Goal: Answer question/provide support: Share knowledge or assist other users

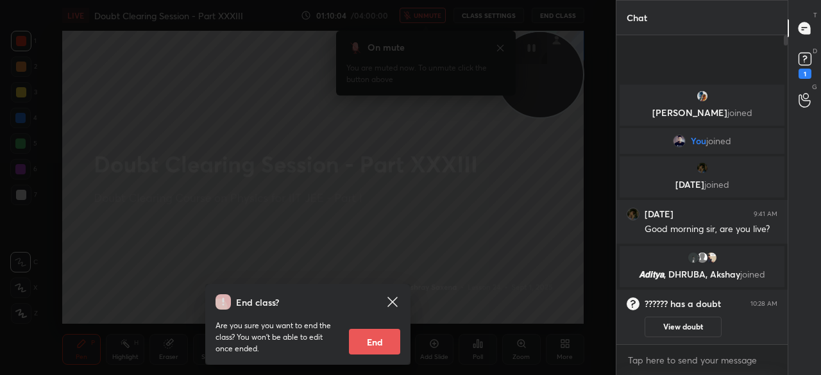
scroll to position [336, 167]
click at [391, 301] on icon at bounding box center [392, 302] width 10 height 10
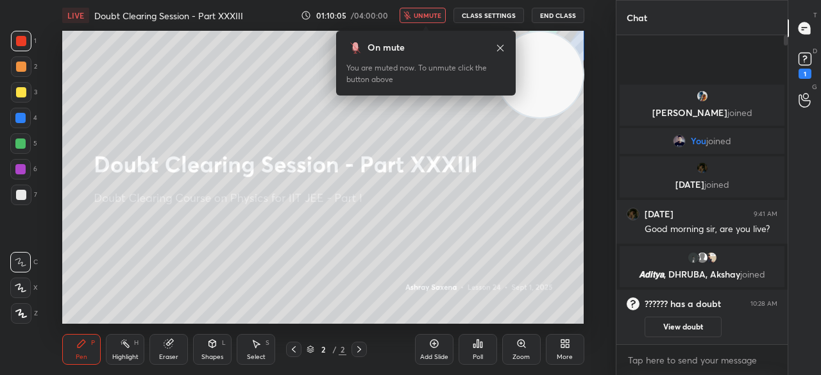
click at [422, 19] on span "unmute" at bounding box center [427, 15] width 28 height 9
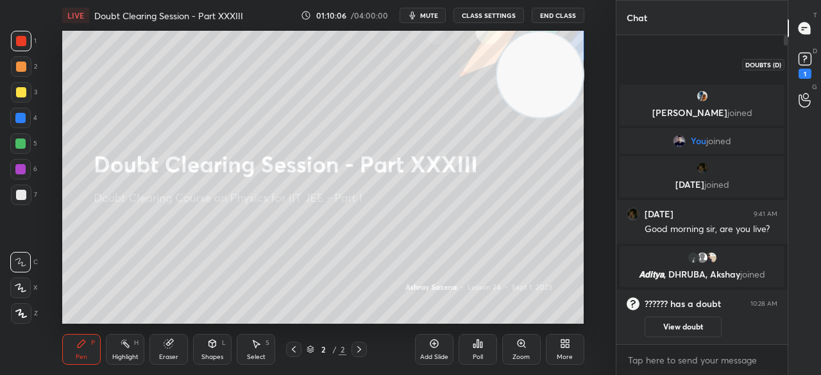
click at [816, 61] on div "1" at bounding box center [805, 64] width 26 height 23
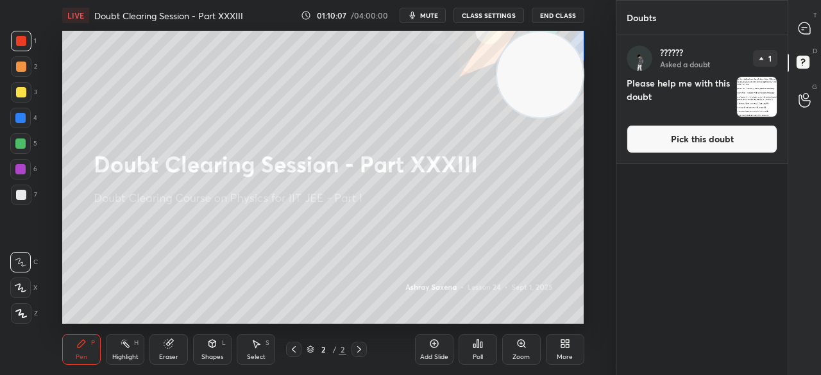
click at [730, 138] on button "Pick this doubt" at bounding box center [701, 139] width 151 height 28
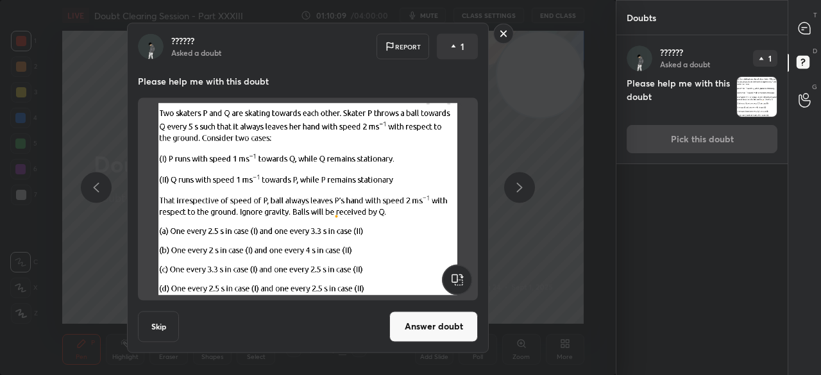
click at [435, 333] on button "Answer doubt" at bounding box center [433, 326] width 88 height 31
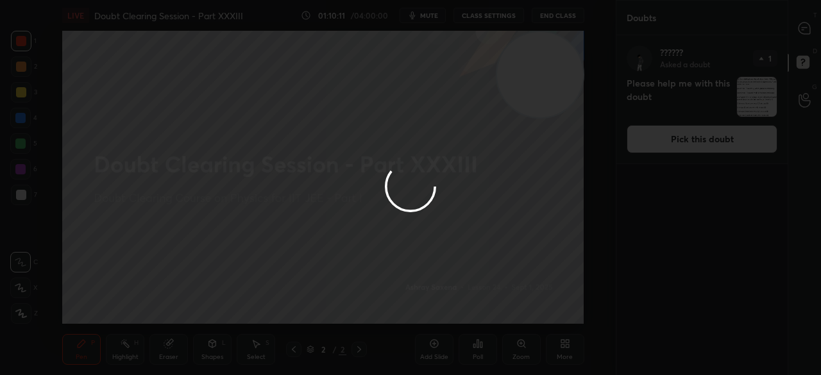
click at [812, 29] on div at bounding box center [410, 187] width 821 height 375
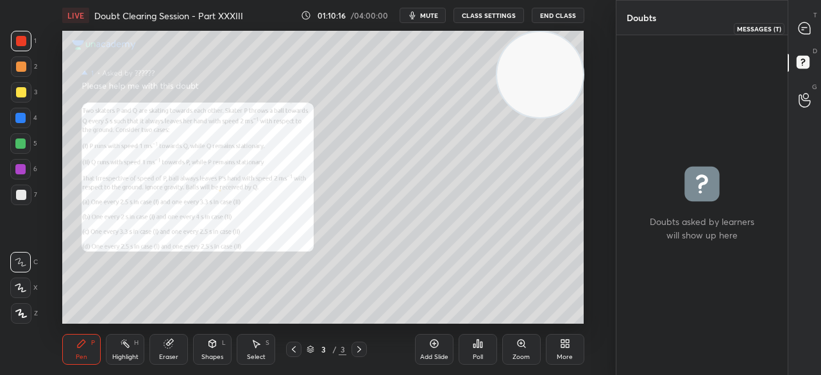
click at [806, 31] on icon at bounding box center [804, 28] width 12 height 12
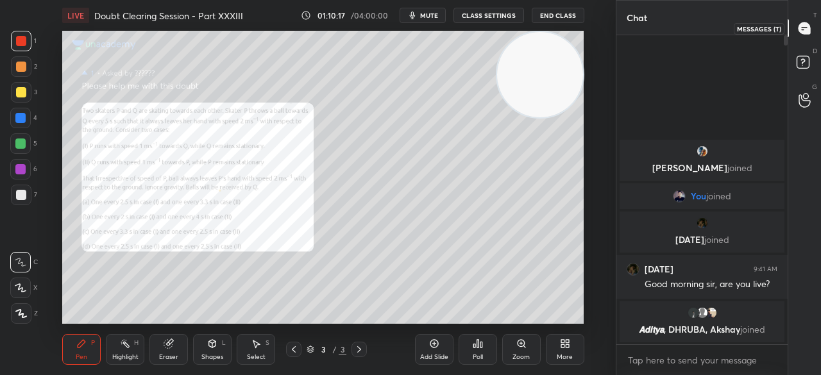
scroll to position [305, 167]
click at [13, 93] on div at bounding box center [21, 92] width 21 height 21
click at [24, 85] on div at bounding box center [21, 92] width 21 height 21
click at [430, 19] on span "mute" at bounding box center [429, 15] width 18 height 9
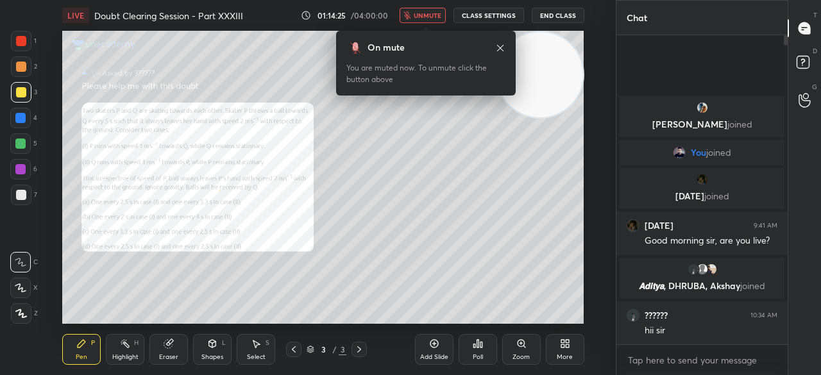
click at [435, 15] on span "unmute" at bounding box center [427, 15] width 28 height 9
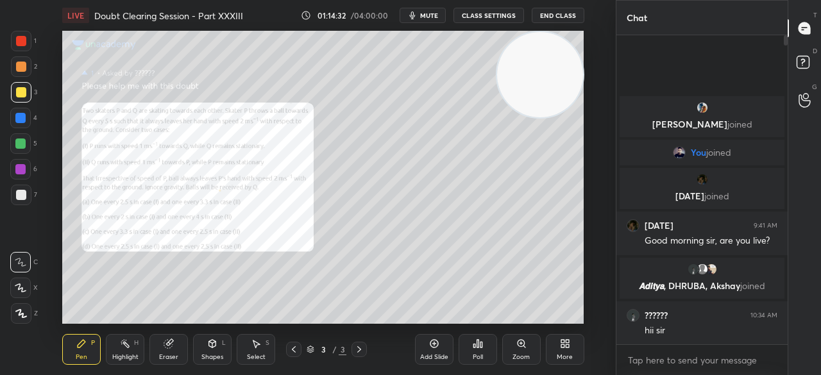
click at [514, 347] on div "Zoom" at bounding box center [521, 349] width 38 height 31
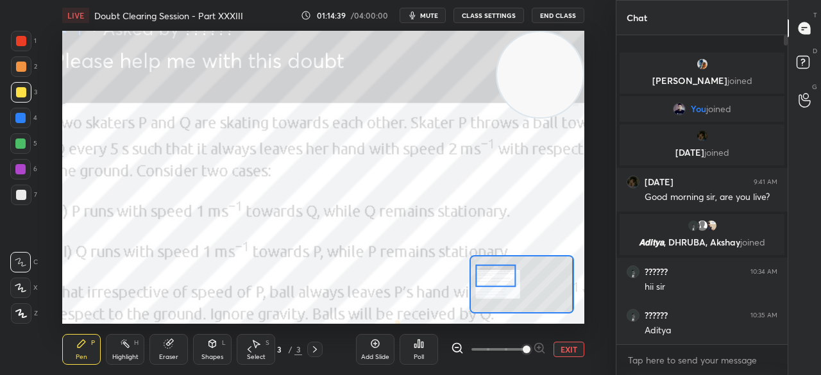
click at [17, 39] on div at bounding box center [21, 41] width 10 height 10
click at [21, 42] on div at bounding box center [21, 41] width 10 height 10
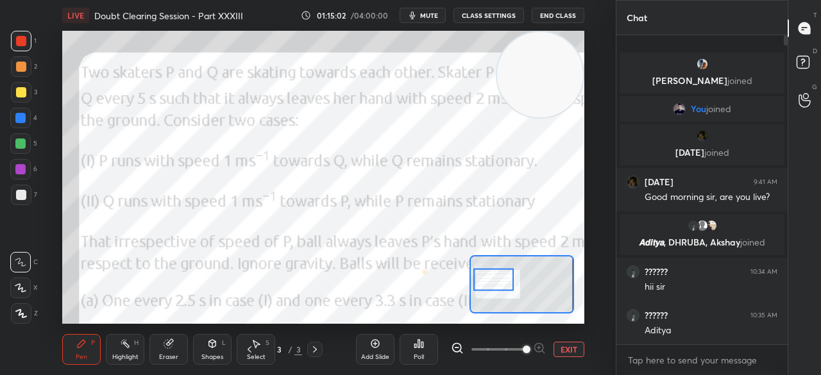
click at [573, 353] on button "EXIT" at bounding box center [568, 349] width 31 height 15
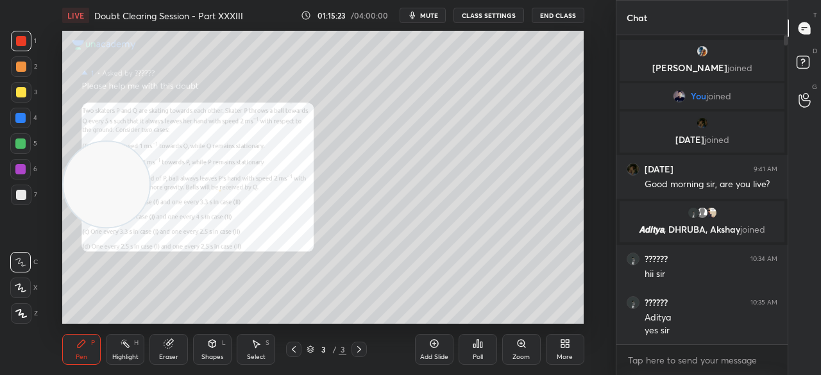
click at [11, 88] on div at bounding box center [21, 92] width 21 height 21
click at [22, 97] on div at bounding box center [21, 92] width 21 height 21
click at [27, 90] on div at bounding box center [21, 92] width 21 height 21
click at [24, 128] on div "4" at bounding box center [23, 121] width 27 height 26
click at [27, 122] on div at bounding box center [20, 118] width 21 height 21
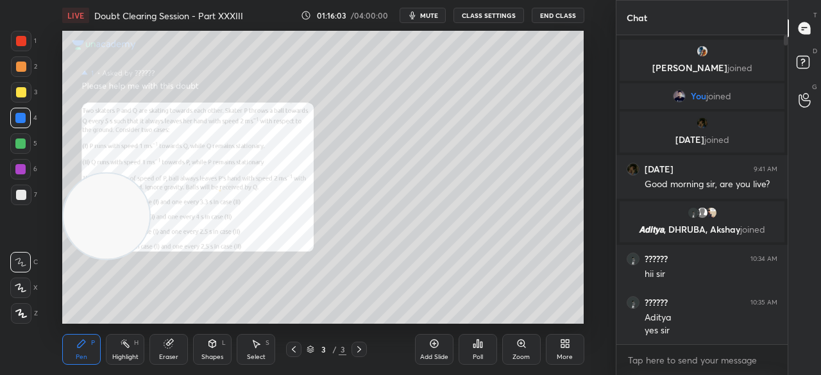
click at [17, 99] on div at bounding box center [21, 92] width 21 height 21
click at [20, 96] on div at bounding box center [21, 92] width 10 height 10
click at [21, 88] on div at bounding box center [21, 92] width 10 height 10
click at [22, 46] on div at bounding box center [21, 41] width 10 height 10
click at [24, 49] on div at bounding box center [21, 41] width 21 height 21
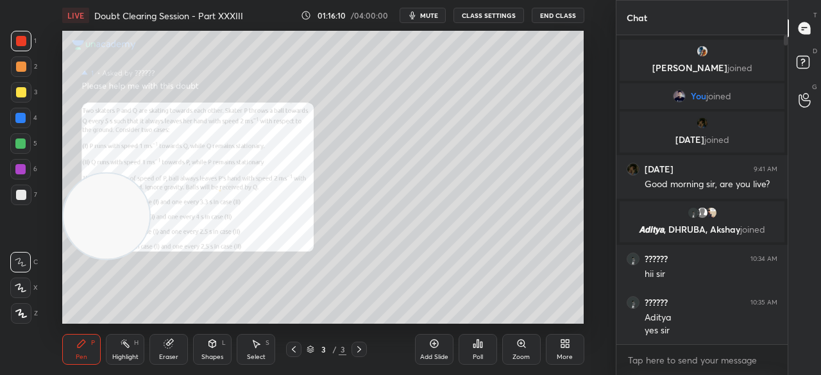
click at [24, 90] on div at bounding box center [21, 92] width 10 height 10
click at [26, 94] on div at bounding box center [21, 92] width 10 height 10
click at [26, 92] on div at bounding box center [21, 92] width 10 height 10
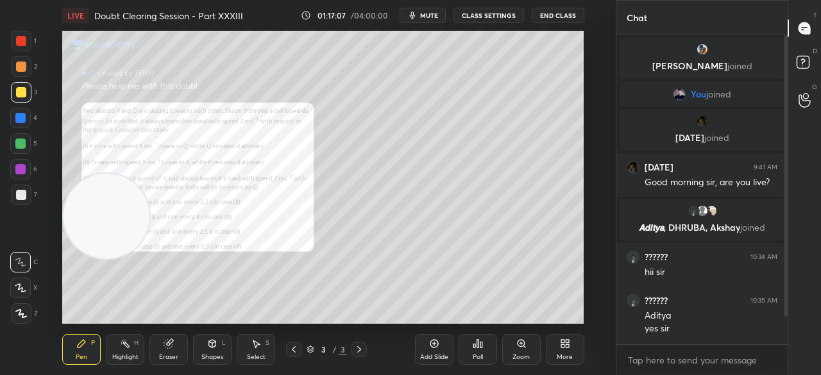
scroll to position [41, 0]
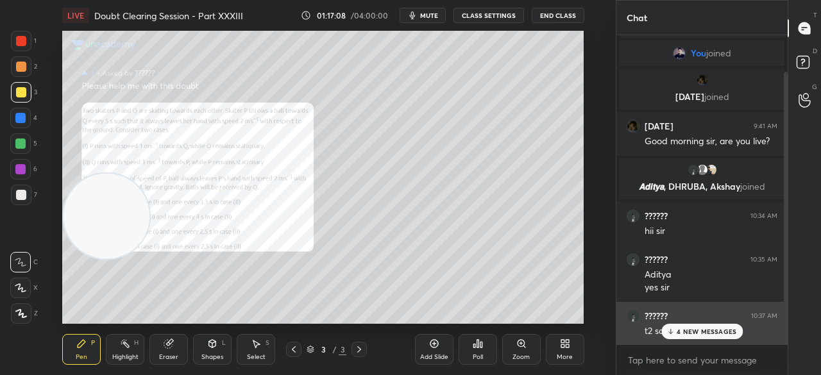
click at [675, 335] on div "4 NEW MESSAGES" at bounding box center [701, 331] width 81 height 15
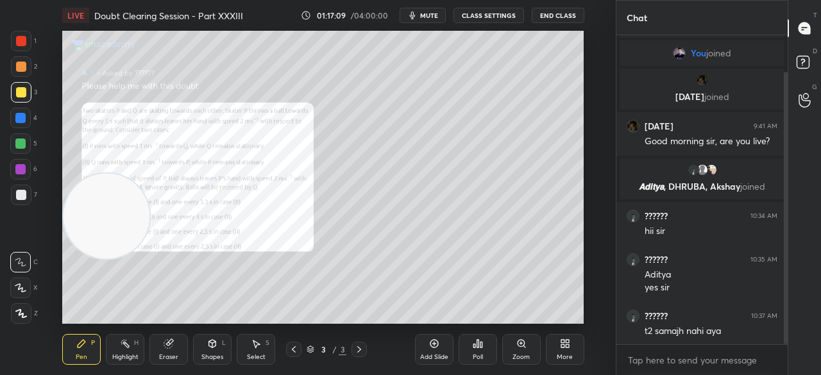
click at [14, 38] on div at bounding box center [21, 41] width 21 height 21
click at [19, 40] on div at bounding box center [21, 41] width 10 height 10
click at [23, 94] on div at bounding box center [21, 92] width 10 height 10
click at [29, 92] on div at bounding box center [21, 92] width 21 height 21
click at [17, 47] on div at bounding box center [21, 41] width 21 height 21
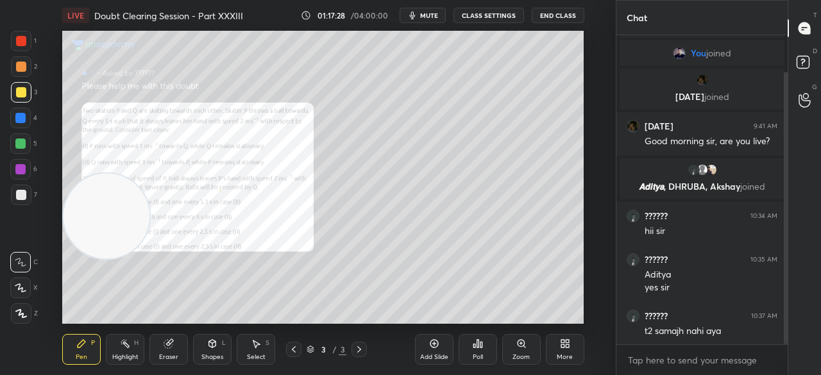
click at [22, 45] on div at bounding box center [21, 41] width 10 height 10
click at [17, 94] on div at bounding box center [21, 92] width 10 height 10
click at [26, 97] on div at bounding box center [21, 92] width 21 height 21
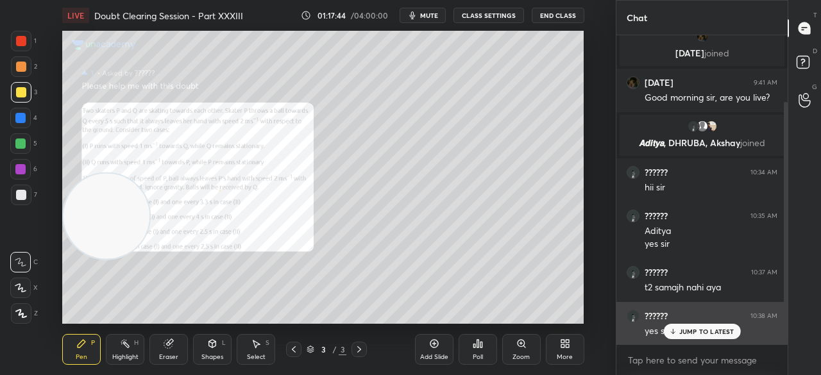
click at [685, 341] on div "?????? 10:38 AM yes sir" at bounding box center [701, 324] width 171 height 44
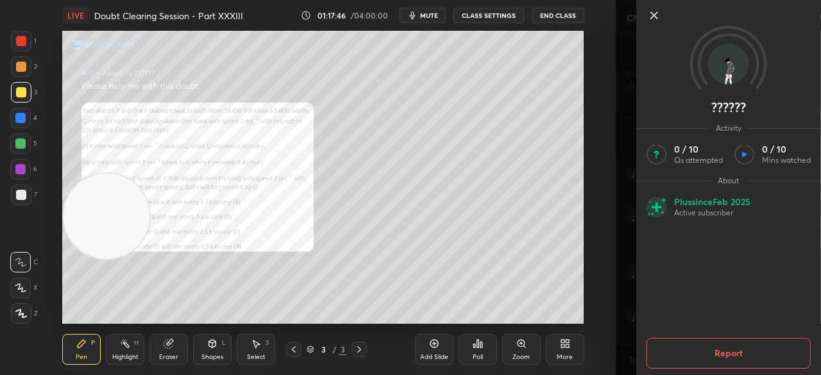
click at [649, 19] on icon at bounding box center [653, 15] width 15 height 15
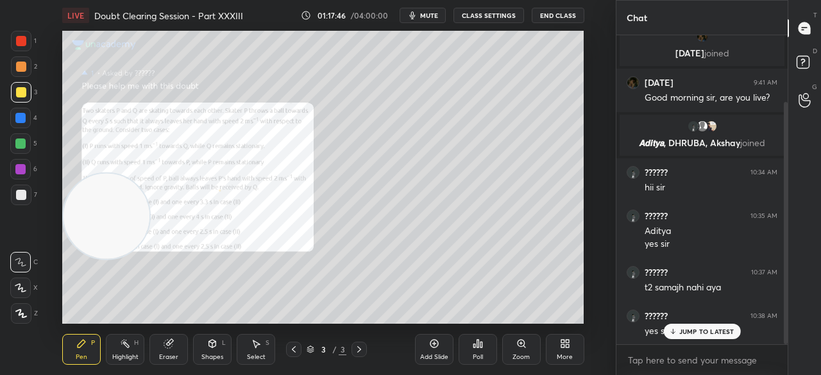
click at [649, 19] on div "??????" at bounding box center [717, 187] width 205 height 375
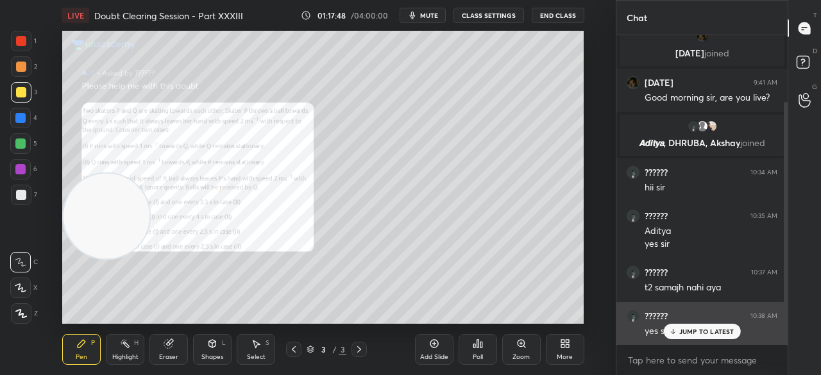
click at [692, 328] on p "JUMP TO LATEST" at bounding box center [706, 332] width 55 height 8
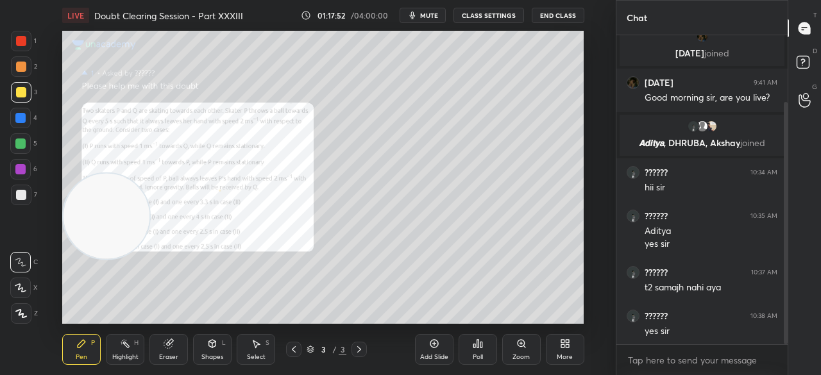
click at [24, 54] on div "1" at bounding box center [24, 44] width 26 height 26
click at [27, 51] on div at bounding box center [21, 41] width 21 height 21
click at [175, 346] on div "Eraser" at bounding box center [168, 349] width 38 height 31
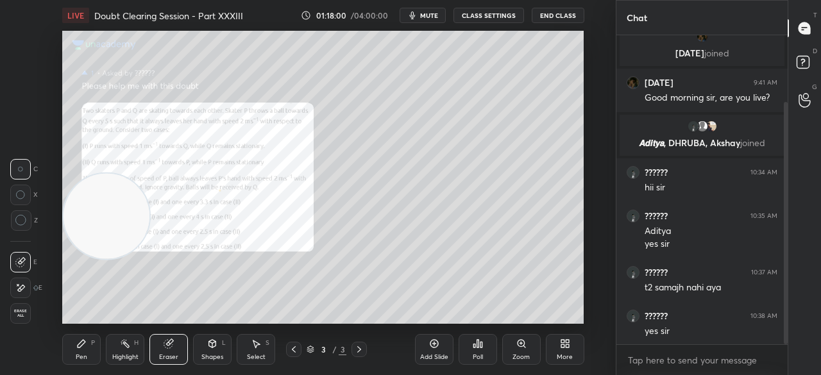
click at [82, 354] on div "Pen" at bounding box center [82, 357] width 12 height 6
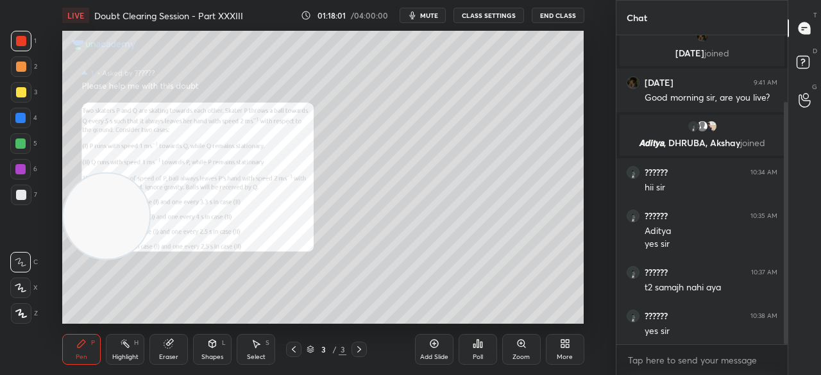
click at [17, 103] on div "3" at bounding box center [24, 95] width 26 height 26
click at [22, 101] on div at bounding box center [21, 92] width 21 height 21
click at [29, 186] on div at bounding box center [21, 195] width 21 height 21
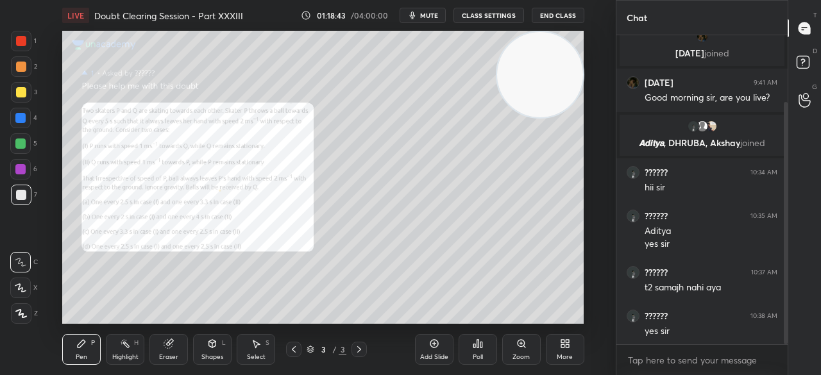
click at [21, 47] on div at bounding box center [21, 41] width 21 height 21
click at [22, 51] on div at bounding box center [21, 41] width 21 height 21
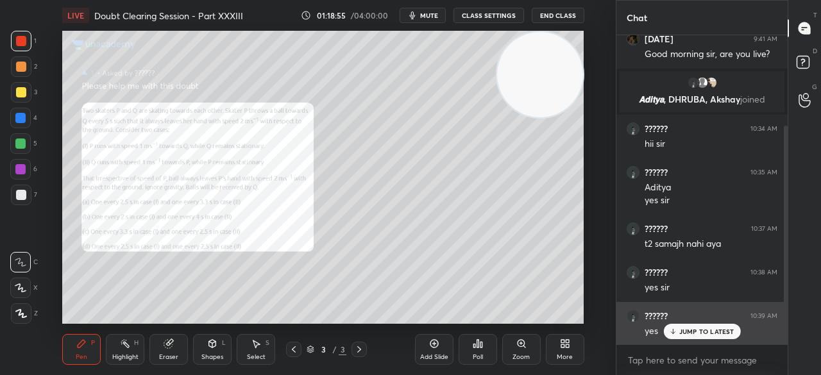
click at [703, 336] on div "JUMP TO LATEST" at bounding box center [701, 331] width 77 height 15
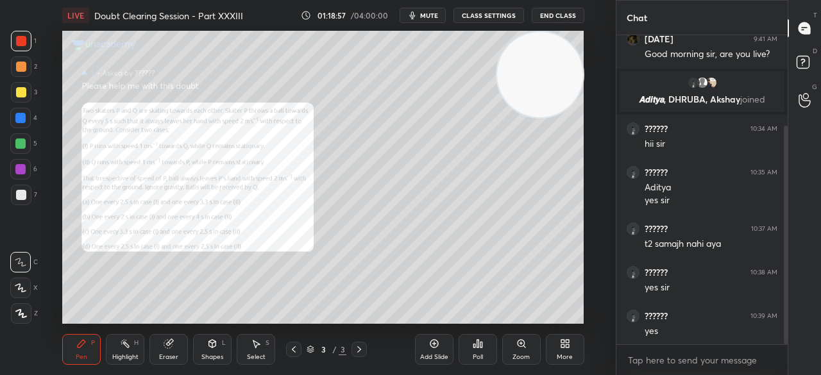
click at [26, 106] on div "3" at bounding box center [24, 95] width 26 height 26
click at [24, 104] on div "3" at bounding box center [24, 95] width 26 height 26
click at [445, 352] on div "Add Slide" at bounding box center [434, 349] width 38 height 31
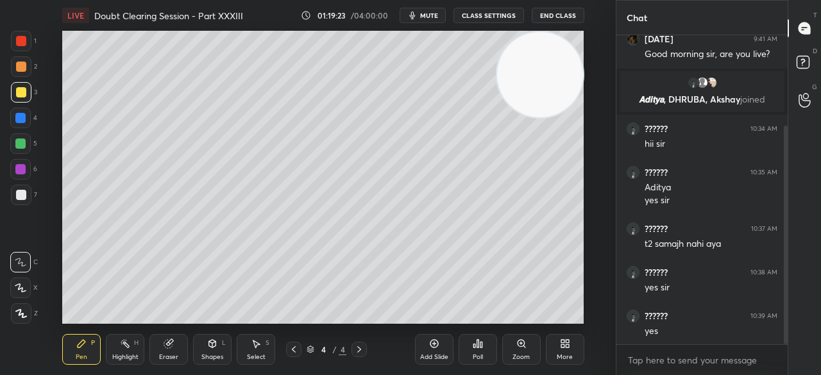
click at [24, 53] on div "1" at bounding box center [24, 44] width 26 height 26
click at [23, 53] on div "1" at bounding box center [24, 44] width 26 height 26
click at [17, 160] on div at bounding box center [20, 169] width 21 height 21
click at [19, 157] on div "5" at bounding box center [23, 146] width 27 height 26
click at [21, 151] on div at bounding box center [20, 143] width 21 height 21
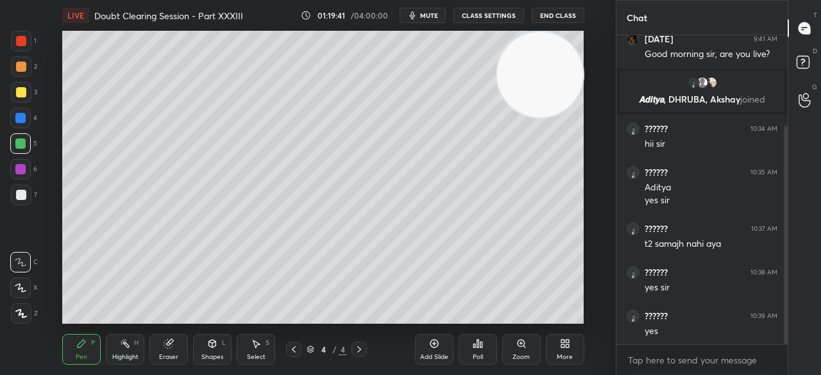
scroll to position [172, 0]
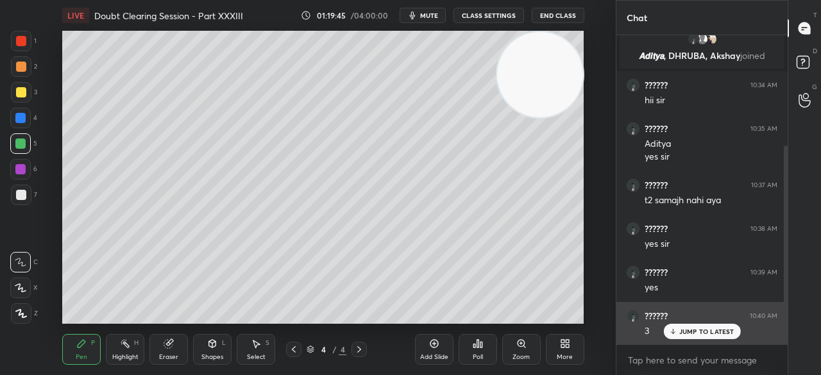
click at [686, 334] on p "JUMP TO LATEST" at bounding box center [706, 332] width 55 height 8
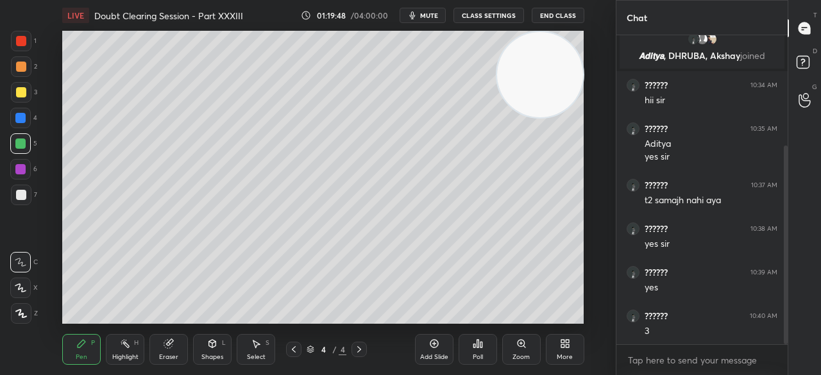
click at [26, 58] on div at bounding box center [21, 66] width 21 height 21
click at [26, 54] on div "1" at bounding box center [24, 44] width 26 height 26
click at [26, 43] on div at bounding box center [21, 41] width 10 height 10
click at [26, 87] on div at bounding box center [21, 92] width 21 height 21
click at [24, 92] on div at bounding box center [21, 92] width 10 height 10
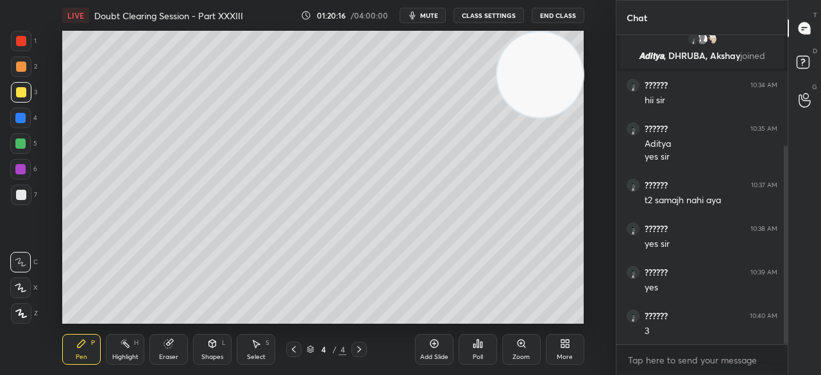
click at [24, 120] on div at bounding box center [20, 118] width 10 height 10
click at [26, 122] on div at bounding box center [20, 118] width 21 height 21
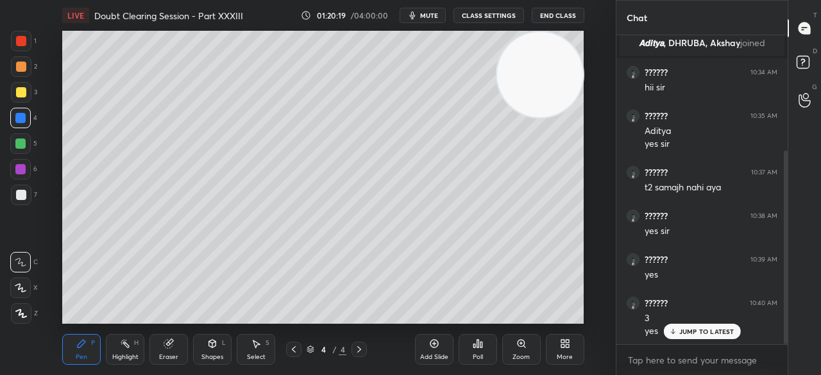
click at [698, 327] on div "JUMP TO LATEST" at bounding box center [701, 331] width 77 height 15
click at [295, 346] on icon at bounding box center [293, 349] width 10 height 10
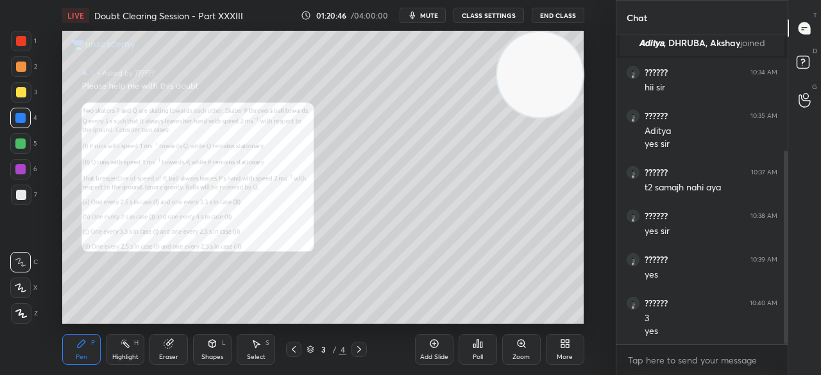
scroll to position [228, 0]
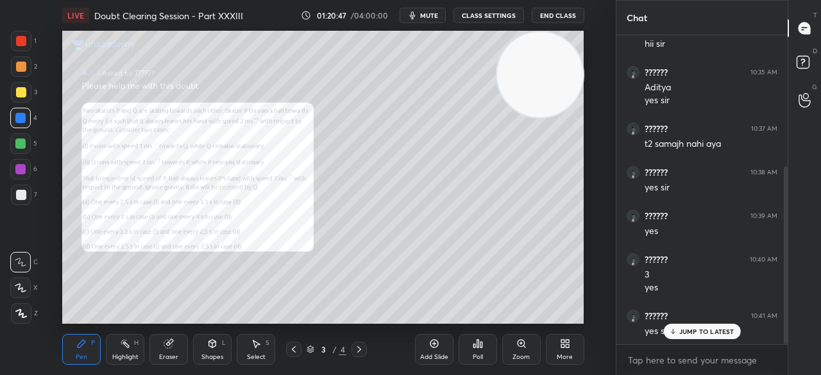
click at [709, 330] on p "JUMP TO LATEST" at bounding box center [706, 332] width 55 height 8
click at [438, 13] on span "mute" at bounding box center [429, 15] width 18 height 9
click at [432, 15] on span "unmute" at bounding box center [427, 15] width 28 height 9
click at [29, 42] on div at bounding box center [21, 41] width 21 height 21
click at [23, 43] on div at bounding box center [21, 41] width 10 height 10
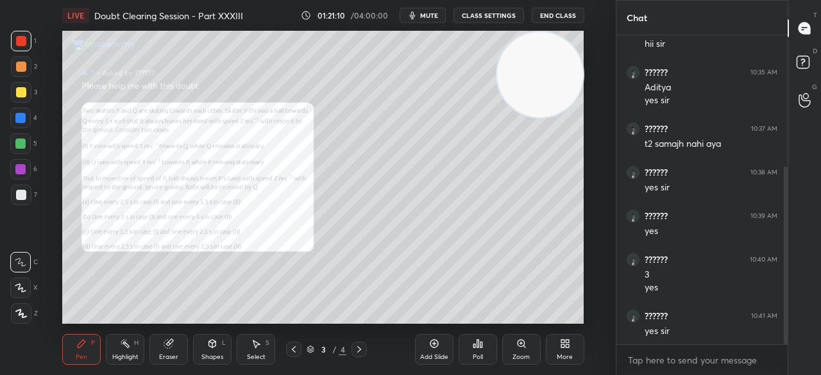
click at [431, 12] on span "mute" at bounding box center [429, 15] width 18 height 9
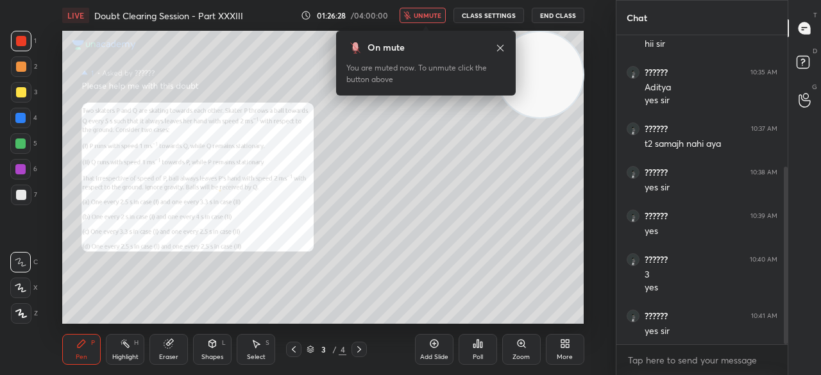
scroll to position [274, 0]
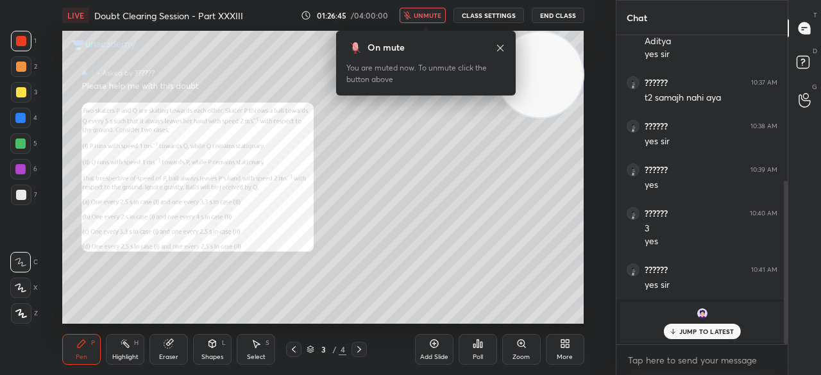
click at [704, 328] on p "JUMP TO LATEST" at bounding box center [706, 332] width 55 height 8
click at [23, 113] on div at bounding box center [20, 118] width 10 height 10
click at [24, 44] on div at bounding box center [21, 41] width 10 height 10
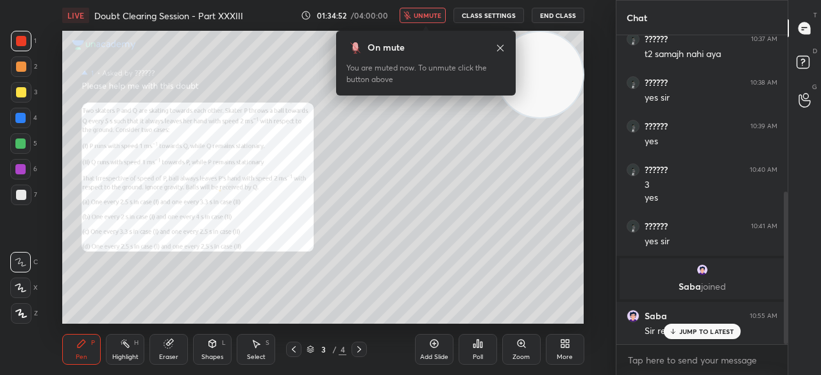
click at [433, 26] on div "On mute You are muted now. To unmute click the button above" at bounding box center [425, 59] width 179 height 72
click at [425, 15] on span "unmute" at bounding box center [427, 15] width 28 height 9
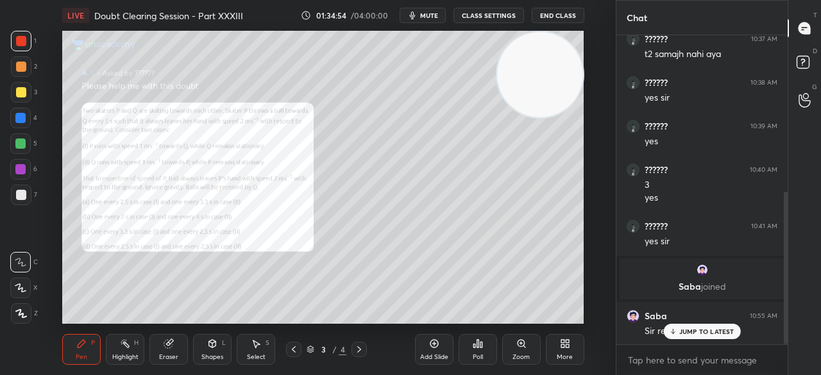
click at [701, 342] on div "Saba 10:55 AM Sir reply me" at bounding box center [701, 324] width 171 height 44
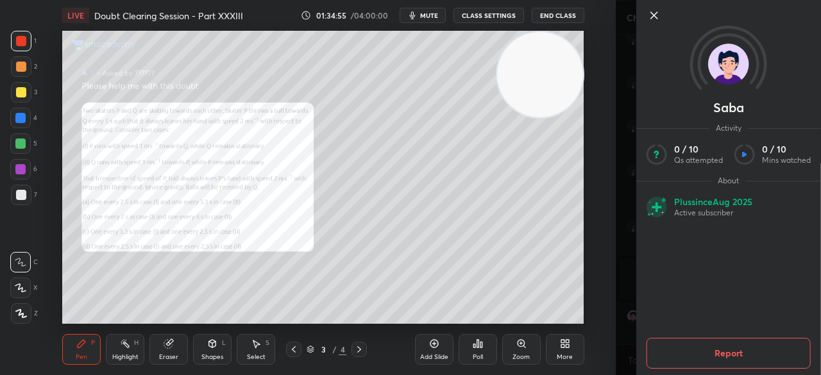
click at [647, 16] on icon at bounding box center [653, 15] width 15 height 15
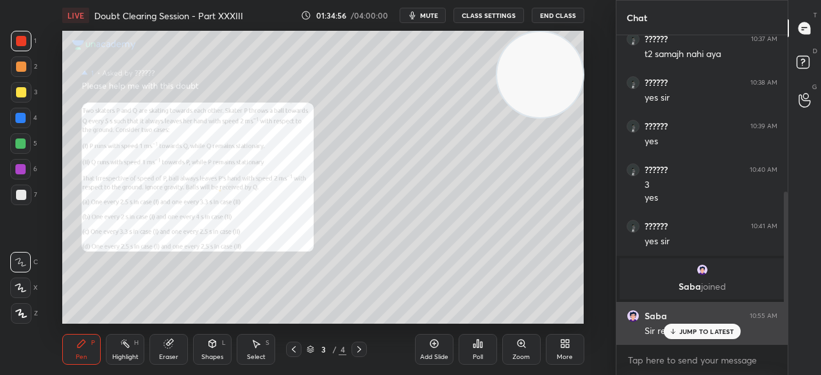
click at [722, 329] on p "JUMP TO LATEST" at bounding box center [706, 332] width 55 height 8
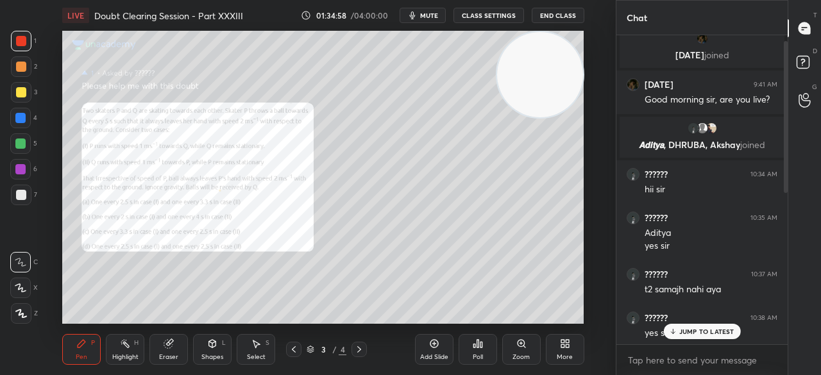
scroll to position [0, 0]
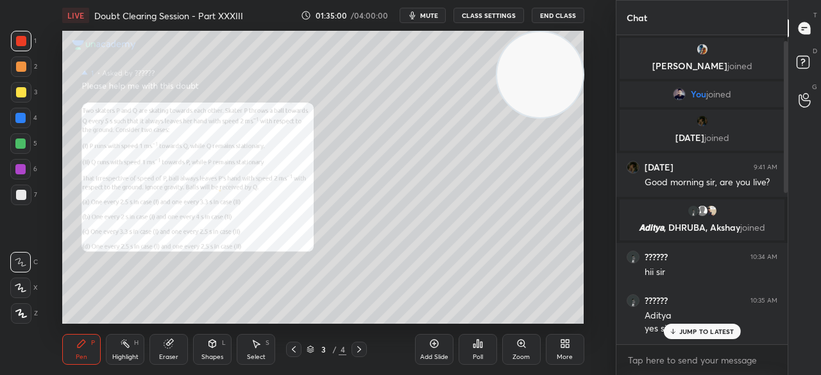
click at [23, 93] on div at bounding box center [21, 92] width 10 height 10
click at [27, 96] on div at bounding box center [21, 92] width 21 height 21
click at [29, 94] on div at bounding box center [21, 92] width 21 height 21
click at [701, 328] on p "JUMP TO LATEST" at bounding box center [706, 332] width 55 height 8
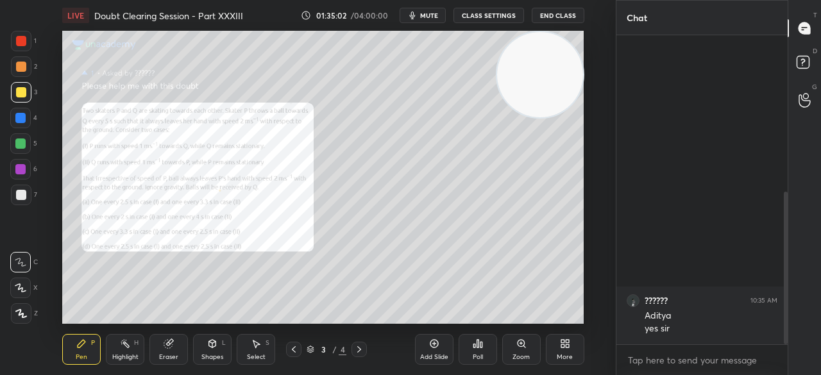
scroll to position [318, 0]
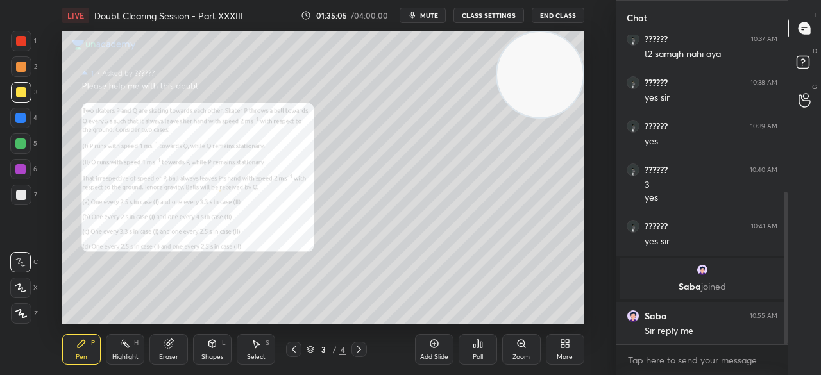
click at [13, 209] on div "7" at bounding box center [24, 198] width 26 height 26
click at [22, 201] on div at bounding box center [21, 195] width 21 height 21
click at [29, 42] on div at bounding box center [21, 41] width 21 height 21
click at [19, 38] on div at bounding box center [21, 41] width 10 height 10
click at [26, 40] on div at bounding box center [21, 41] width 10 height 10
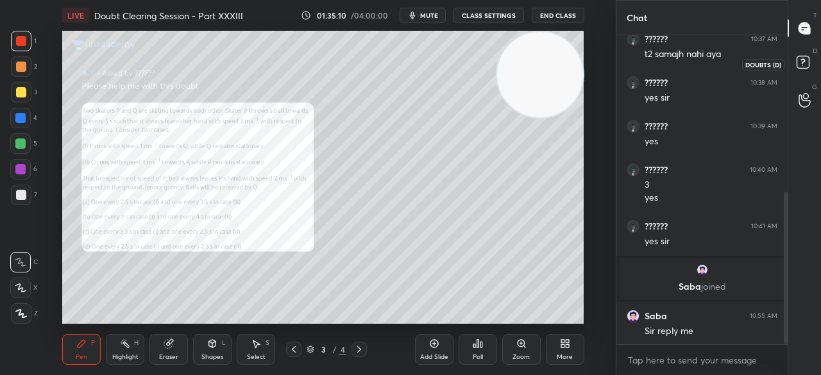
click at [812, 69] on icon at bounding box center [804, 64] width 23 height 23
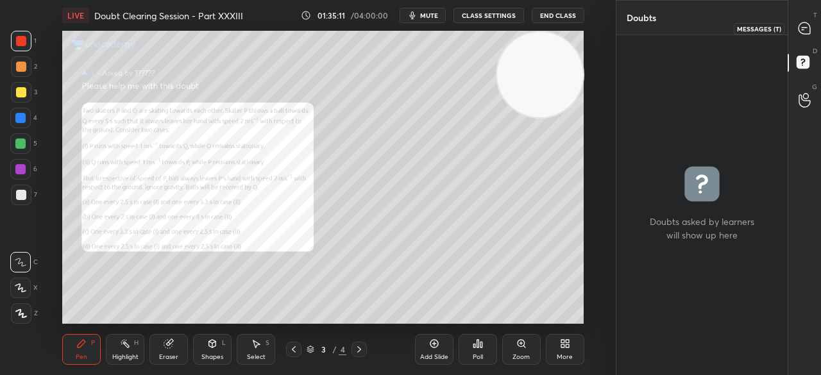
click at [803, 28] on icon at bounding box center [804, 28] width 12 height 12
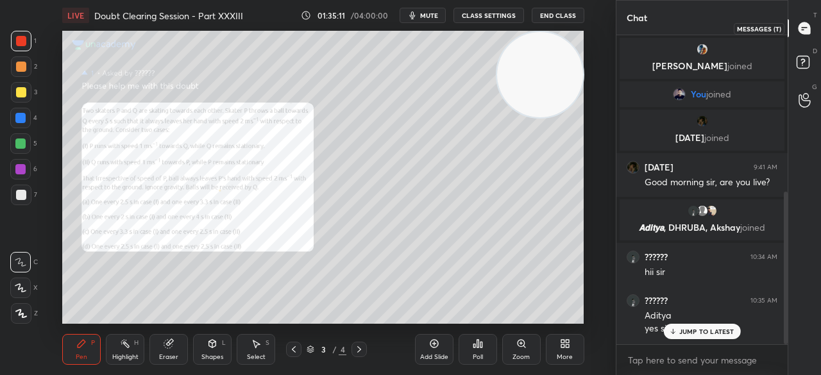
scroll to position [305, 167]
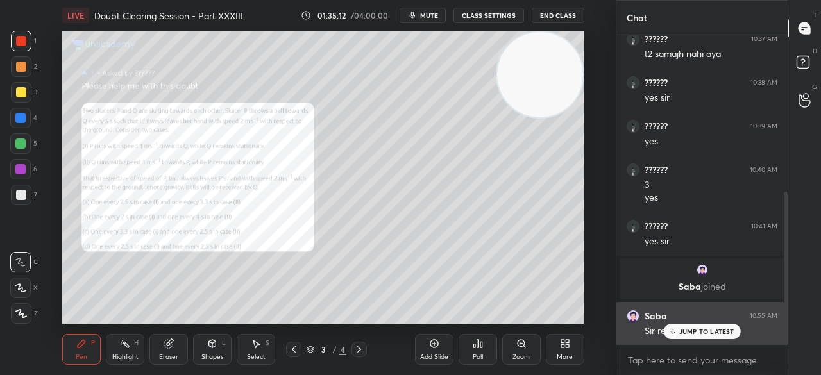
click at [693, 331] on p "JUMP TO LATEST" at bounding box center [706, 332] width 55 height 8
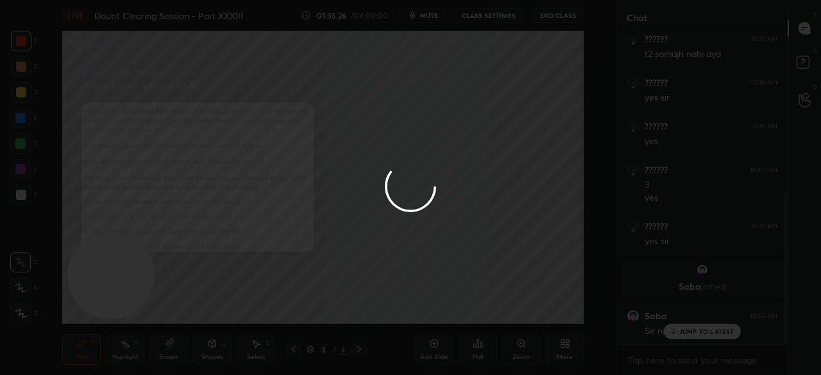
click at [705, 330] on div at bounding box center [410, 187] width 821 height 375
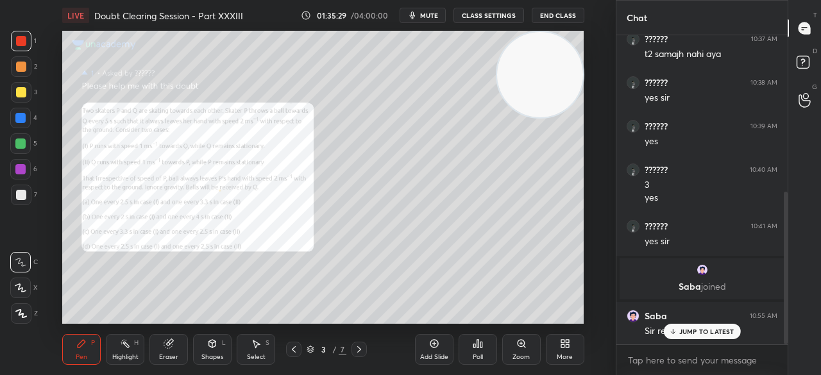
click at [688, 339] on div "JUMP TO LATEST" at bounding box center [701, 331] width 77 height 15
click at [428, 15] on span "mute" at bounding box center [429, 15] width 18 height 9
click at [29, 127] on div "4" at bounding box center [23, 118] width 27 height 21
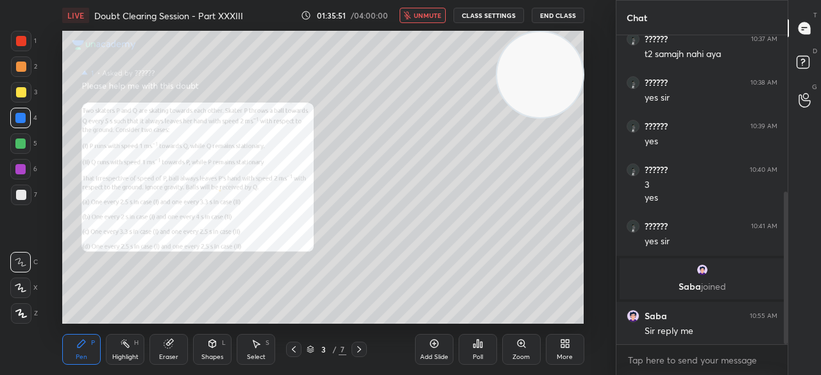
click at [29, 153] on div "5" at bounding box center [23, 143] width 27 height 21
click at [29, 156] on div "5" at bounding box center [23, 146] width 27 height 26
click at [28, 157] on div "5" at bounding box center [23, 146] width 27 height 26
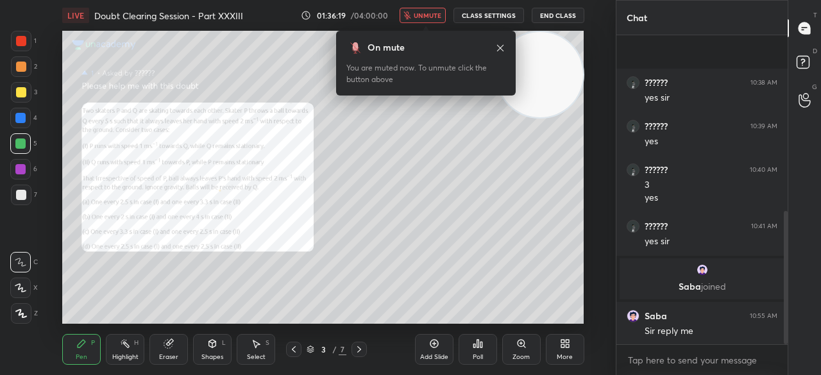
scroll to position [408, 0]
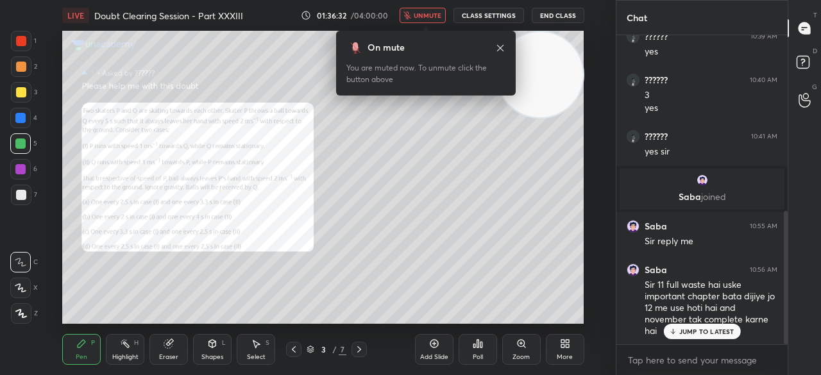
click at [24, 44] on div at bounding box center [21, 41] width 10 height 10
click at [422, 15] on span "unmute" at bounding box center [427, 15] width 28 height 9
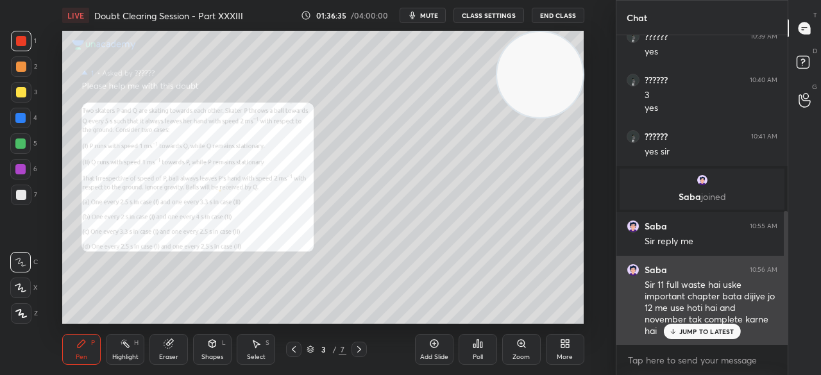
click at [702, 321] on div "Sir 11 full waste hai uske important chapter bata dijiye jo 12 me use hoti hai …" at bounding box center [710, 308] width 133 height 59
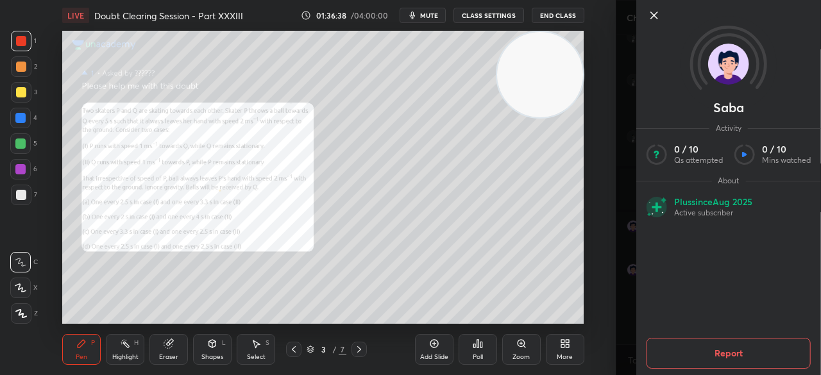
click at [650, 17] on icon at bounding box center [653, 15] width 15 height 15
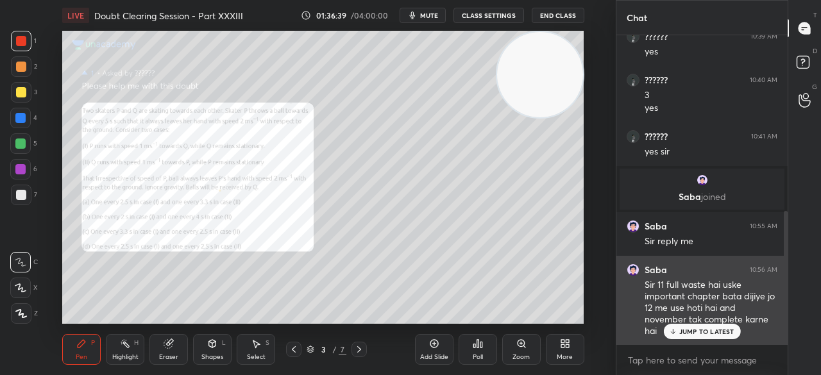
click at [675, 330] on icon at bounding box center [672, 332] width 8 height 8
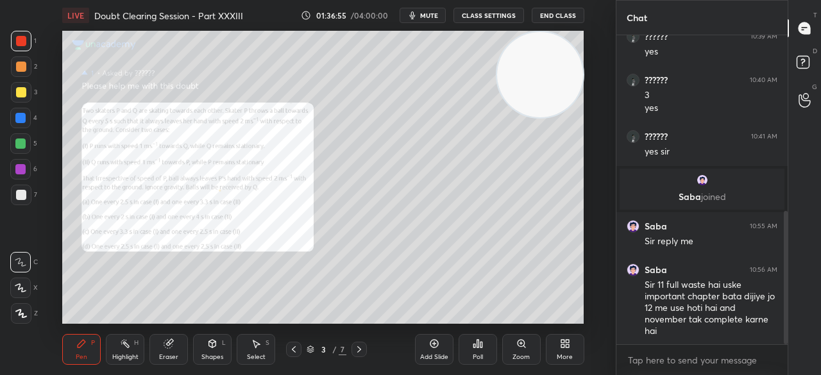
click at [444, 356] on div "Add Slide" at bounding box center [434, 357] width 28 height 6
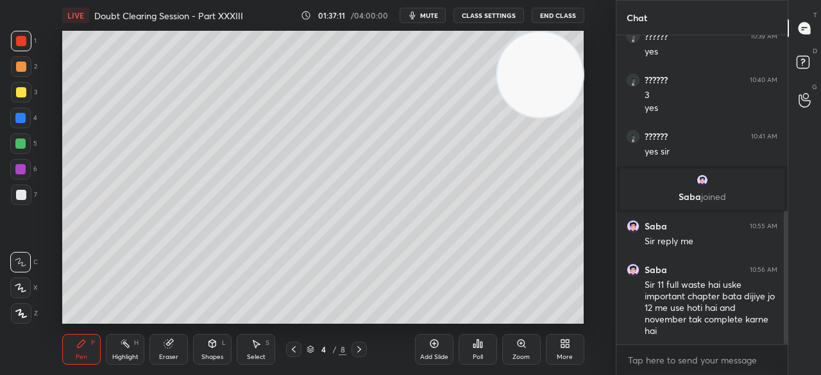
click at [12, 114] on div at bounding box center [20, 118] width 21 height 21
click at [25, 105] on div "3" at bounding box center [24, 95] width 26 height 26
click at [21, 103] on div "3" at bounding box center [24, 95] width 26 height 26
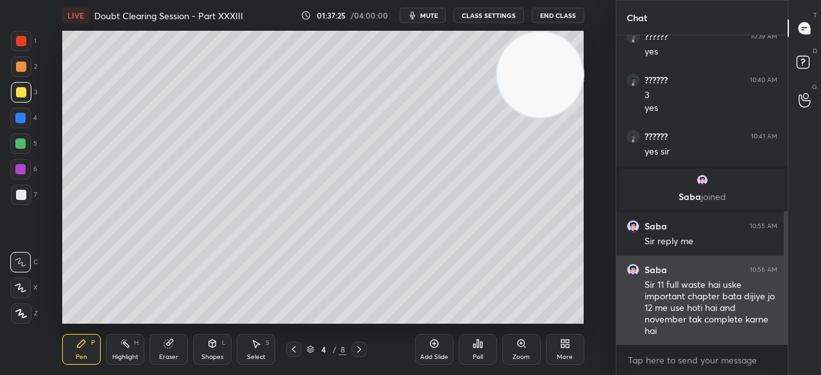
click at [33, 48] on div "1" at bounding box center [24, 41] width 26 height 21
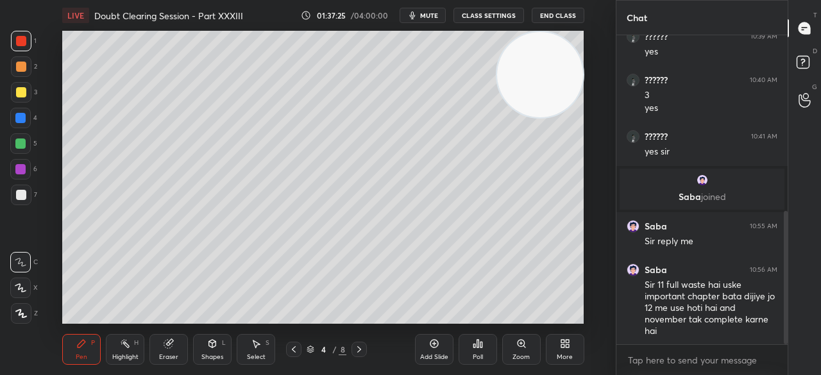
click at [28, 52] on div "1" at bounding box center [24, 44] width 26 height 26
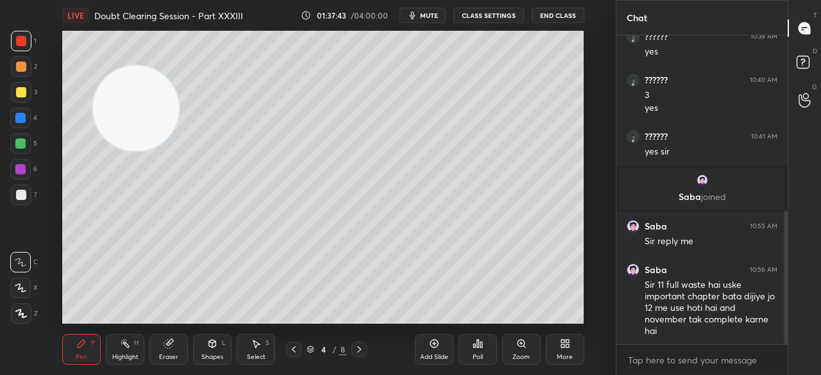
click at [28, 94] on div at bounding box center [21, 92] width 21 height 21
click at [31, 92] on div at bounding box center [21, 92] width 21 height 21
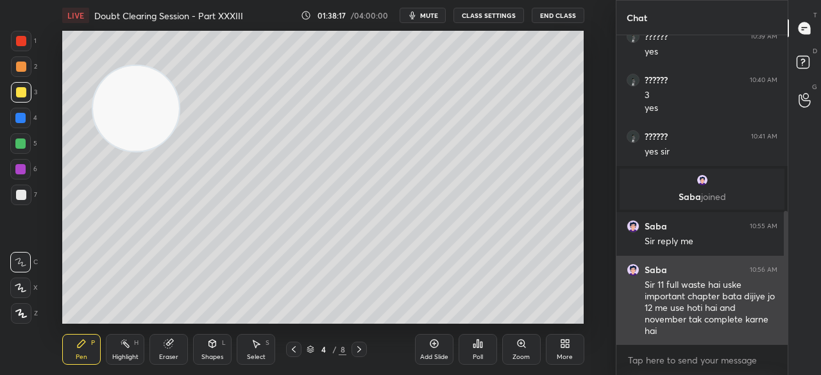
scroll to position [451, 0]
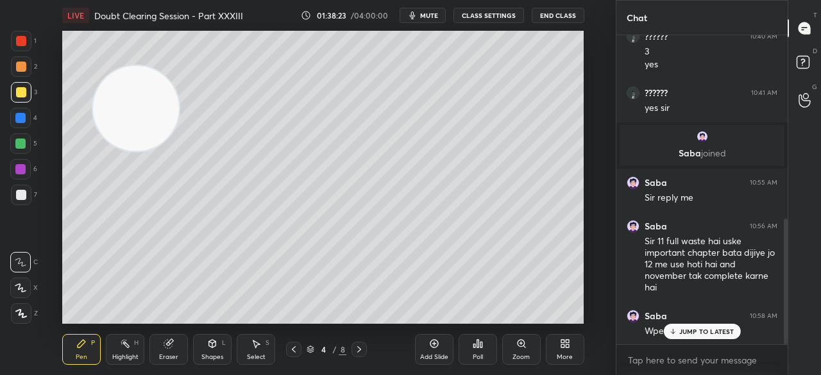
click at [681, 333] on p "JUMP TO LATEST" at bounding box center [706, 332] width 55 height 8
click at [415, 15] on icon "button" at bounding box center [412, 16] width 6 height 8
click at [419, 20] on button "unmute" at bounding box center [422, 15] width 46 height 15
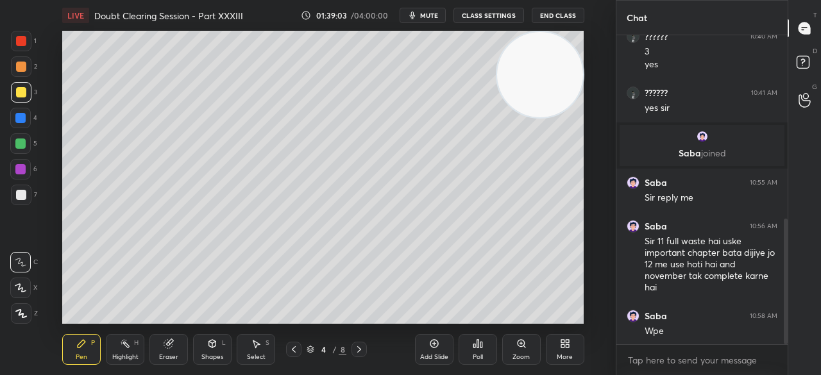
click at [37, 55] on div "1 2 3 4 5 6 7" at bounding box center [23, 120] width 27 height 179
click at [29, 48] on div at bounding box center [21, 41] width 21 height 21
click at [22, 48] on div at bounding box center [21, 41] width 21 height 21
click at [21, 49] on div at bounding box center [21, 41] width 21 height 21
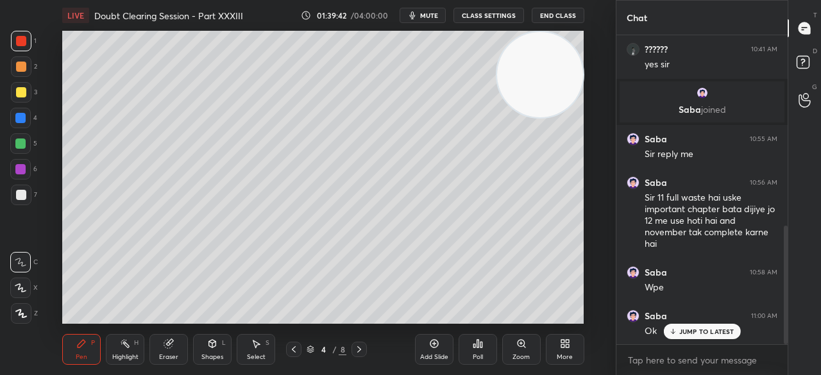
scroll to position [541, 0]
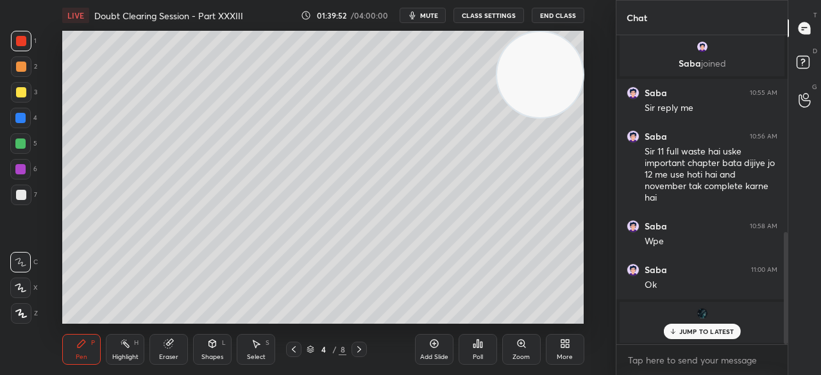
click at [431, 12] on span "mute" at bounding box center [429, 15] width 18 height 9
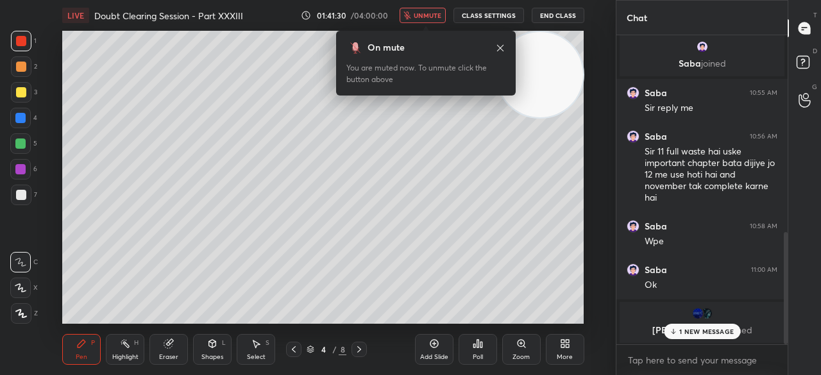
click at [704, 329] on p "1 NEW MESSAGE" at bounding box center [706, 332] width 54 height 8
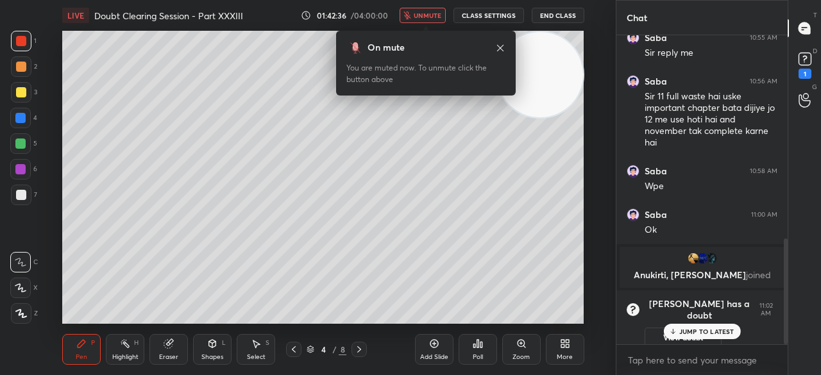
click at [421, 24] on div "On mute You are muted now. To unmute click the button above" at bounding box center [425, 59] width 179 height 72
click at [430, 13] on span "unmute" at bounding box center [427, 15] width 28 height 9
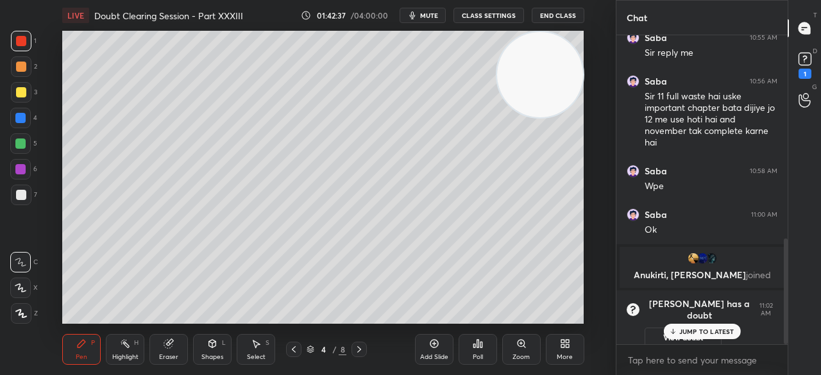
click at [813, 44] on div "T Messages (T)" at bounding box center [804, 28] width 33 height 36
click at [808, 50] on icon at bounding box center [804, 58] width 19 height 19
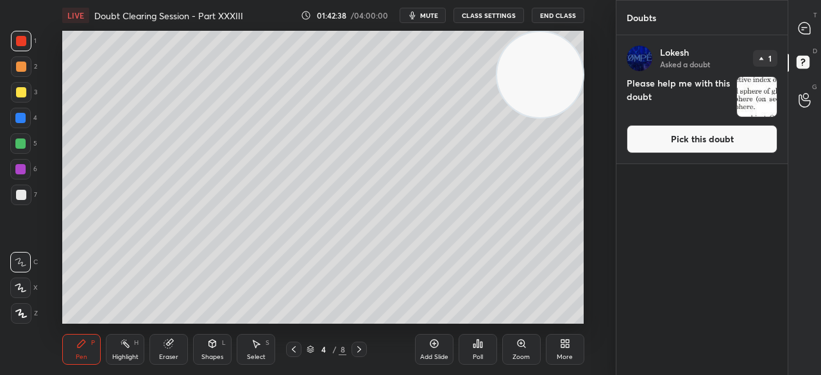
click at [716, 154] on div "[PERSON_NAME] Asked a doubt 1 Please help me with this doubt Pick this doubt" at bounding box center [701, 99] width 171 height 128
click at [686, 137] on button "Pick this doubt" at bounding box center [701, 139] width 151 height 28
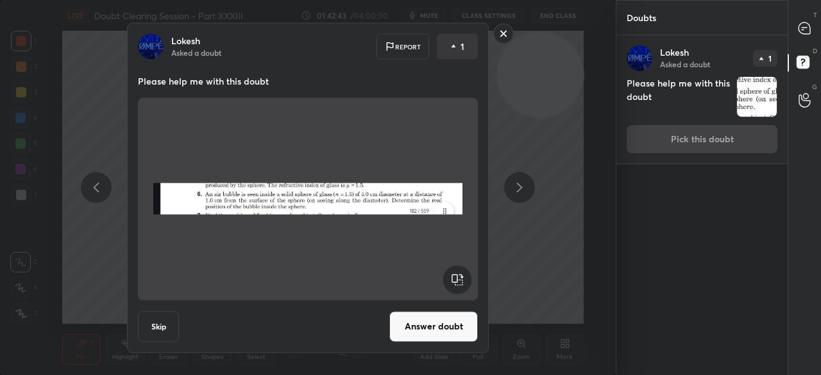
click at [430, 319] on button "Answer doubt" at bounding box center [433, 326] width 88 height 31
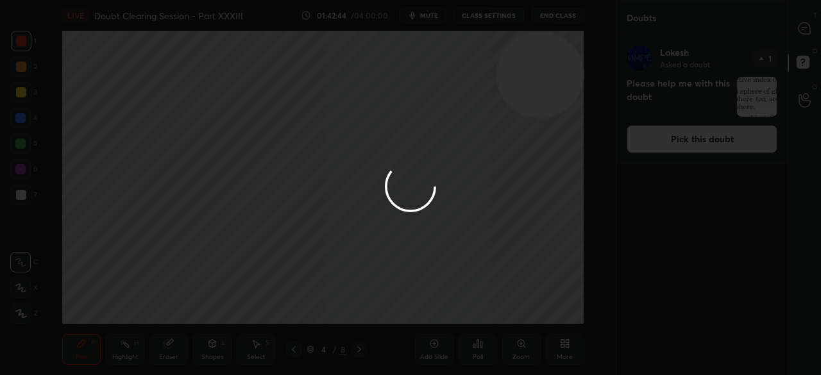
click at [799, 30] on div at bounding box center [410, 187] width 821 height 375
click at [795, 35] on div at bounding box center [410, 187] width 821 height 375
click at [801, 34] on div at bounding box center [410, 187] width 821 height 375
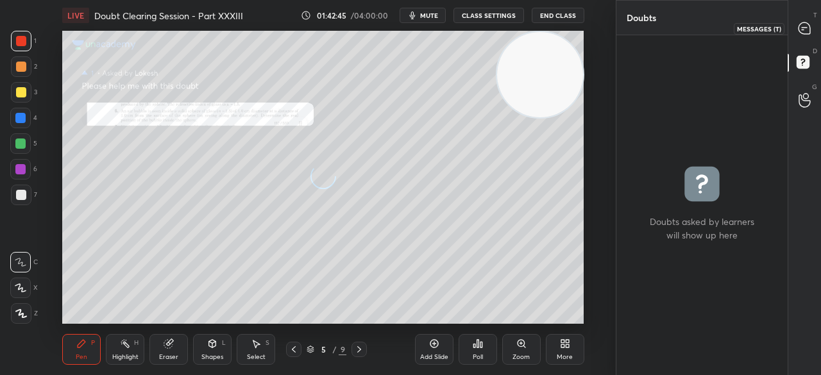
click at [808, 33] on icon at bounding box center [804, 28] width 12 height 12
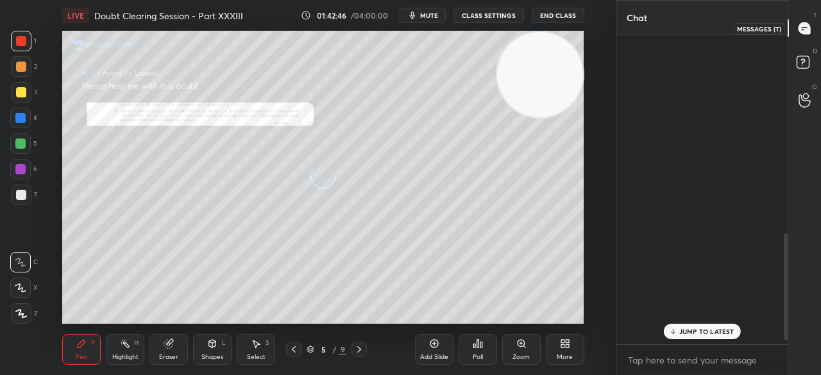
scroll to position [305, 167]
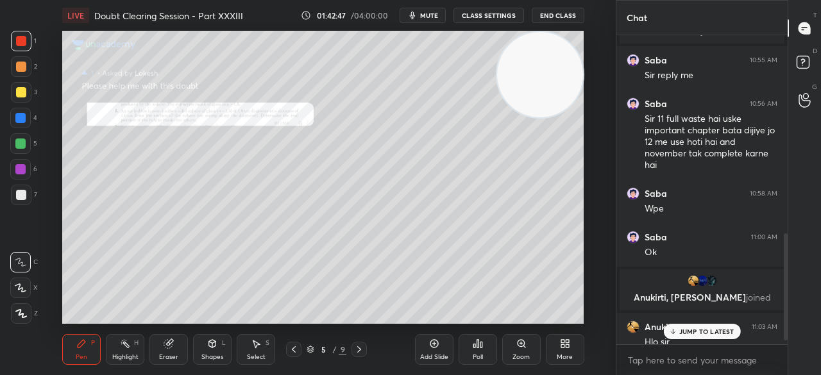
click at [687, 334] on p "JUMP TO LATEST" at bounding box center [706, 332] width 55 height 8
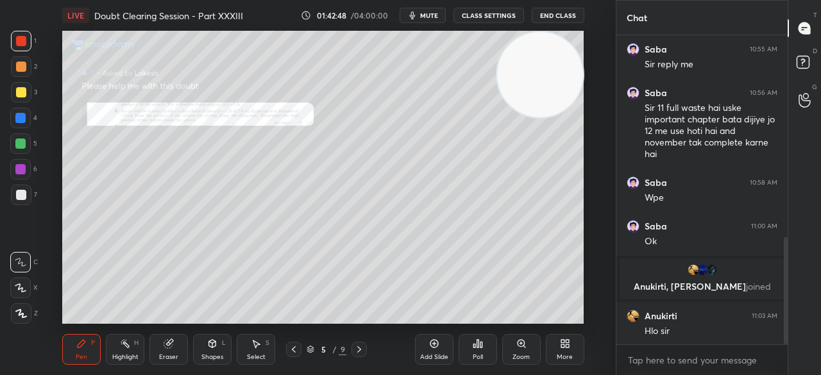
click at [660, 315] on h6 "Anukirti" at bounding box center [660, 316] width 33 height 12
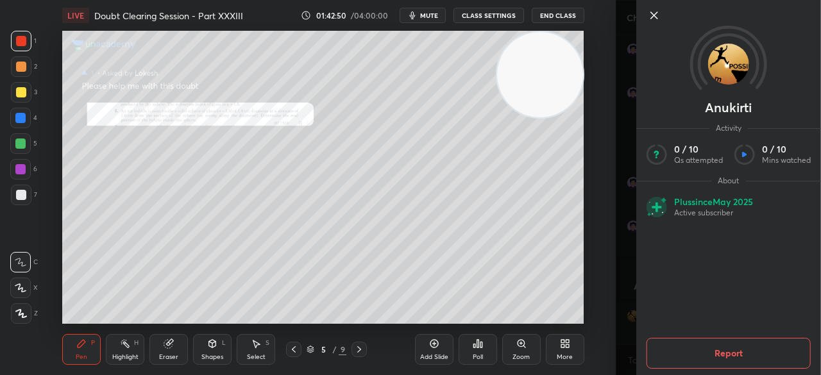
click at [647, 17] on icon at bounding box center [653, 15] width 15 height 15
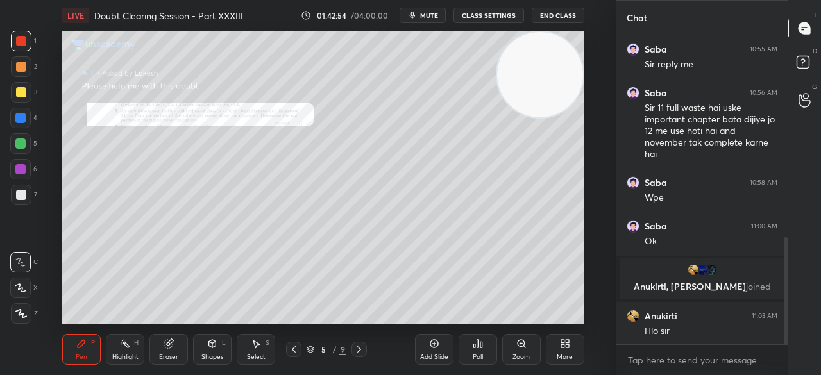
click at [35, 113] on div "4" at bounding box center [23, 118] width 27 height 21
click at [28, 126] on div at bounding box center [20, 118] width 21 height 21
click at [29, 111] on div at bounding box center [20, 118] width 21 height 21
click at [22, 94] on div at bounding box center [21, 92] width 10 height 10
click at [28, 90] on div at bounding box center [21, 92] width 21 height 21
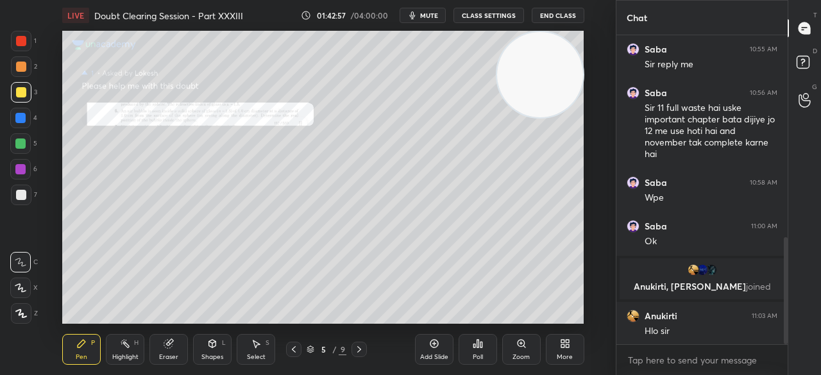
click at [530, 351] on div "Zoom" at bounding box center [521, 349] width 38 height 31
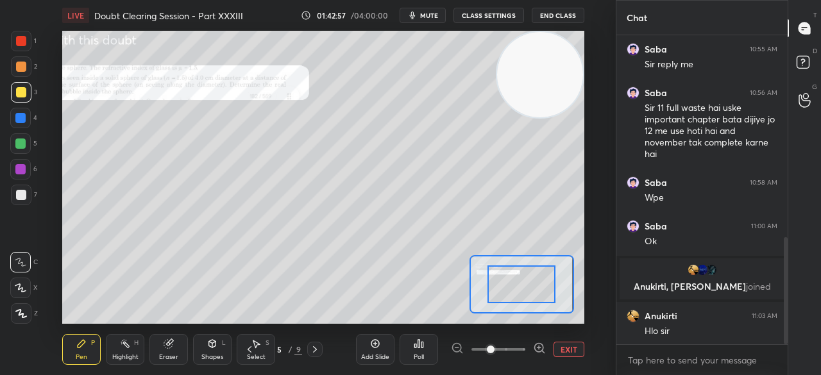
click at [494, 349] on span at bounding box center [491, 350] width 8 height 8
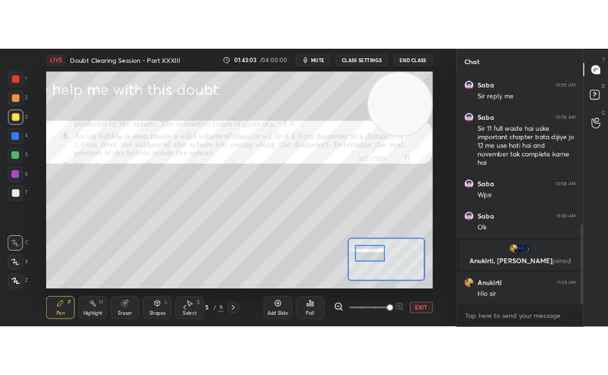
scroll to position [628, 0]
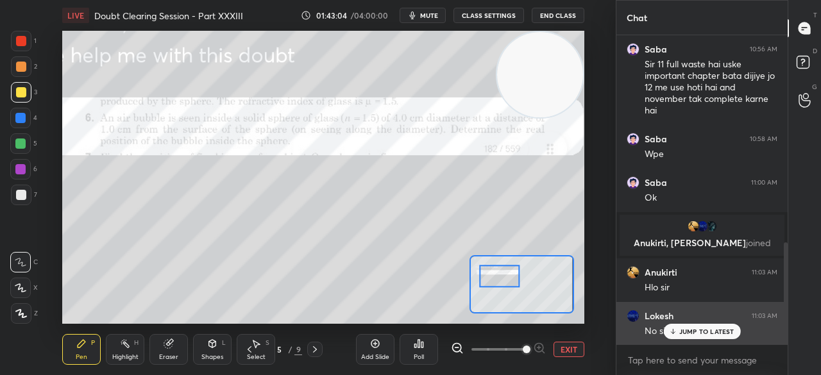
click at [689, 331] on p "JUMP TO LATEST" at bounding box center [706, 332] width 55 height 8
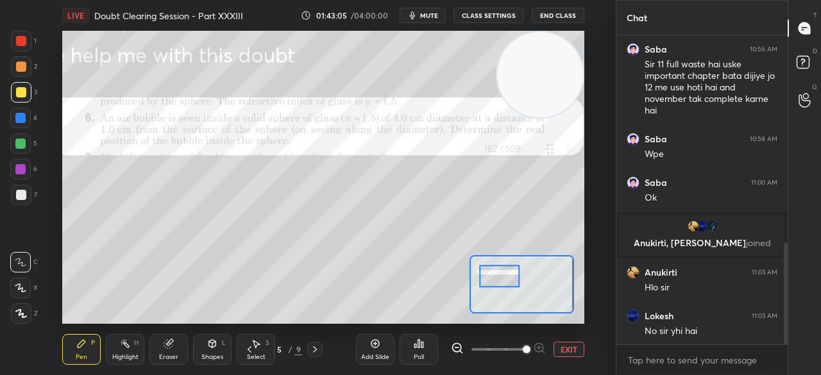
click at [215, 354] on div "Shapes" at bounding box center [212, 357] width 22 height 6
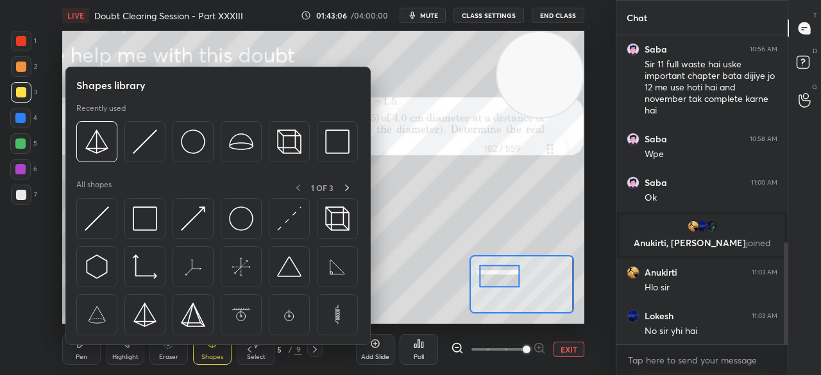
click at [242, 194] on div "All shapes 1 OF 3" at bounding box center [217, 187] width 283 height 16
click at [244, 214] on img at bounding box center [241, 218] width 24 height 24
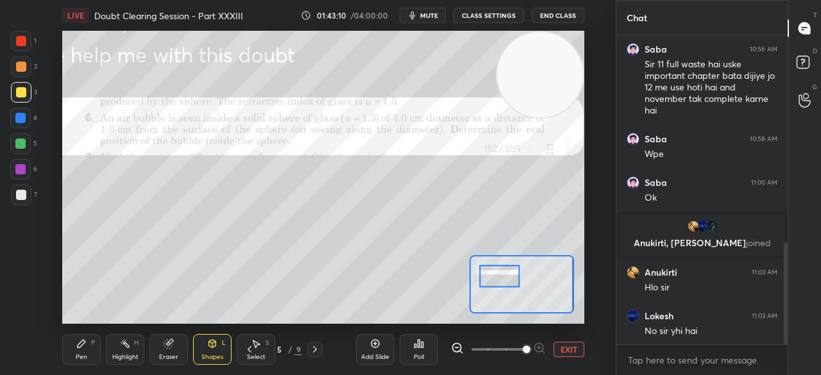
click at [21, 50] on div at bounding box center [21, 41] width 21 height 21
click at [21, 40] on div at bounding box center [21, 41] width 10 height 10
click at [86, 352] on div "Pen P" at bounding box center [81, 349] width 38 height 31
click at [90, 347] on div "Pen P" at bounding box center [81, 349] width 38 height 31
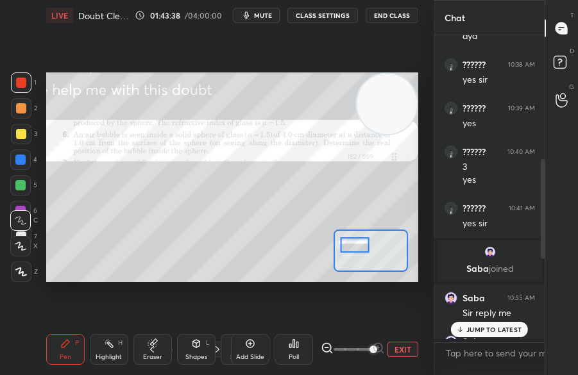
scroll to position [332, 106]
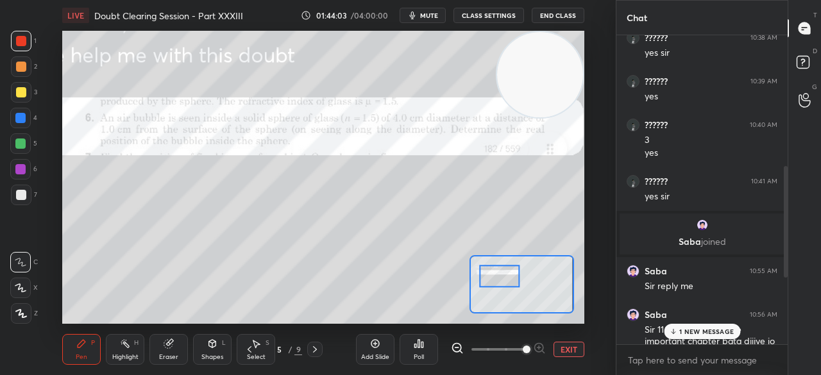
click at [688, 329] on p "1 NEW MESSAGE" at bounding box center [706, 332] width 54 height 8
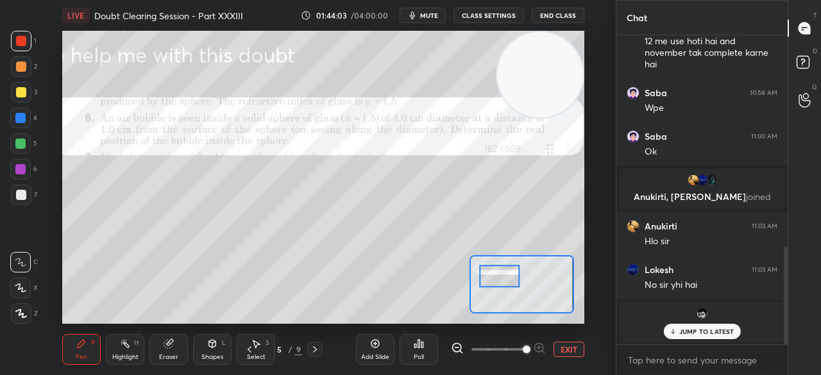
click at [692, 331] on p "JUMP TO LATEST" at bounding box center [706, 332] width 55 height 8
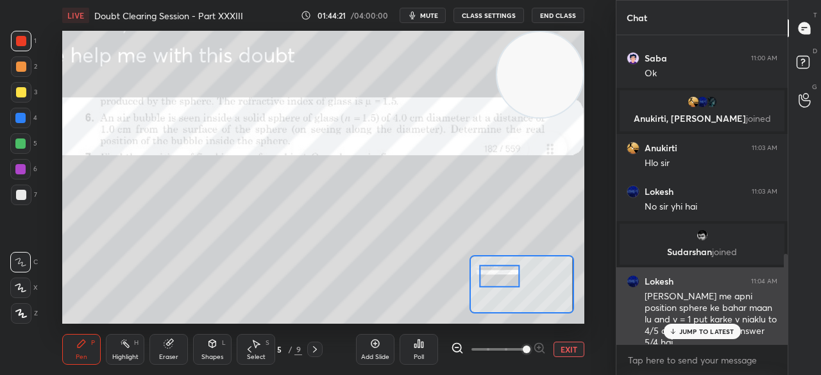
click at [672, 334] on icon at bounding box center [673, 333] width 4 height 2
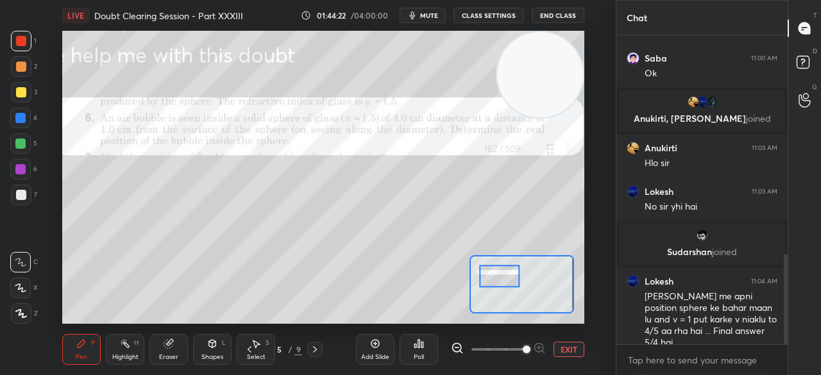
click at [17, 103] on div "3" at bounding box center [24, 95] width 26 height 26
click at [22, 99] on div at bounding box center [21, 92] width 21 height 21
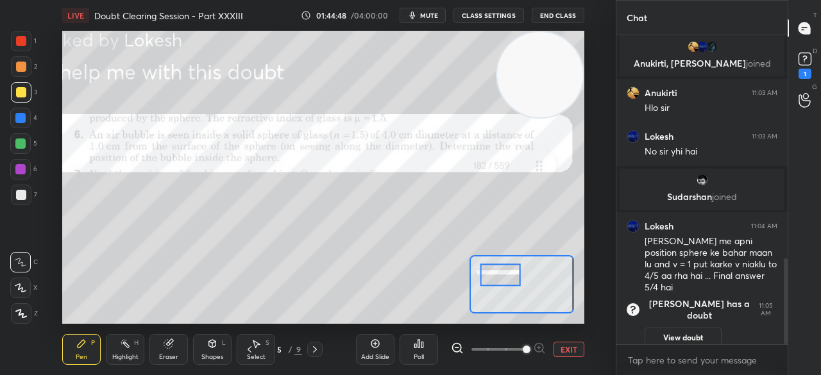
click at [26, 40] on div at bounding box center [21, 41] width 21 height 21
click at [30, 44] on div at bounding box center [21, 41] width 21 height 21
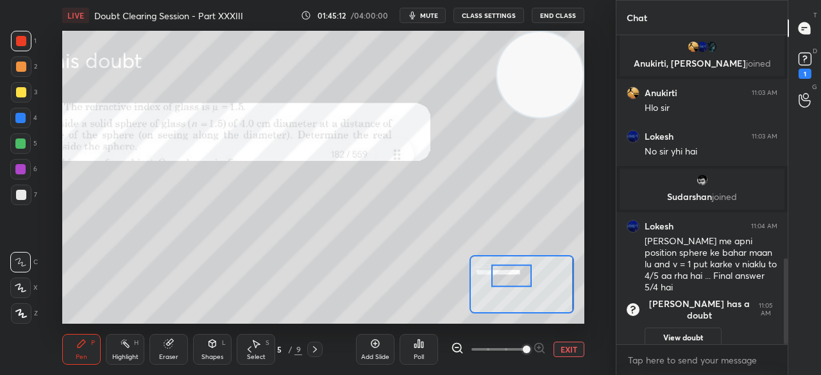
click at [173, 355] on div "Eraser" at bounding box center [168, 357] width 19 height 6
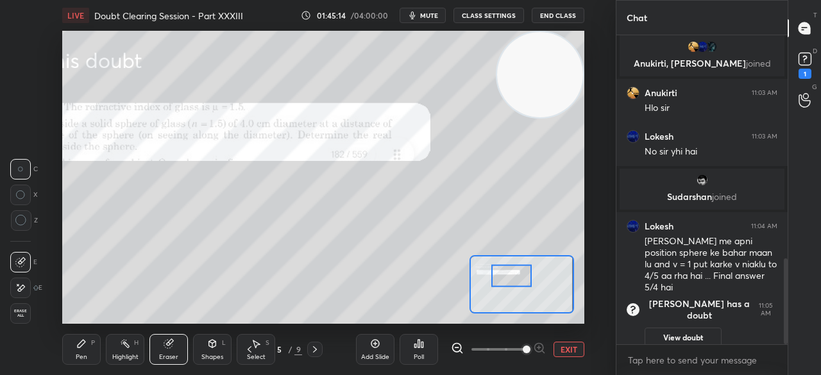
click at [88, 357] on div "Pen P" at bounding box center [81, 349] width 38 height 31
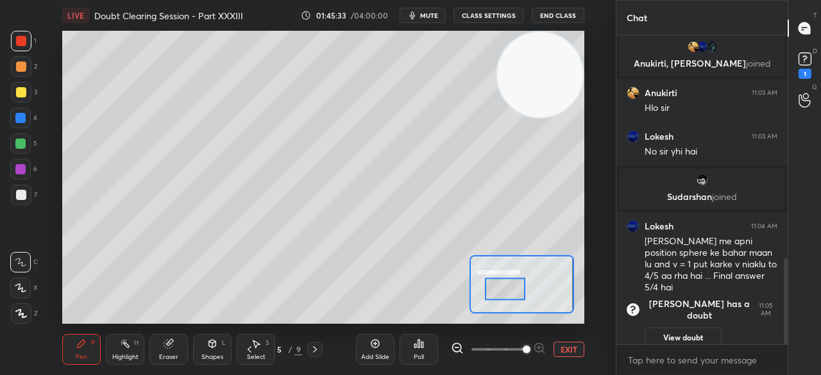
click at [21, 102] on div at bounding box center [21, 92] width 21 height 21
click at [24, 99] on div at bounding box center [21, 92] width 21 height 21
click at [23, 42] on div at bounding box center [21, 41] width 10 height 10
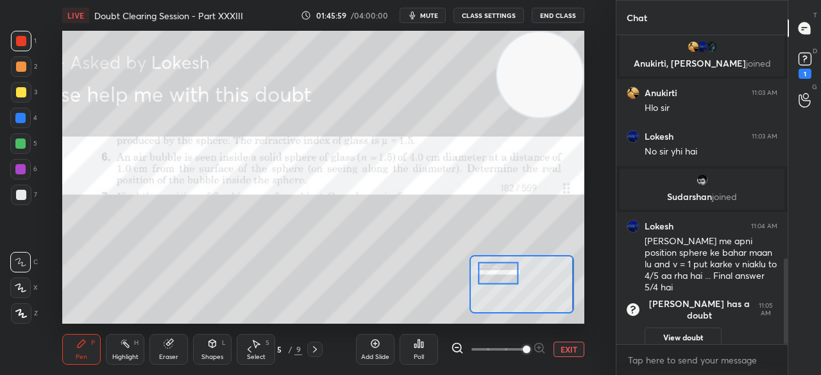
click at [250, 324] on div "Pen P Highlight H Eraser Shapes L Select S 5 / 9 Add Slide Poll EXIT" at bounding box center [322, 349] width 521 height 51
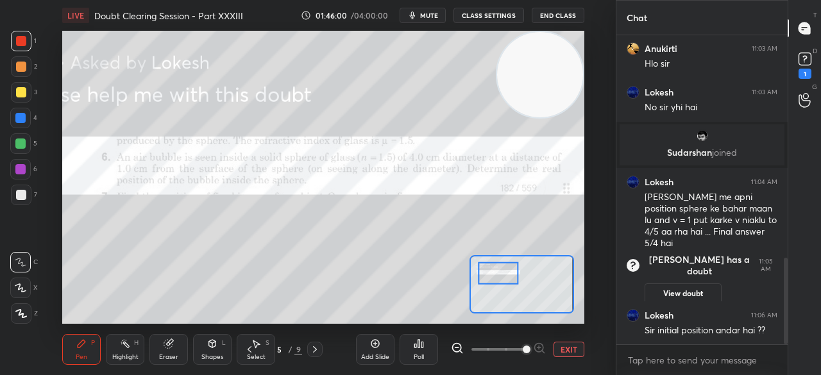
scroll to position [800, 0]
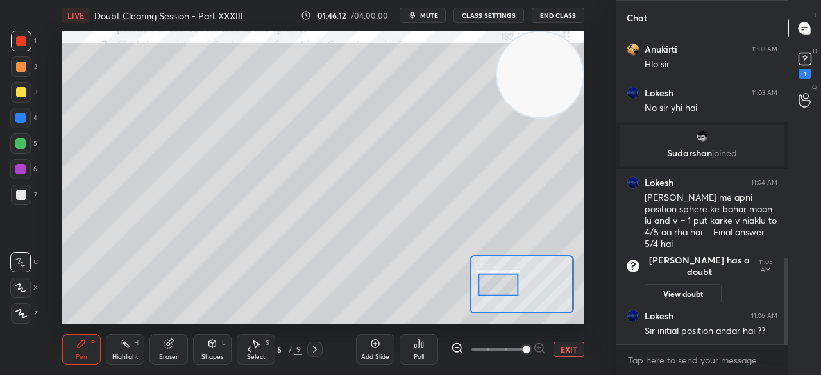
click at [22, 196] on div at bounding box center [21, 195] width 10 height 10
click at [29, 192] on div at bounding box center [21, 195] width 21 height 21
click at [19, 174] on div at bounding box center [20, 169] width 10 height 10
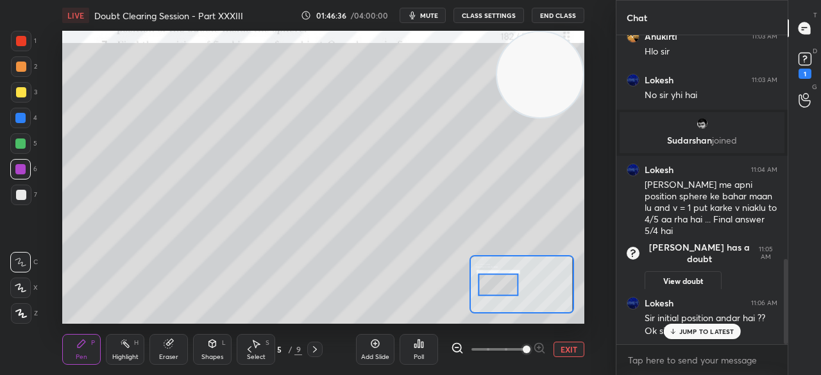
click at [686, 330] on p "JUMP TO LATEST" at bounding box center [706, 332] width 55 height 8
click at [777, 62] on div "Anukirti 11:03 AM Hlo sir" at bounding box center [701, 44] width 171 height 44
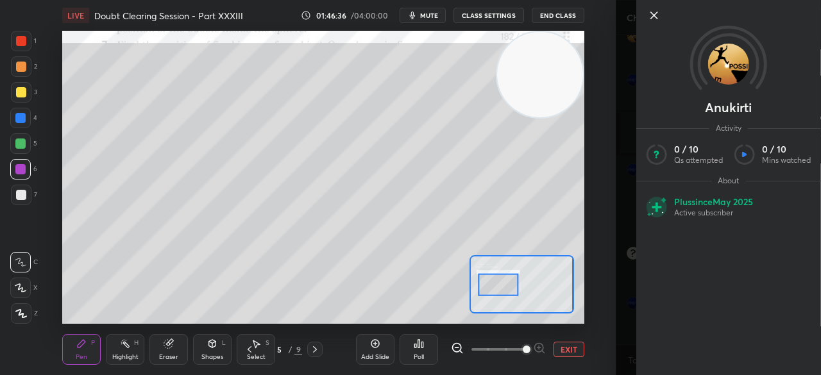
click at [806, 60] on div at bounding box center [728, 37] width 185 height 74
click at [650, 22] on icon at bounding box center [653, 15] width 15 height 15
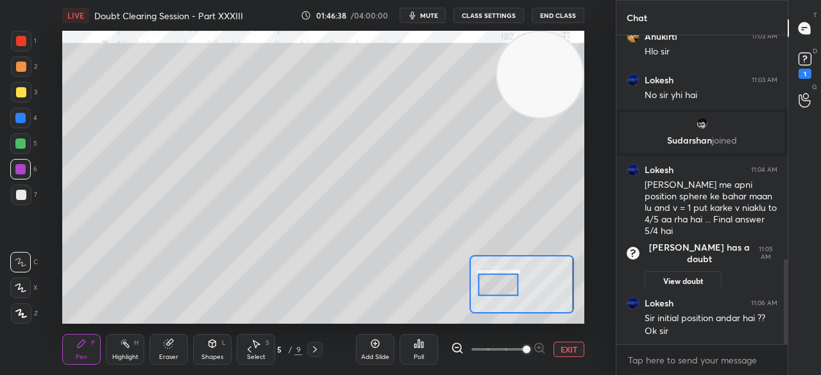
click at [810, 72] on div "1" at bounding box center [804, 74] width 13 height 10
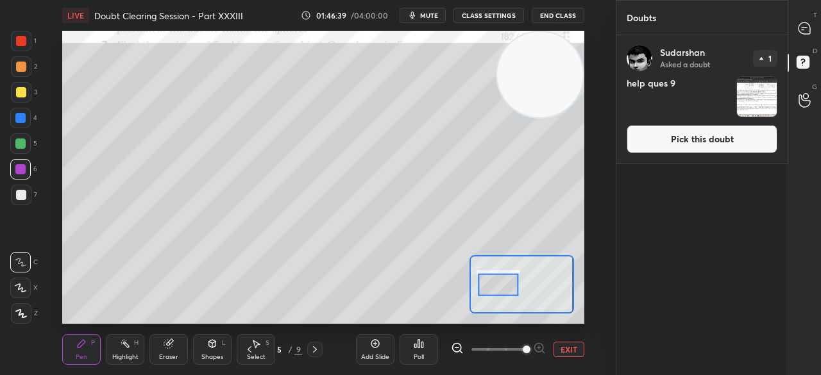
click at [735, 146] on button "Pick this doubt" at bounding box center [701, 139] width 151 height 28
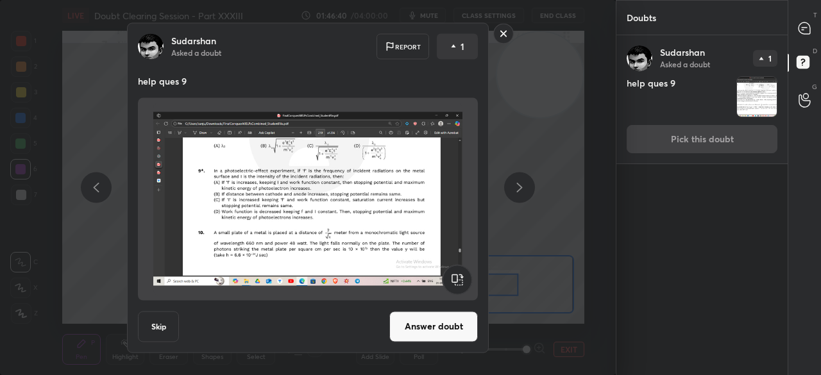
click at [436, 333] on button "Answer doubt" at bounding box center [433, 326] width 88 height 31
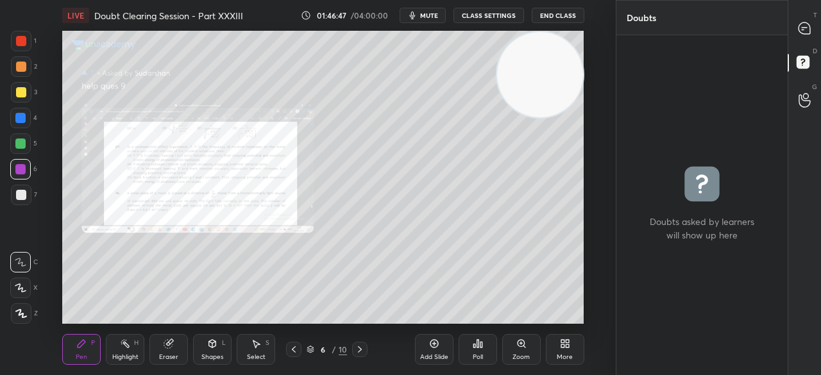
click at [808, 28] on icon at bounding box center [804, 28] width 12 height 12
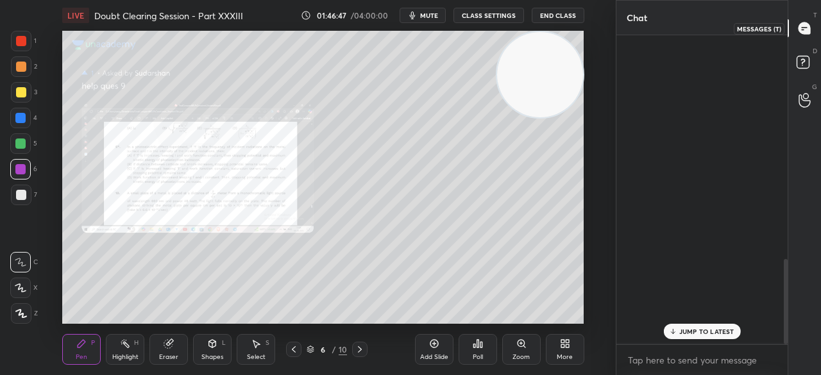
scroll to position [305, 167]
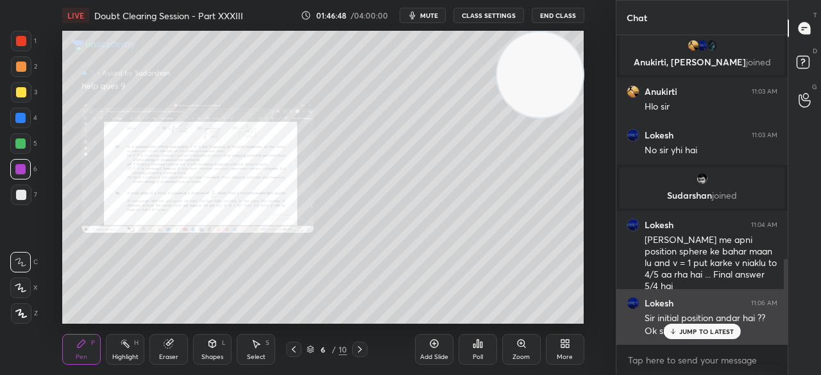
click at [701, 334] on p "JUMP TO LATEST" at bounding box center [706, 332] width 55 height 8
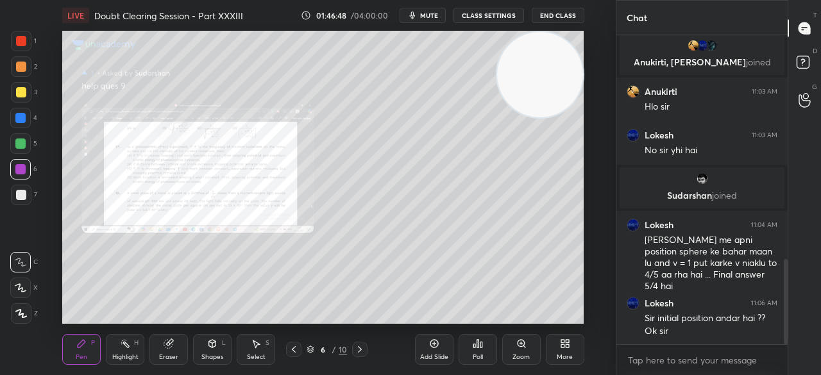
click at [527, 353] on div "Zoom" at bounding box center [521, 349] width 38 height 31
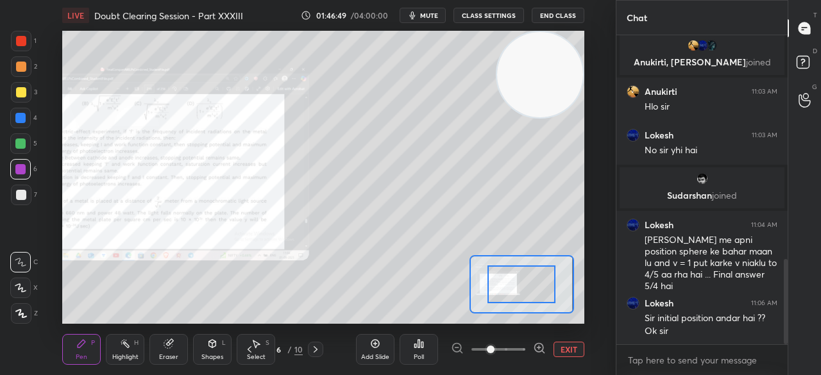
click at [494, 353] on span at bounding box center [491, 350] width 8 height 8
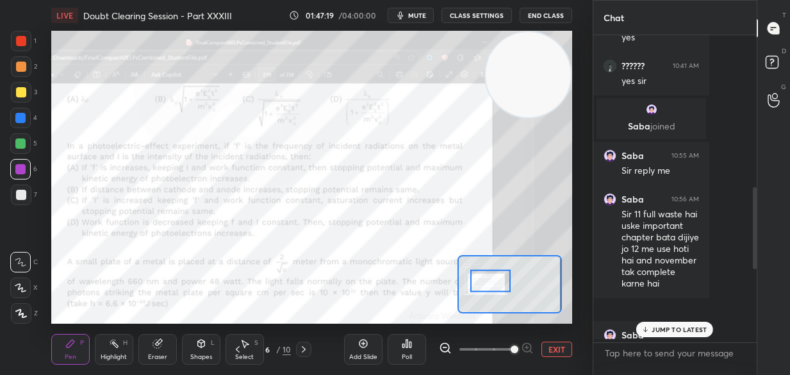
scroll to position [303, 164]
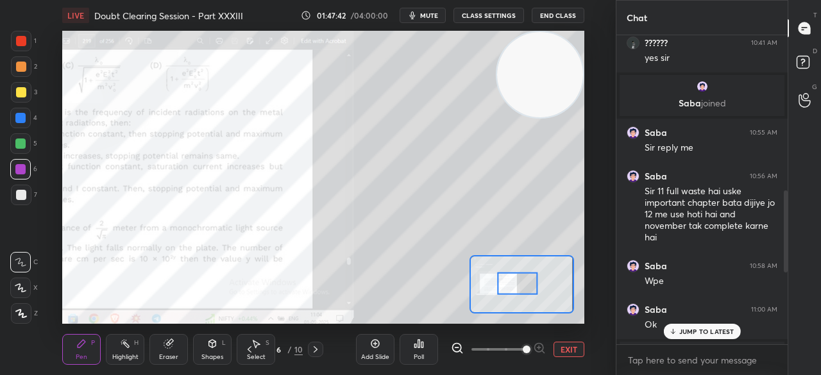
click at [10, 98] on div "1 2 3 4 5 6 7 C X Z C X Z E E Erase all H H" at bounding box center [20, 177] width 41 height 293
click at [15, 97] on div at bounding box center [21, 92] width 21 height 21
click at [25, 92] on div at bounding box center [21, 92] width 10 height 10
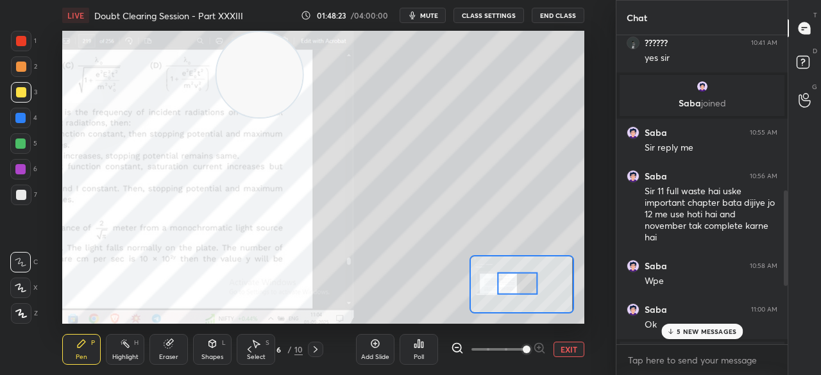
click at [692, 331] on p "5 NEW MESSAGES" at bounding box center [706, 332] width 60 height 8
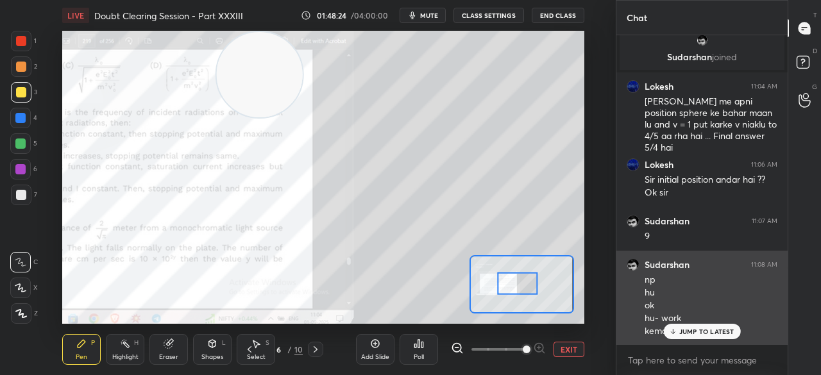
click at [678, 326] on div "JUMP TO LATEST" at bounding box center [701, 331] width 77 height 15
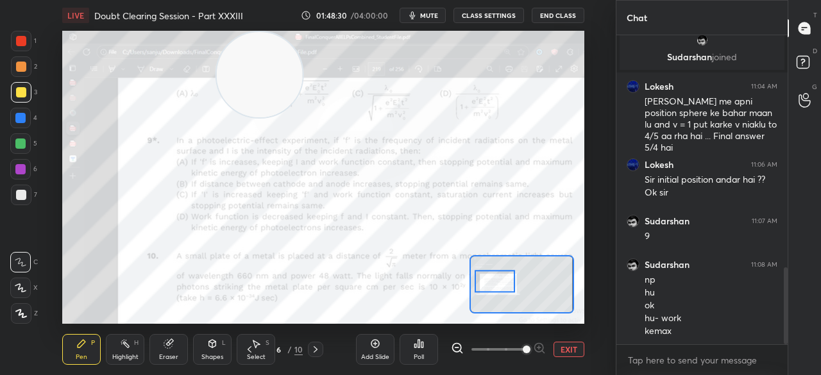
click at [24, 54] on div "1" at bounding box center [24, 44] width 26 height 26
click at [24, 53] on div "1" at bounding box center [24, 44] width 26 height 26
click at [22, 49] on div at bounding box center [21, 41] width 21 height 21
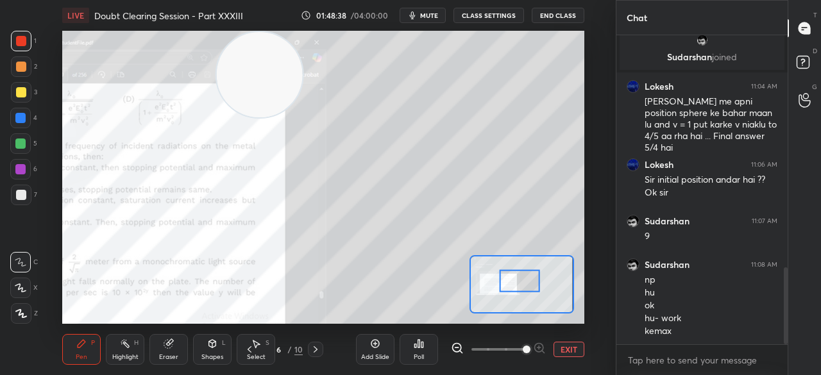
click at [127, 349] on div "Highlight H" at bounding box center [125, 349] width 38 height 31
click at [131, 349] on div "Highlight H" at bounding box center [125, 349] width 38 height 31
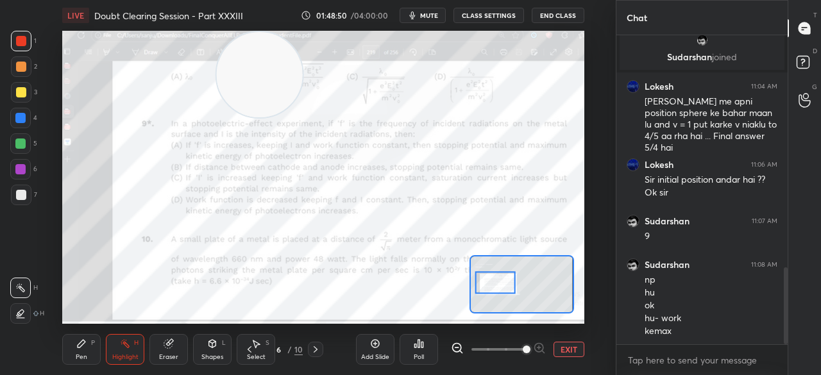
click at [85, 355] on div "Pen" at bounding box center [82, 357] width 12 height 6
click at [29, 37] on div at bounding box center [21, 41] width 21 height 21
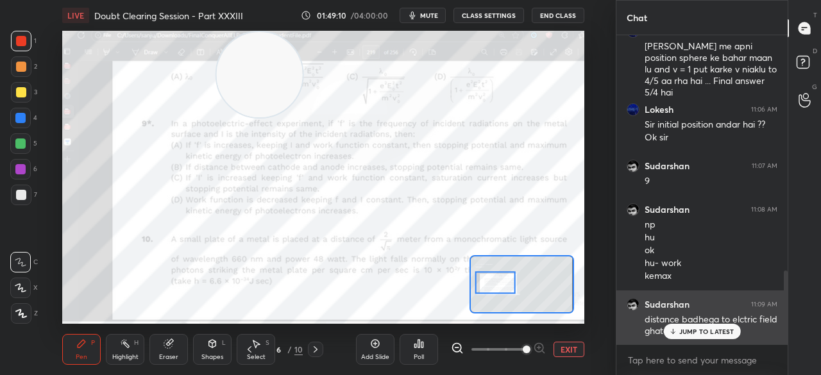
click at [695, 329] on p "JUMP TO LATEST" at bounding box center [706, 332] width 55 height 8
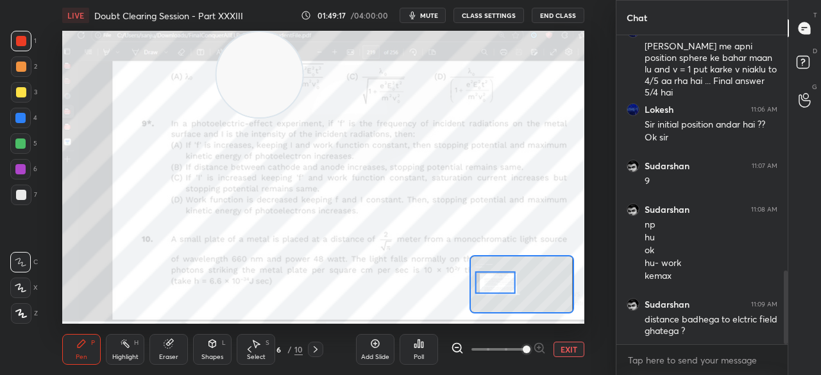
click at [424, 13] on span "mute" at bounding box center [429, 15] width 18 height 9
click at [558, 16] on button "End Class" at bounding box center [557, 15] width 53 height 15
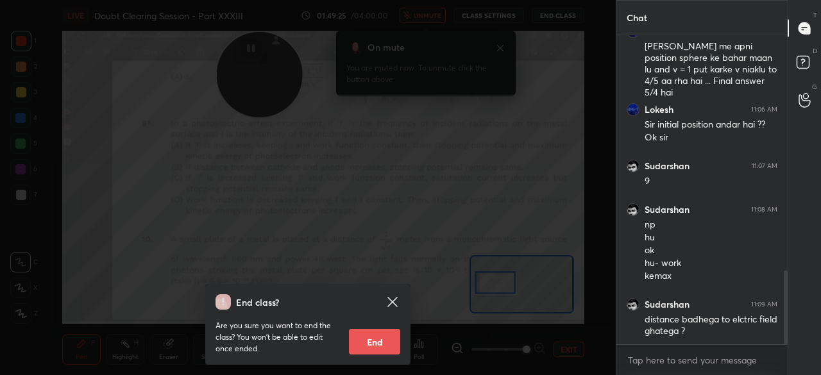
scroll to position [1005, 0]
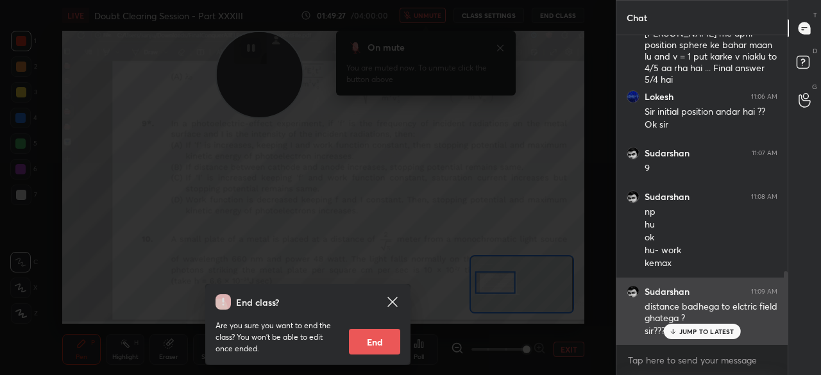
click at [696, 331] on p "JUMP TO LATEST" at bounding box center [706, 332] width 55 height 8
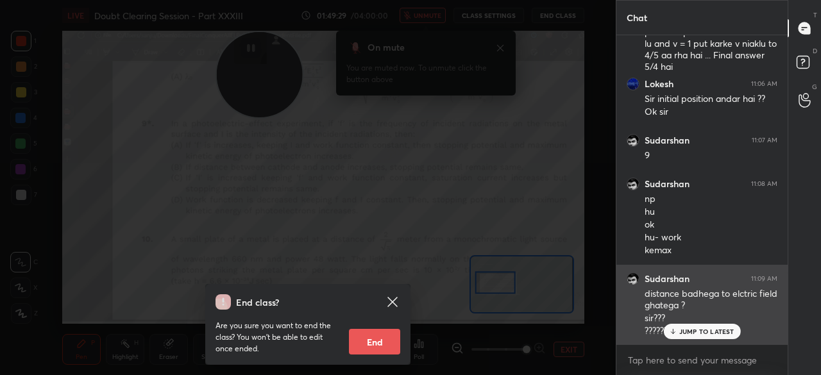
click at [688, 330] on p "JUMP TO LATEST" at bounding box center [706, 332] width 55 height 8
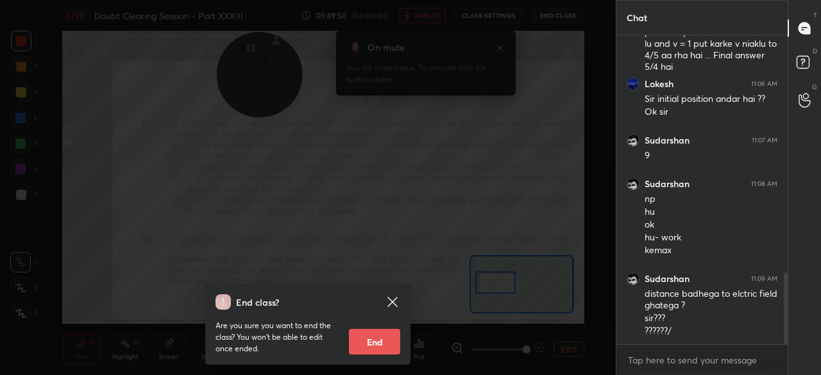
scroll to position [1062, 0]
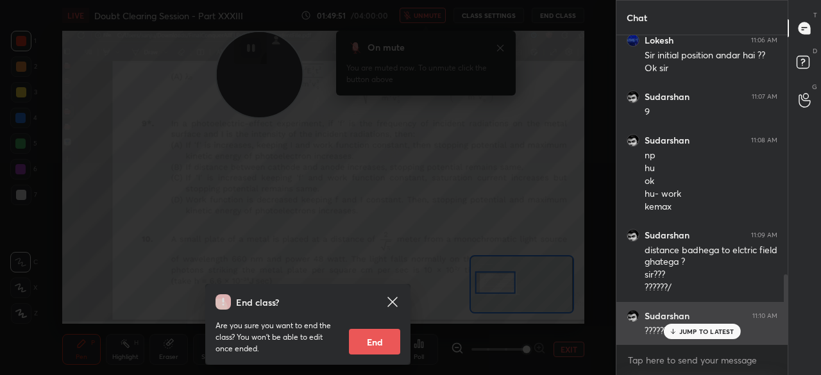
click at [688, 327] on div "JUMP TO LATEST" at bounding box center [701, 331] width 77 height 15
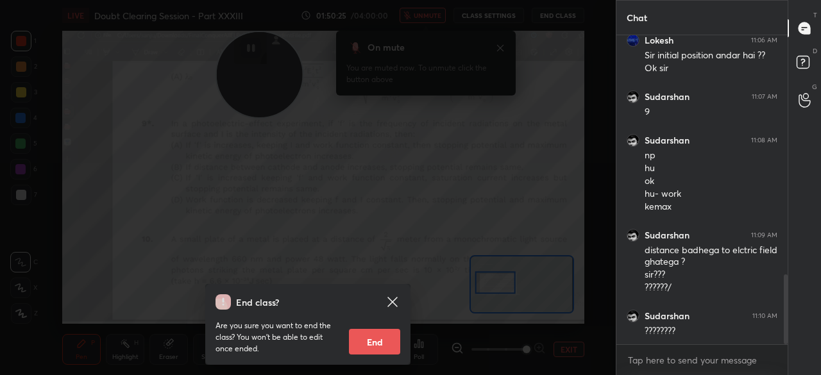
click at [395, 298] on icon at bounding box center [392, 302] width 10 height 10
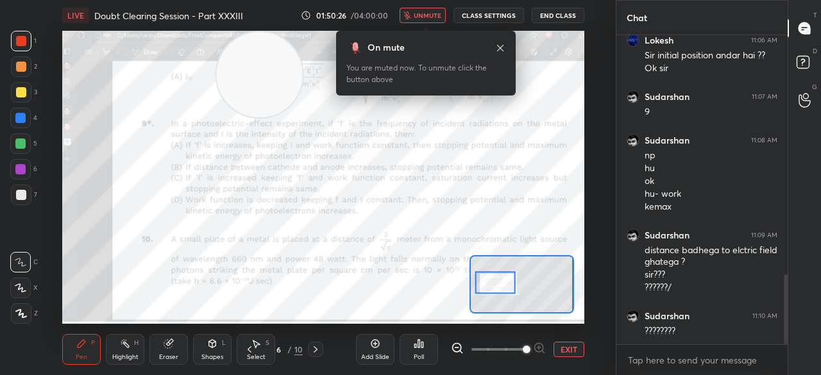
click at [428, 17] on span "unmute" at bounding box center [427, 15] width 28 height 9
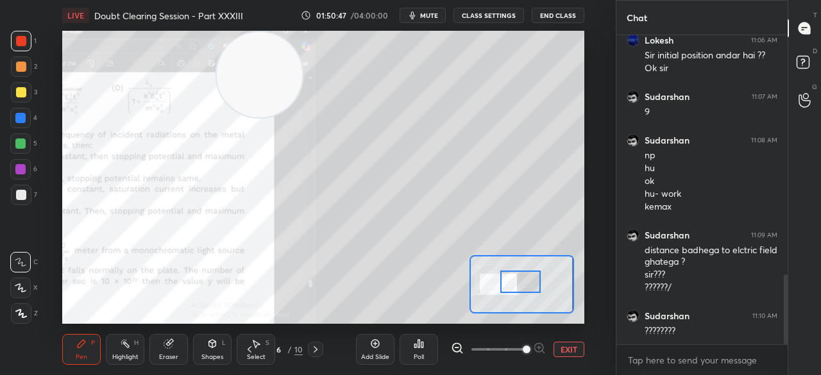
click at [37, 94] on div "3" at bounding box center [24, 92] width 26 height 21
click at [27, 96] on div at bounding box center [21, 92] width 21 height 21
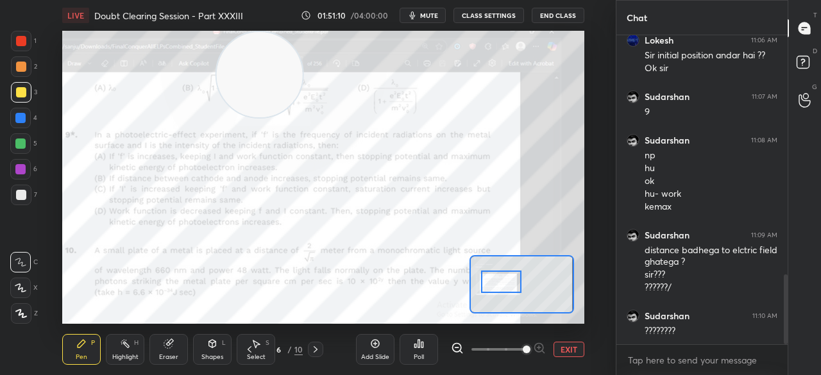
click at [30, 44] on div at bounding box center [21, 41] width 21 height 21
click at [33, 43] on div "1" at bounding box center [24, 41] width 26 height 21
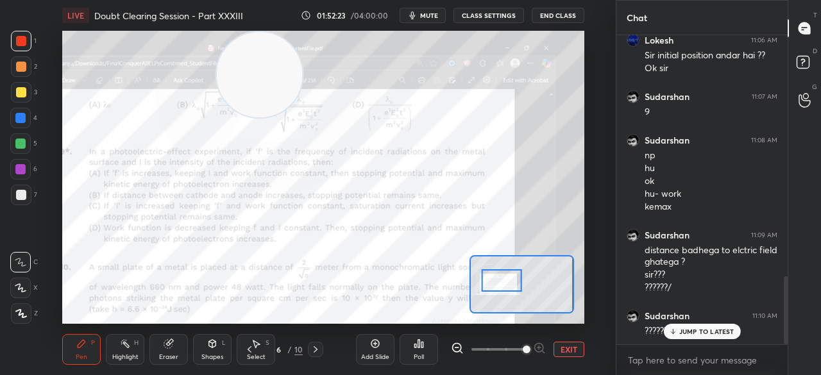
scroll to position [1105, 0]
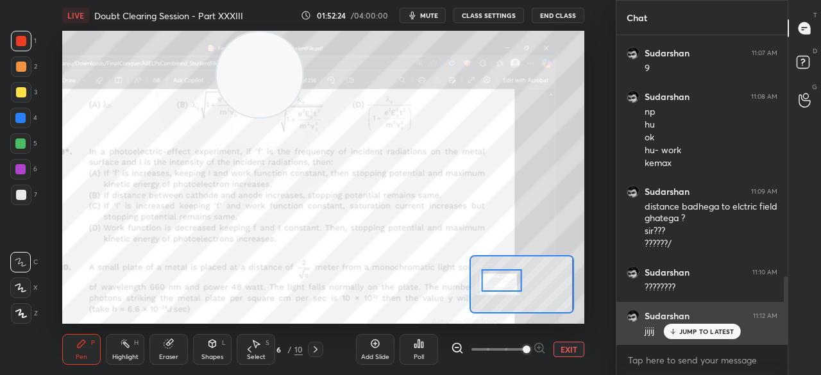
click at [691, 330] on p "JUMP TO LATEST" at bounding box center [706, 332] width 55 height 8
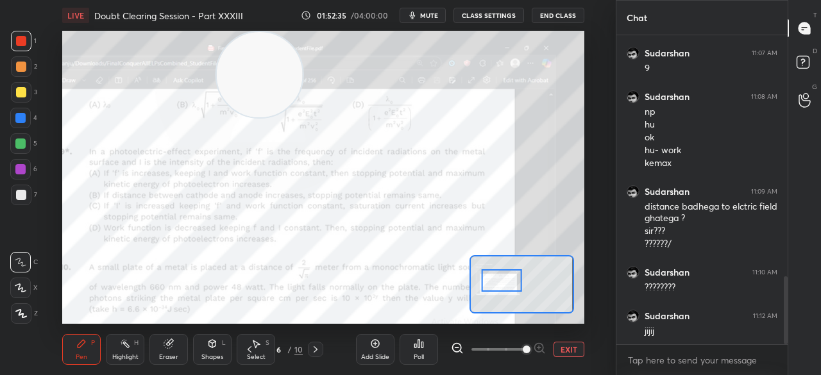
click at [38, 102] on div "1 2 3 4 5 6 7 C X Z C X Z E E Erase all H H" at bounding box center [20, 177] width 41 height 293
click at [32, 125] on div "4" at bounding box center [23, 118] width 27 height 21
click at [26, 151] on div at bounding box center [20, 143] width 21 height 21
click at [26, 156] on div "5" at bounding box center [23, 146] width 27 height 26
click at [22, 153] on div at bounding box center [20, 143] width 21 height 21
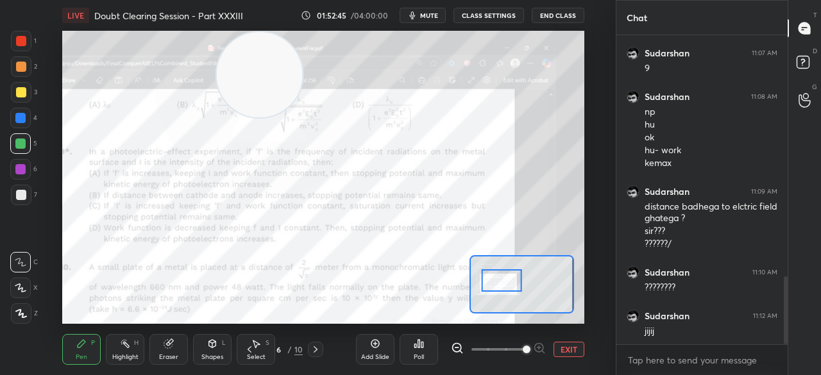
scroll to position [1149, 0]
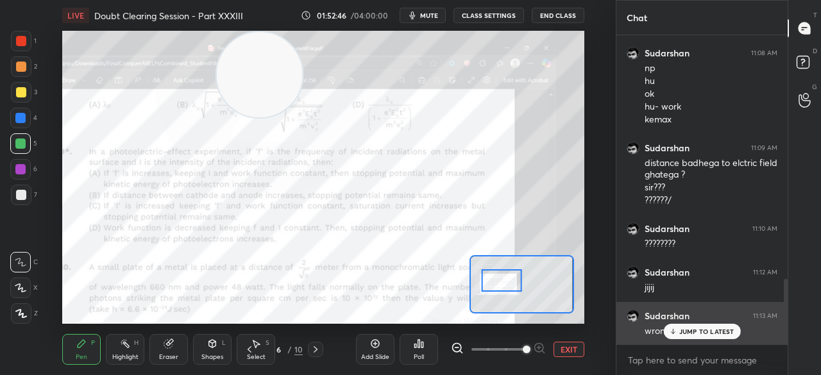
click at [687, 334] on p "JUMP TO LATEST" at bounding box center [706, 332] width 55 height 8
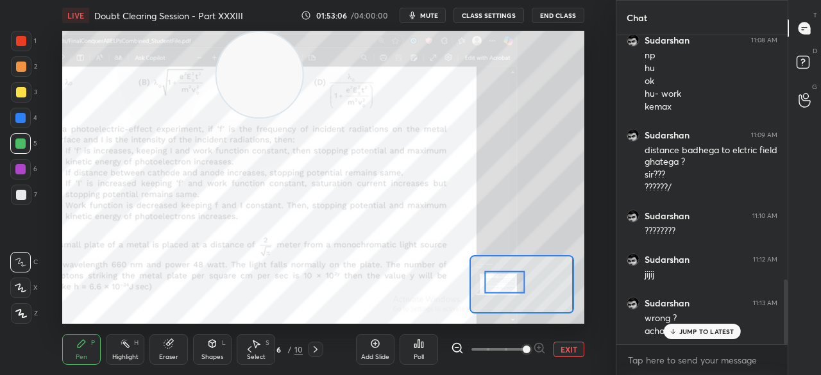
scroll to position [1174, 0]
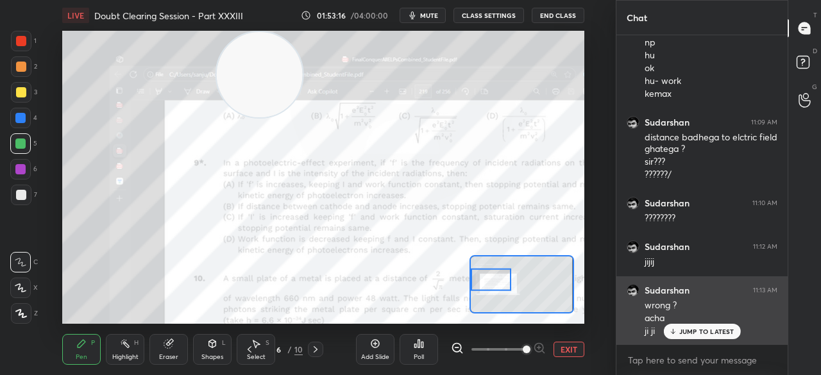
click at [669, 294] on h6 "Sudarshan" at bounding box center [666, 291] width 45 height 12
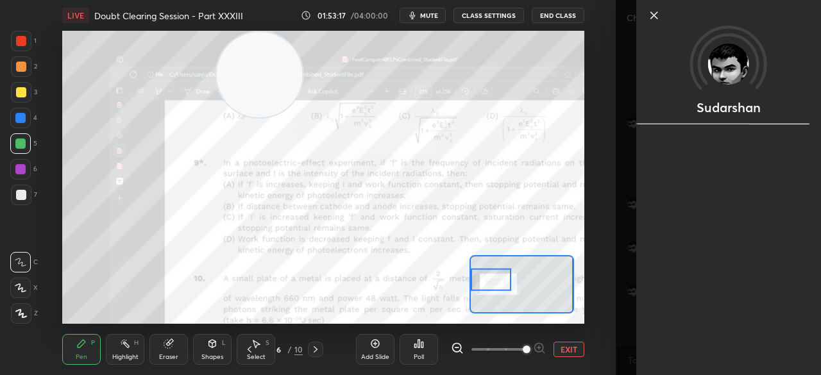
click at [687, 331] on div "Sudarshan" at bounding box center [728, 187] width 185 height 375
click at [645, 16] on div at bounding box center [728, 37] width 185 height 74
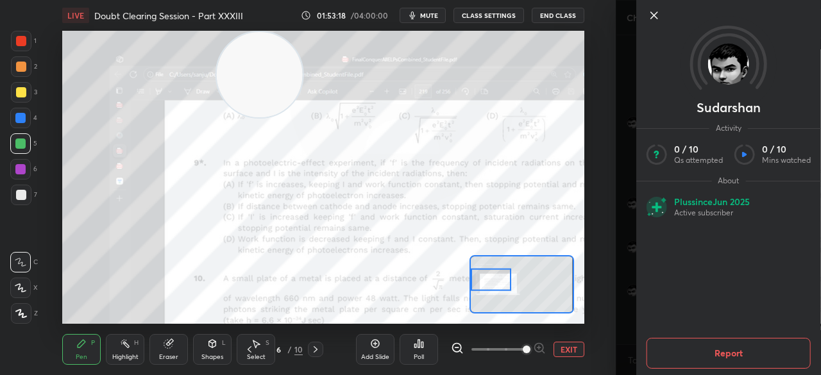
click at [651, 19] on icon at bounding box center [653, 15] width 15 height 15
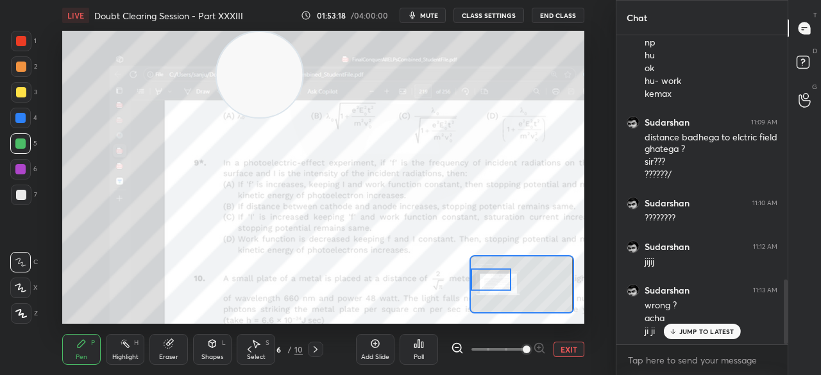
click at [649, 19] on div "Sudarshan Activity 0 / 10 Qs attempted 0 / 10 Mins watched About Plus since [DA…" at bounding box center [717, 187] width 205 height 375
click at [815, 57] on icon at bounding box center [804, 64] width 23 height 23
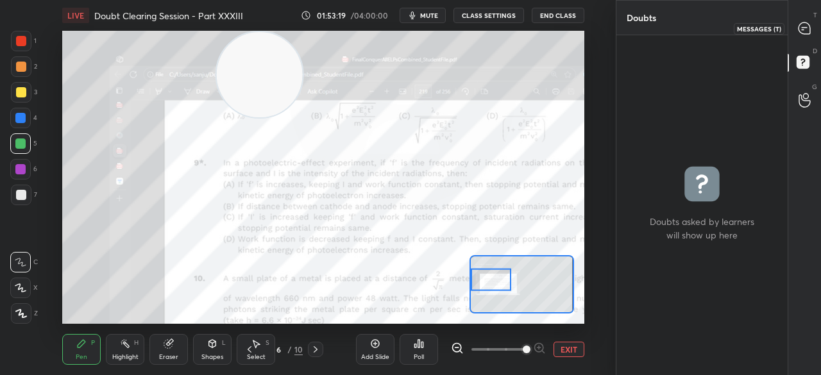
click at [807, 30] on icon at bounding box center [804, 28] width 12 height 12
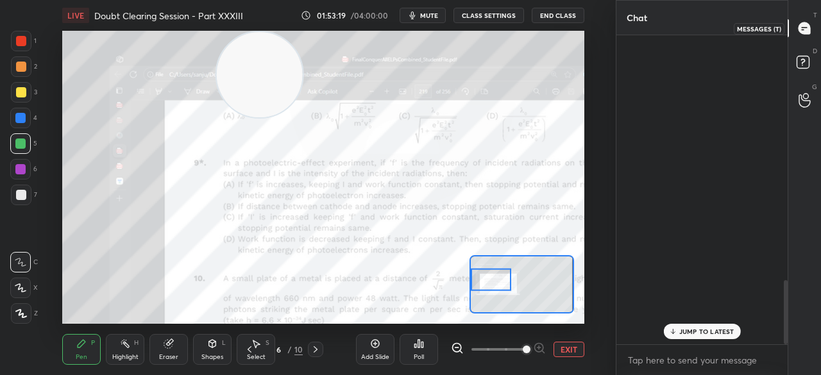
scroll to position [305, 167]
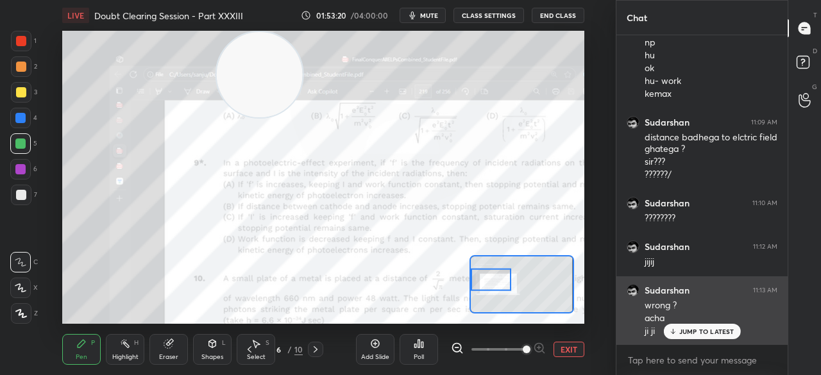
click at [710, 331] on p "JUMP TO LATEST" at bounding box center [706, 332] width 55 height 8
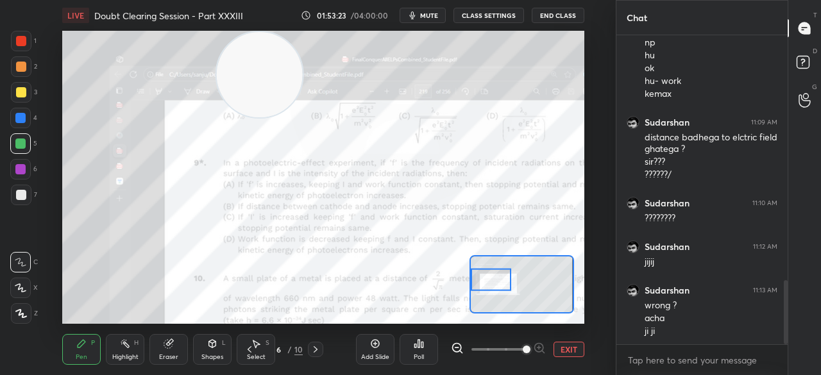
click at [27, 91] on div at bounding box center [21, 92] width 21 height 21
click at [28, 91] on div at bounding box center [21, 92] width 21 height 21
click at [27, 36] on div at bounding box center [21, 41] width 21 height 21
click at [431, 12] on span "mute" at bounding box center [429, 15] width 18 height 9
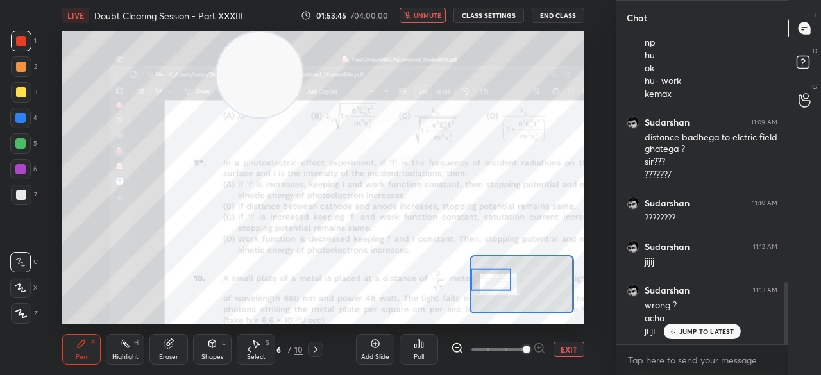
scroll to position [1228, 0]
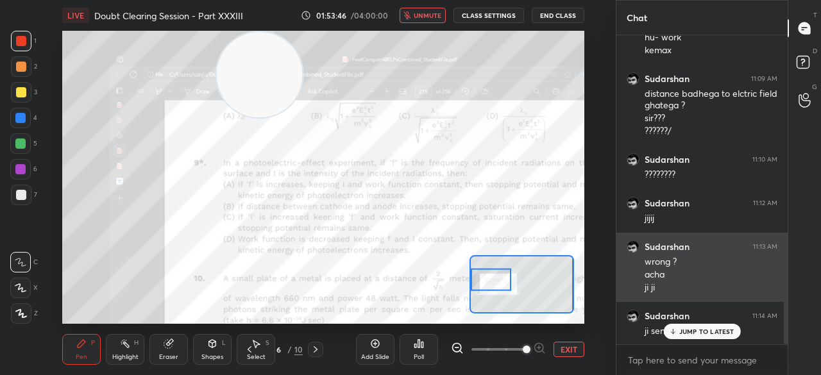
click at [685, 295] on div "Sudarshan 11:13 AM wrong ? acha ji ji" at bounding box center [701, 267] width 171 height 69
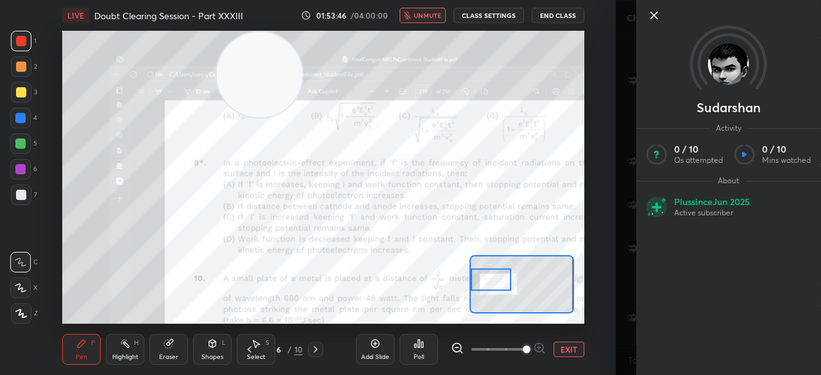
click at [701, 333] on div "Sudarshan Activity 0 / 10 Qs attempted 0 / 10 Mins watched About Plus since [DA…" at bounding box center [728, 187] width 185 height 375
click at [651, 12] on icon at bounding box center [653, 15] width 15 height 15
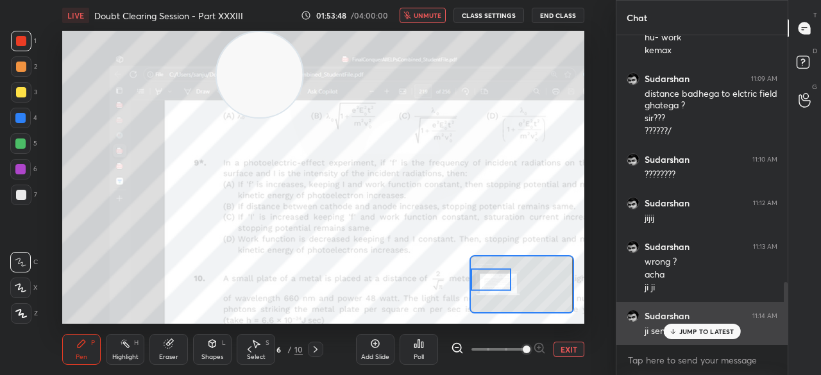
click at [676, 329] on icon at bounding box center [672, 332] width 8 height 8
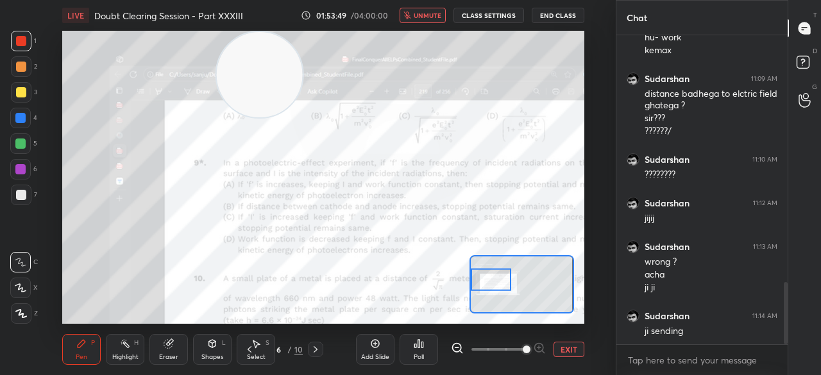
click at [432, 11] on button "unmute" at bounding box center [422, 15] width 46 height 15
click at [23, 94] on div at bounding box center [21, 92] width 10 height 10
click at [32, 90] on div "3" at bounding box center [24, 92] width 26 height 21
click at [442, 19] on button "mute" at bounding box center [422, 15] width 46 height 15
click at [436, 15] on span "unmute" at bounding box center [427, 15] width 28 height 9
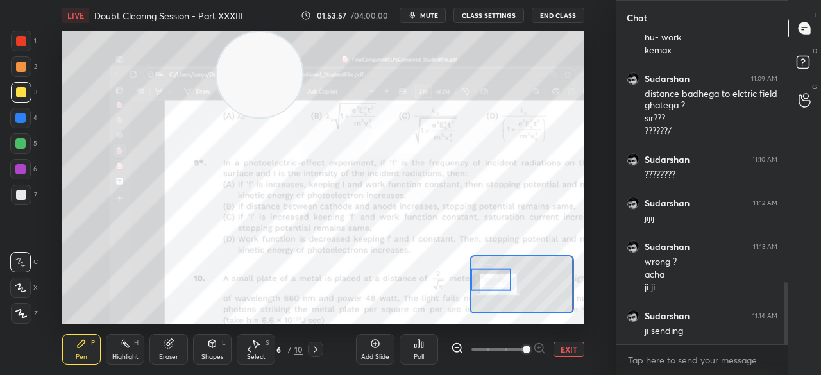
click at [430, 8] on button "mute" at bounding box center [422, 15] width 46 height 15
click at [564, 17] on button "End Class" at bounding box center [557, 15] width 53 height 15
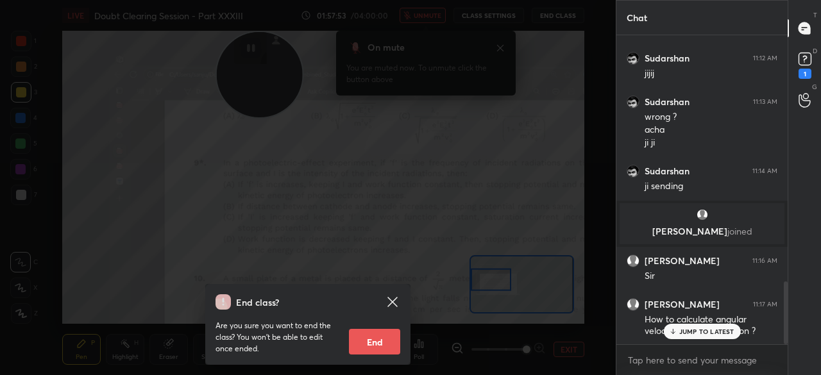
scroll to position [1212, 0]
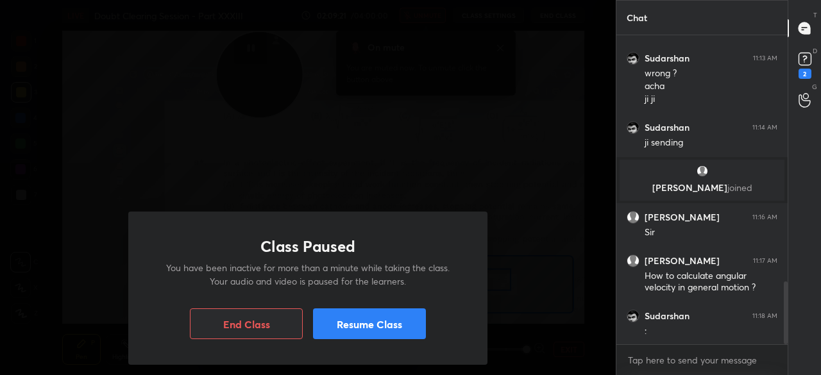
click at [336, 313] on button "Resume Class" at bounding box center [369, 323] width 113 height 31
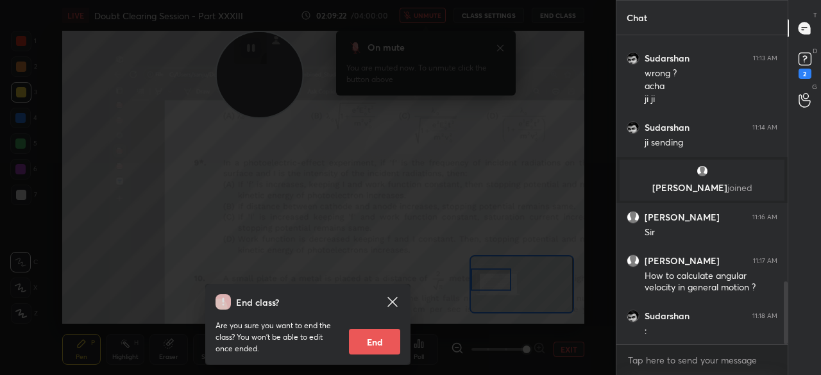
click at [391, 297] on icon at bounding box center [392, 301] width 15 height 15
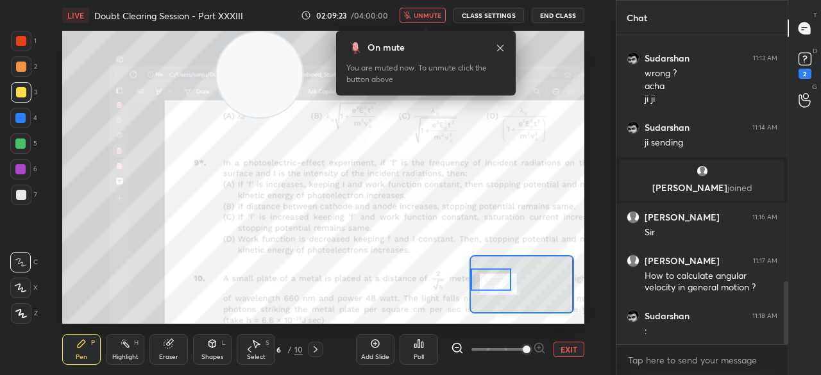
click at [426, 18] on span "unmute" at bounding box center [427, 15] width 28 height 9
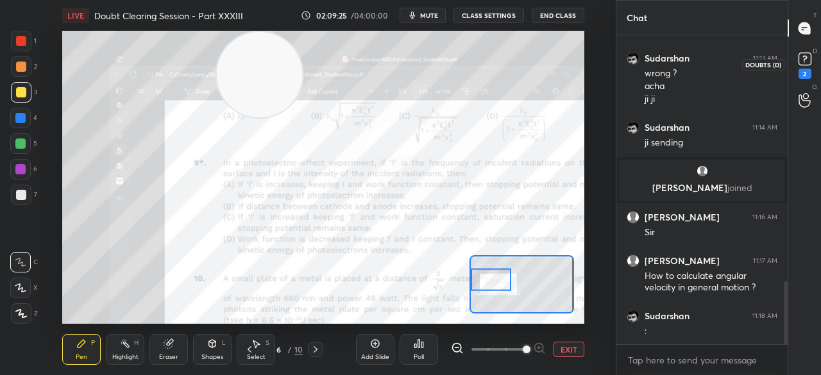
click at [806, 65] on rect at bounding box center [804, 59] width 12 height 12
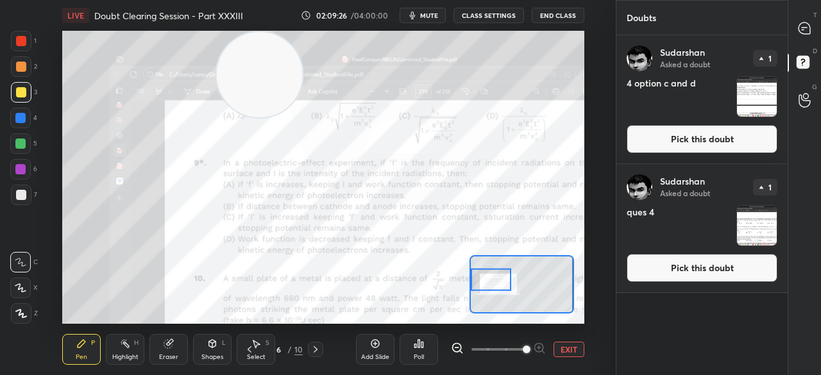
click at [677, 267] on button "Pick this doubt" at bounding box center [701, 268] width 151 height 28
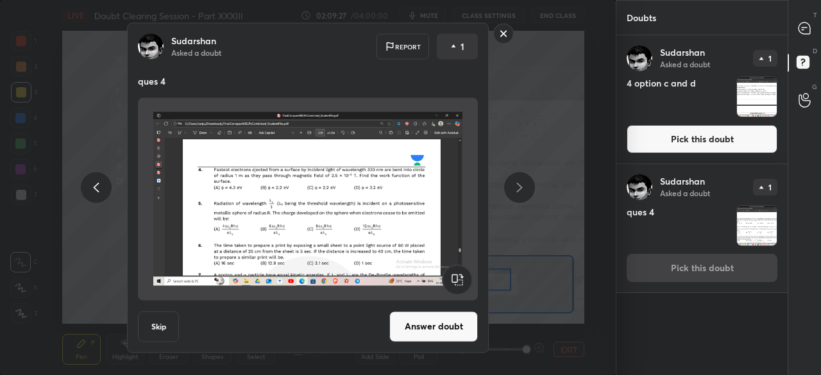
click at [441, 324] on button "Answer doubt" at bounding box center [433, 326] width 88 height 31
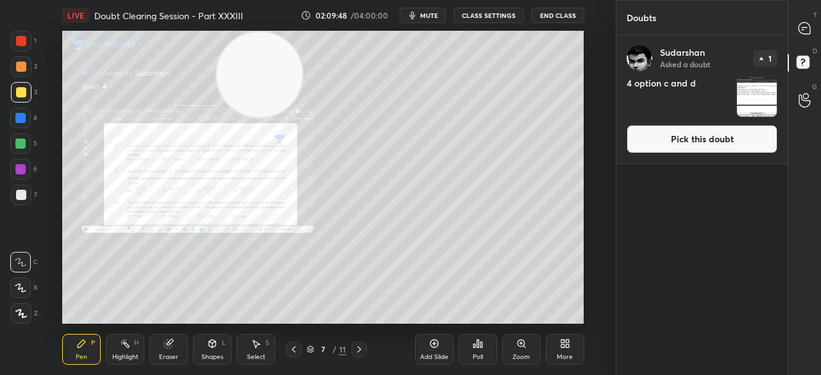
click at [640, 148] on button "Pick this doubt" at bounding box center [701, 139] width 151 height 28
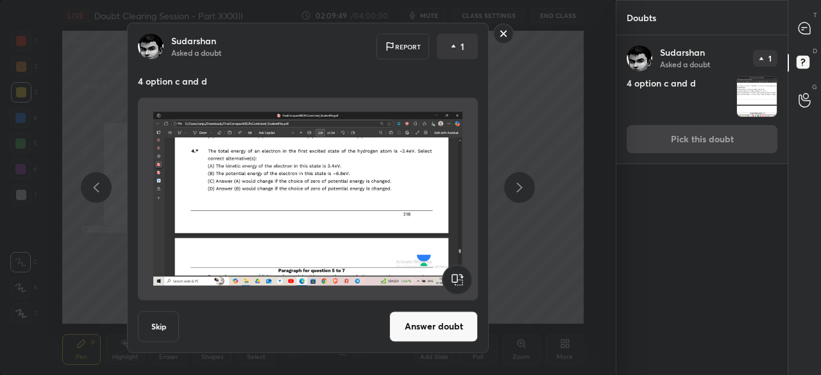
click at [414, 328] on button "Answer doubt" at bounding box center [433, 326] width 88 height 31
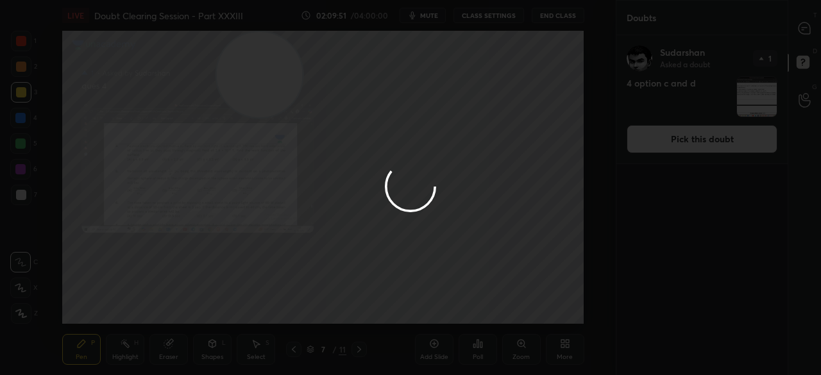
click at [804, 35] on div at bounding box center [410, 187] width 821 height 375
click at [788, 36] on div at bounding box center [410, 187] width 821 height 375
click at [783, 36] on div at bounding box center [410, 187] width 821 height 375
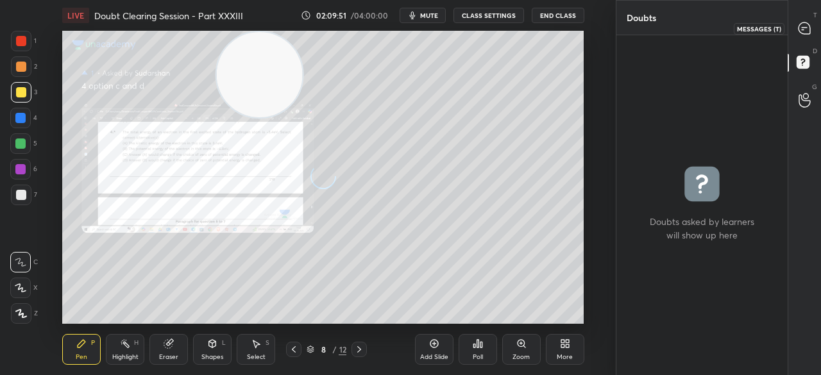
click at [790, 31] on div "T Messages (T)" at bounding box center [804, 28] width 33 height 36
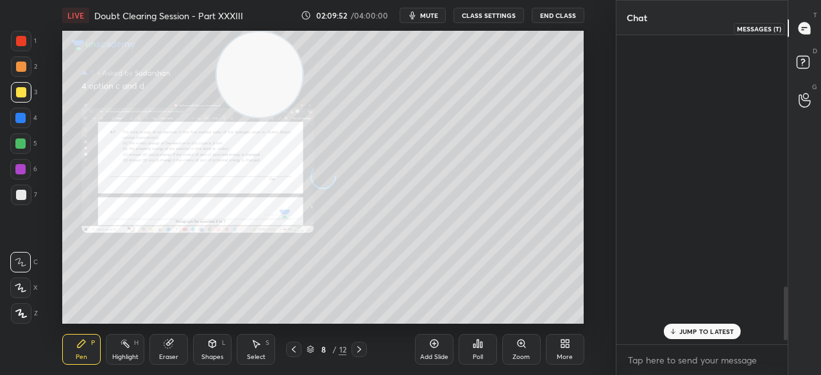
click at [797, 30] on icon at bounding box center [803, 28] width 13 height 13
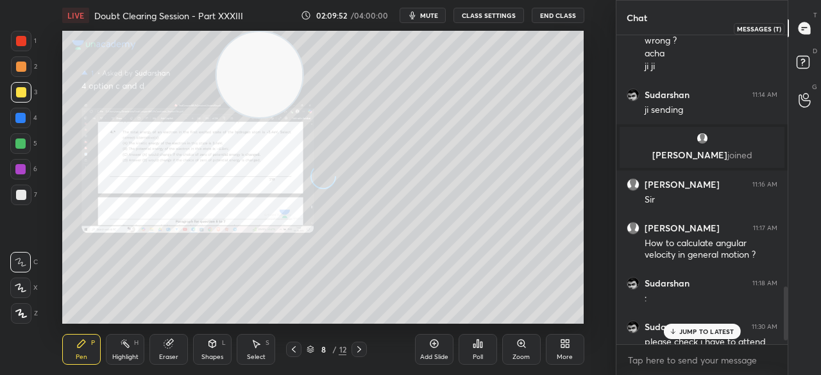
click at [794, 30] on div at bounding box center [805, 28] width 26 height 23
click at [794, 33] on div at bounding box center [805, 28] width 26 height 23
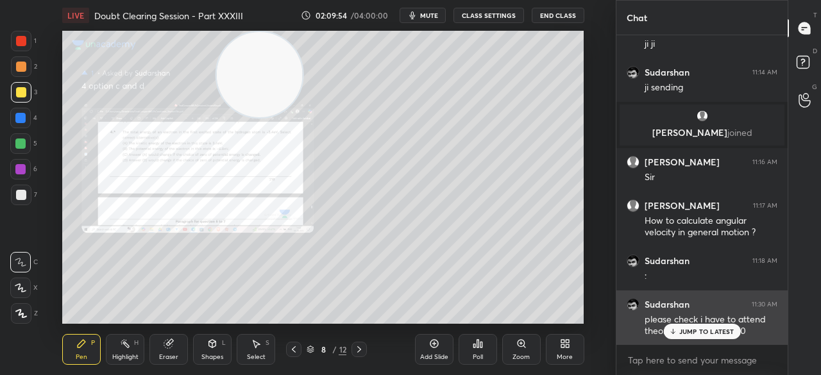
click at [688, 329] on p "JUMP TO LATEST" at bounding box center [706, 332] width 55 height 8
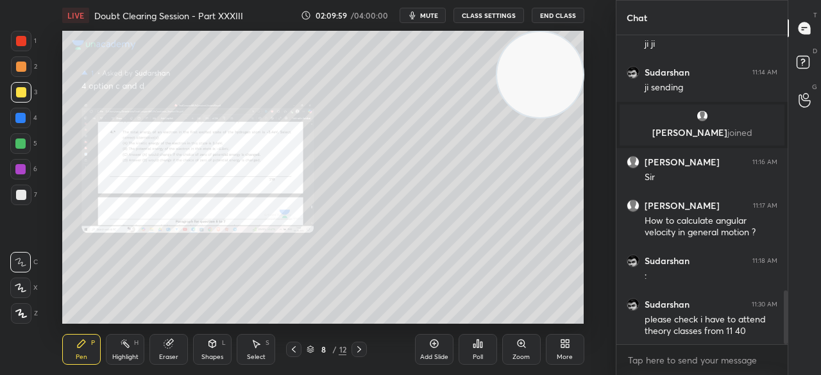
click at [295, 347] on icon at bounding box center [294, 349] width 4 height 6
click at [521, 356] on div "Zoom" at bounding box center [520, 357] width 17 height 6
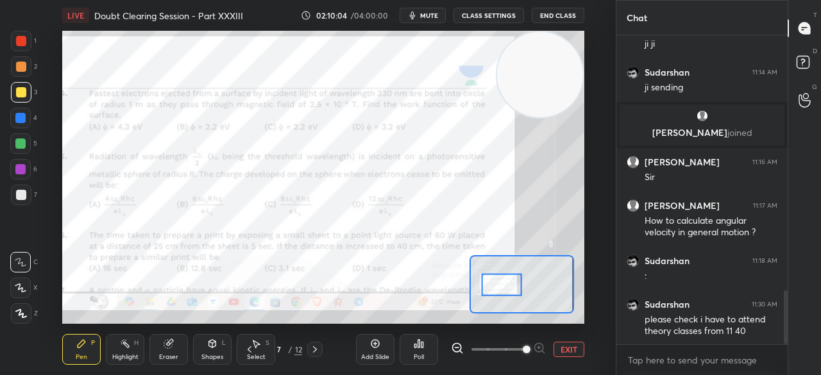
click at [15, 34] on div at bounding box center [21, 41] width 21 height 21
click at [25, 40] on div at bounding box center [21, 41] width 10 height 10
click at [29, 39] on div at bounding box center [21, 41] width 21 height 21
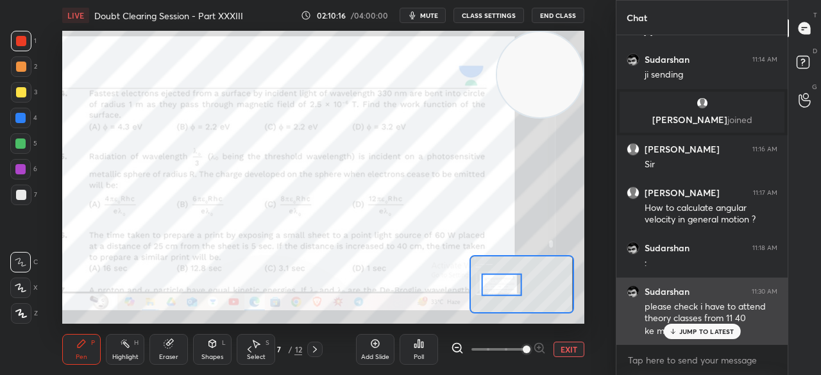
click at [678, 333] on div "JUMP TO LATEST" at bounding box center [701, 331] width 77 height 15
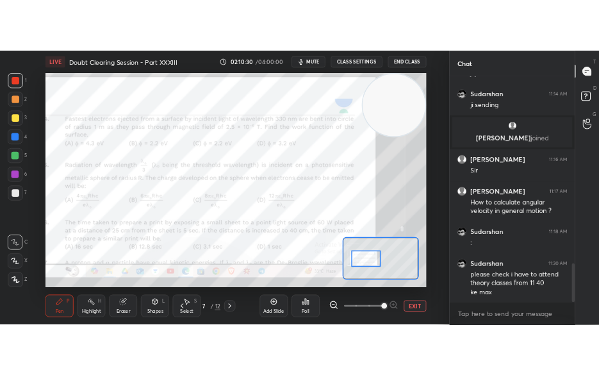
scroll to position [1509, 0]
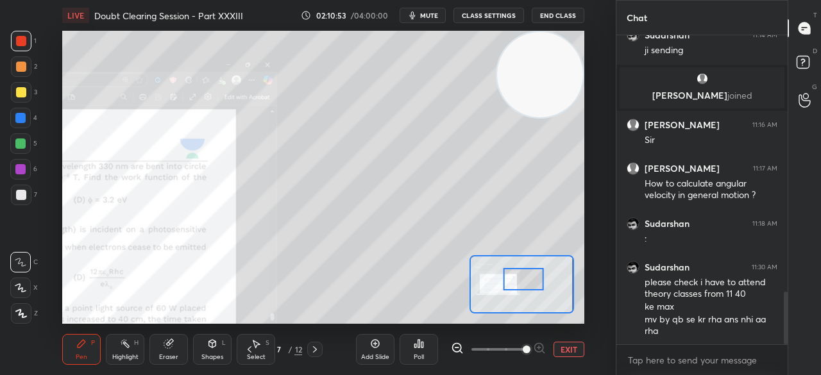
click at [14, 83] on div at bounding box center [21, 92] width 21 height 21
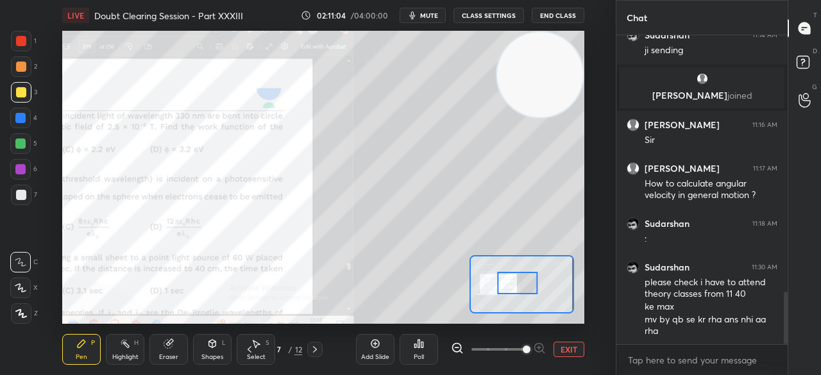
click at [20, 42] on div at bounding box center [21, 41] width 10 height 10
click at [26, 38] on div at bounding box center [21, 41] width 10 height 10
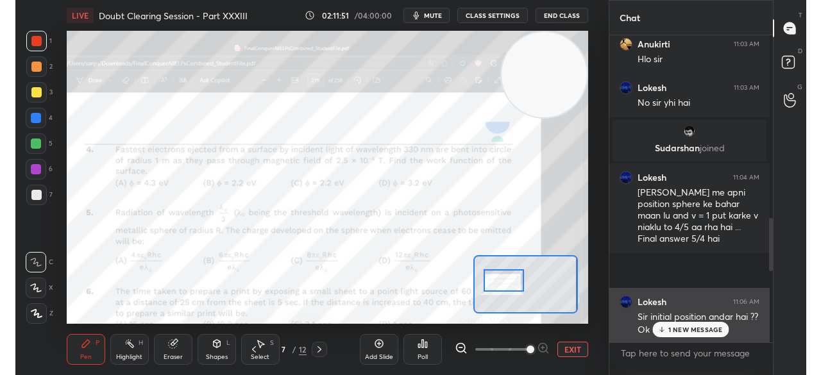
scroll to position [4, 3]
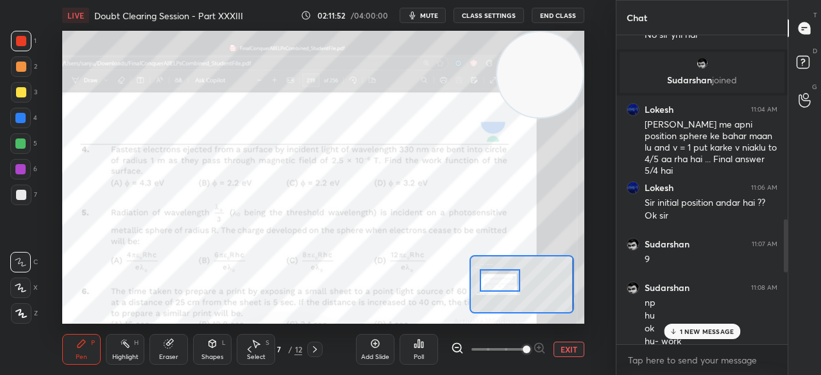
click at [682, 329] on p "1 NEW MESSAGE" at bounding box center [706, 332] width 54 height 8
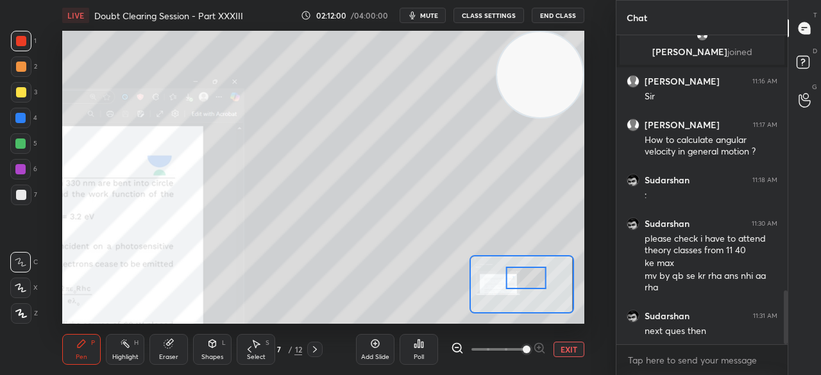
click at [21, 94] on div at bounding box center [21, 92] width 10 height 10
click at [23, 92] on div at bounding box center [21, 92] width 10 height 10
click at [163, 353] on div "Eraser" at bounding box center [168, 349] width 38 height 31
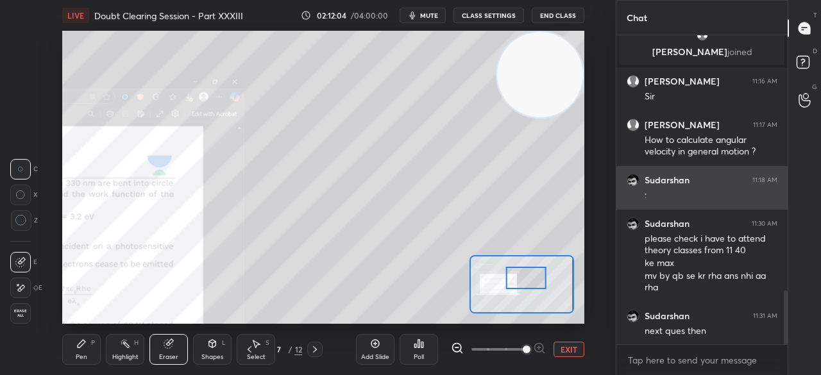
click at [172, 356] on div "Eraser" at bounding box center [168, 357] width 19 height 6
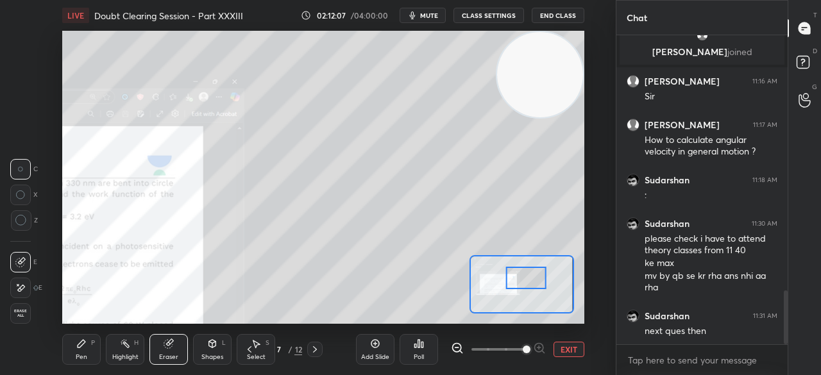
click at [73, 354] on div "Pen P" at bounding box center [81, 349] width 38 height 31
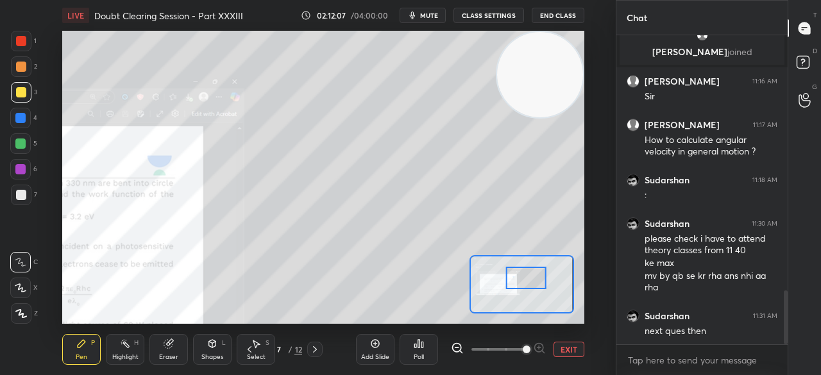
click at [82, 351] on div "Pen P" at bounding box center [81, 349] width 38 height 31
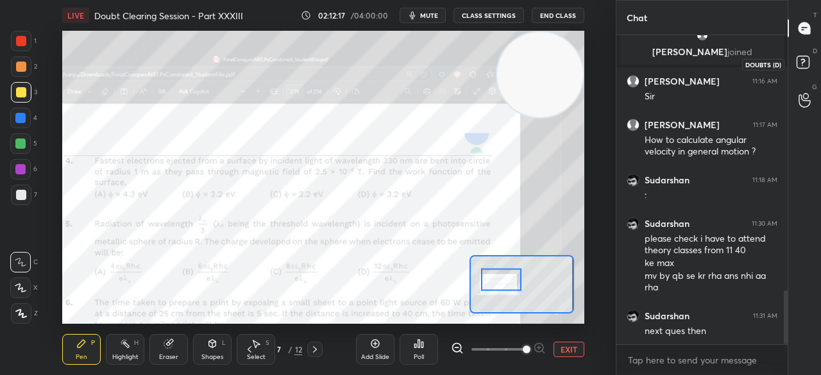
click at [799, 67] on rect at bounding box center [802, 62] width 12 height 12
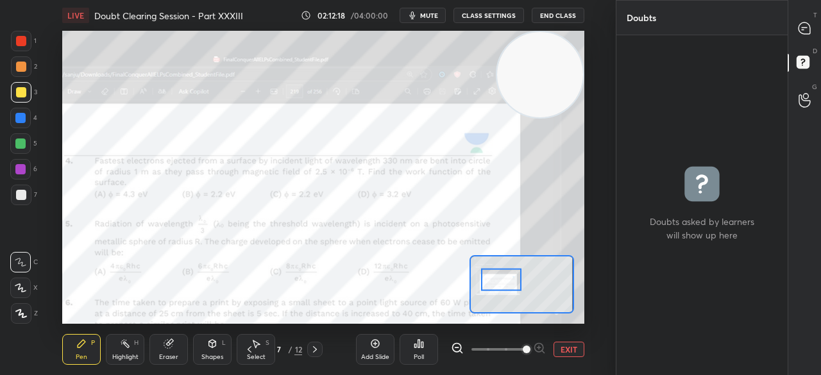
click at [804, 31] on icon at bounding box center [804, 28] width 12 height 12
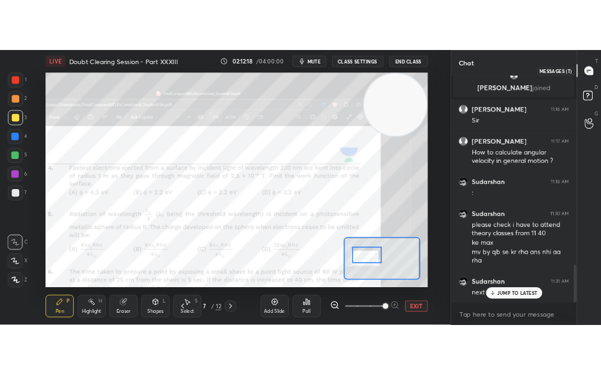
scroll to position [305, 167]
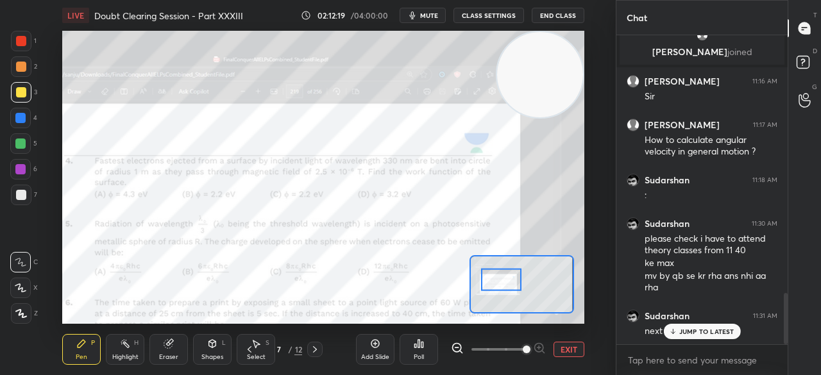
click at [315, 352] on icon at bounding box center [315, 349] width 10 height 10
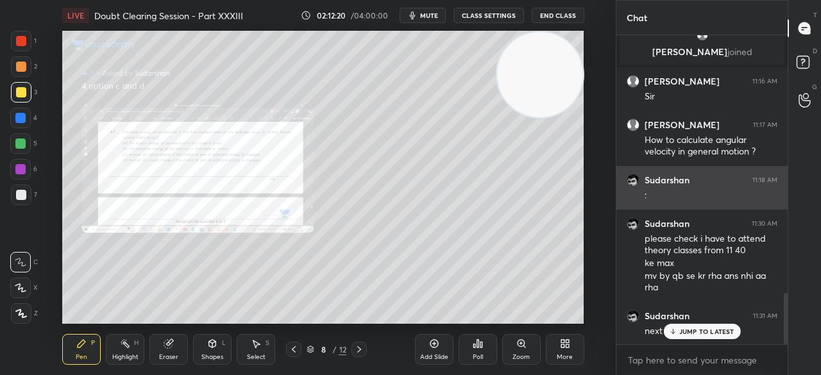
click at [512, 346] on div "Zoom" at bounding box center [521, 349] width 38 height 31
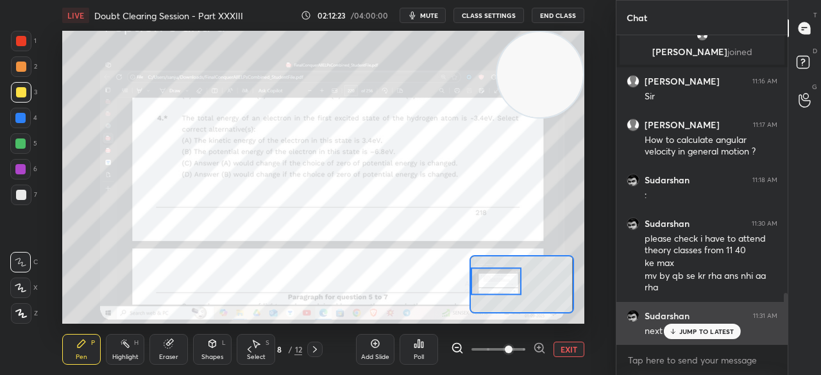
click at [683, 328] on p "JUMP TO LATEST" at bounding box center [706, 332] width 55 height 8
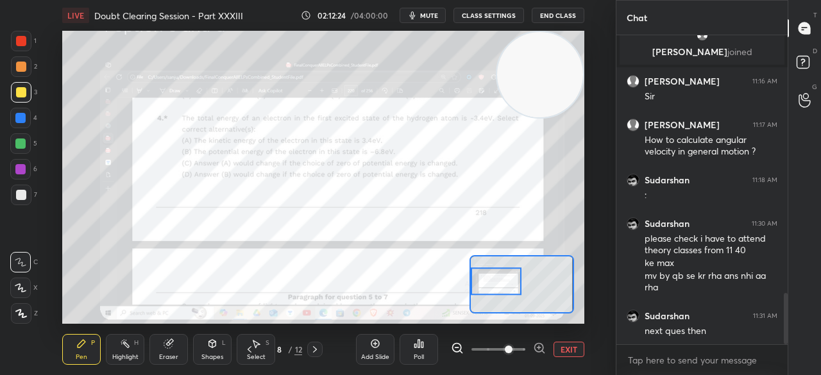
click at [494, 278] on div at bounding box center [496, 281] width 51 height 28
click at [15, 47] on div at bounding box center [21, 41] width 21 height 21
click at [24, 42] on div at bounding box center [21, 41] width 10 height 10
click at [22, 38] on div at bounding box center [21, 41] width 10 height 10
click at [22, 40] on div at bounding box center [21, 41] width 10 height 10
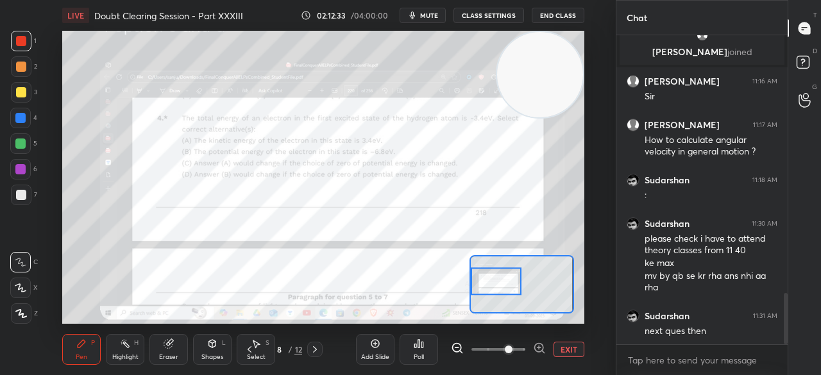
click at [21, 115] on div at bounding box center [20, 118] width 10 height 10
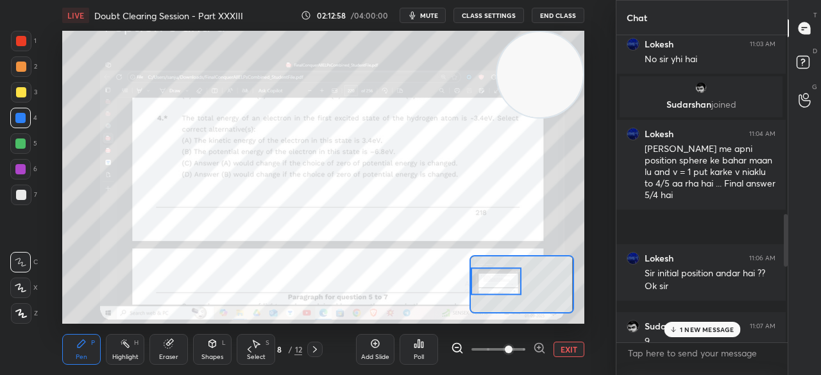
scroll to position [4, 4]
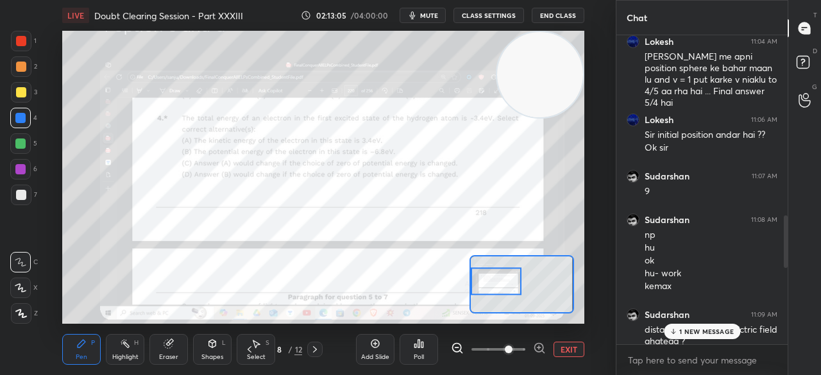
click at [678, 325] on div "1 NEW MESSAGE" at bounding box center [701, 331] width 76 height 15
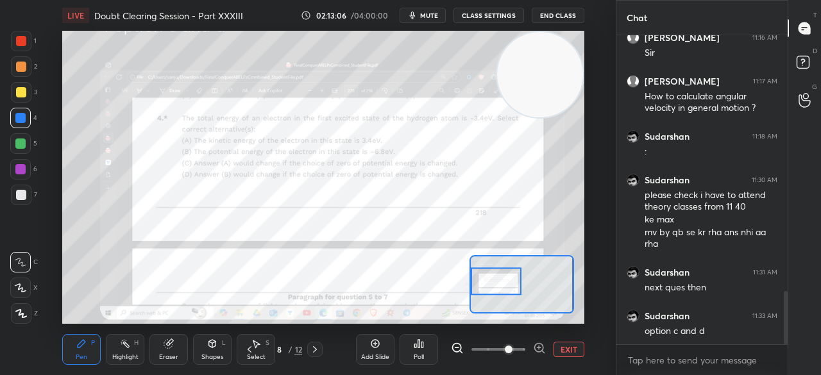
click at [574, 353] on button "EXIT" at bounding box center [568, 349] width 31 height 15
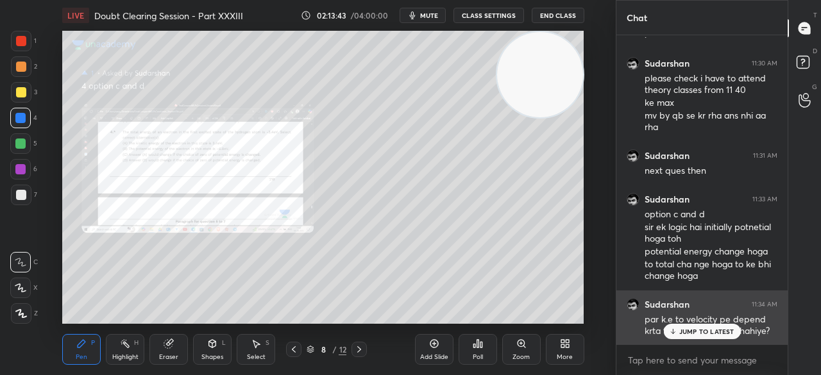
click at [693, 330] on p "JUMP TO LATEST" at bounding box center [706, 332] width 55 height 8
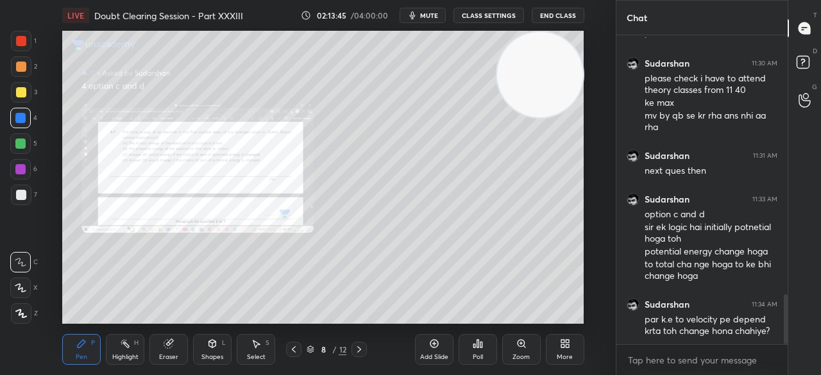
click at [527, 354] on div "Zoom" at bounding box center [520, 357] width 17 height 6
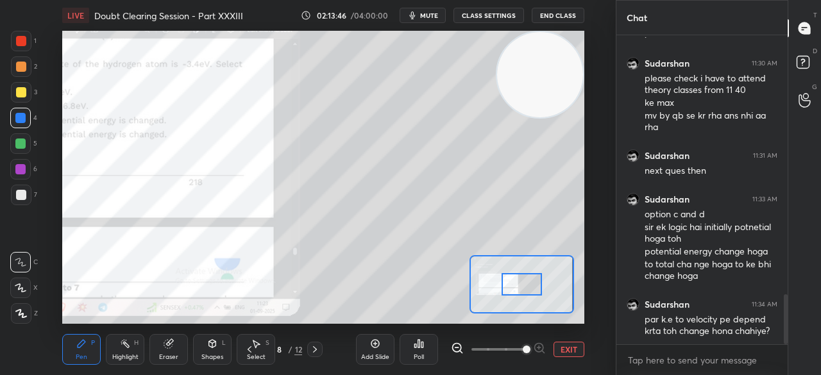
click at [526, 351] on span at bounding box center [526, 350] width 8 height 8
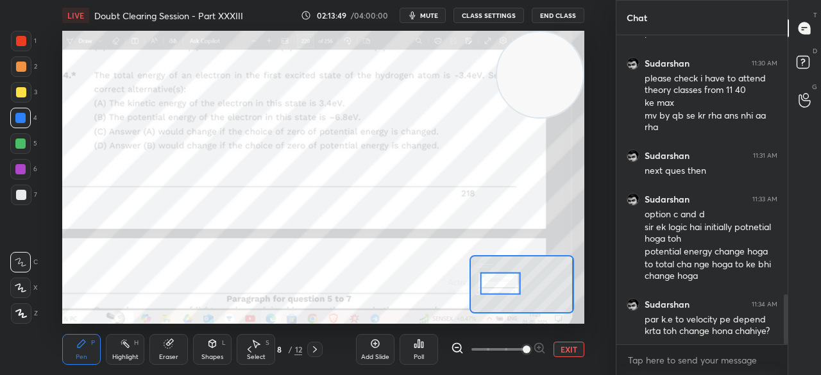
click at [15, 33] on div at bounding box center [21, 41] width 21 height 21
click at [20, 35] on div at bounding box center [21, 41] width 21 height 21
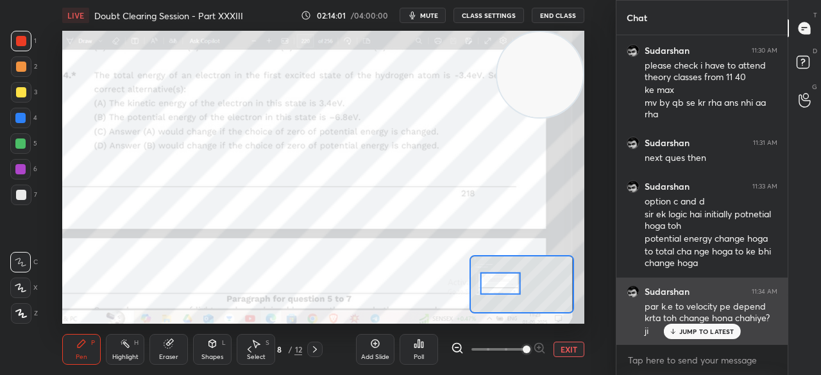
click at [682, 333] on p "JUMP TO LATEST" at bounding box center [706, 332] width 55 height 8
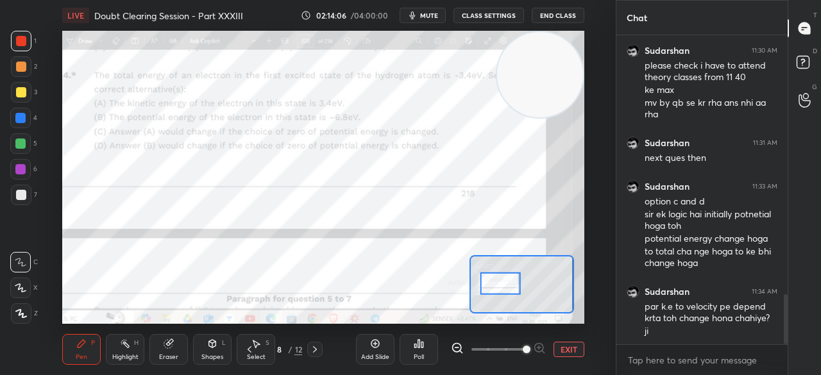
click at [26, 103] on div "3" at bounding box center [24, 95] width 26 height 26
click at [29, 94] on div at bounding box center [21, 92] width 21 height 21
click at [23, 53] on div "1" at bounding box center [24, 44] width 26 height 26
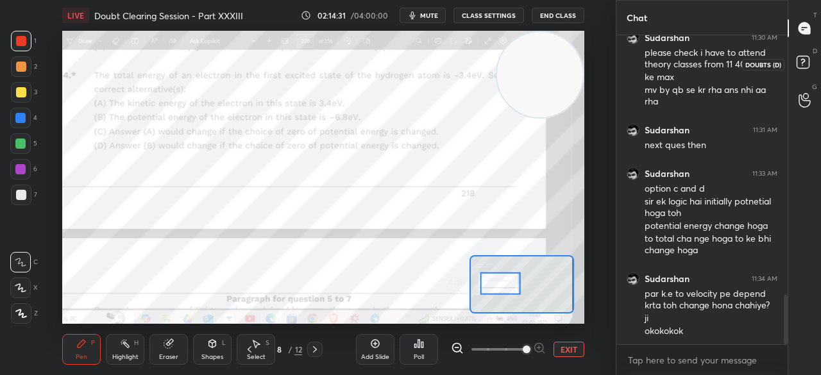
click at [808, 58] on rect at bounding box center [802, 62] width 12 height 12
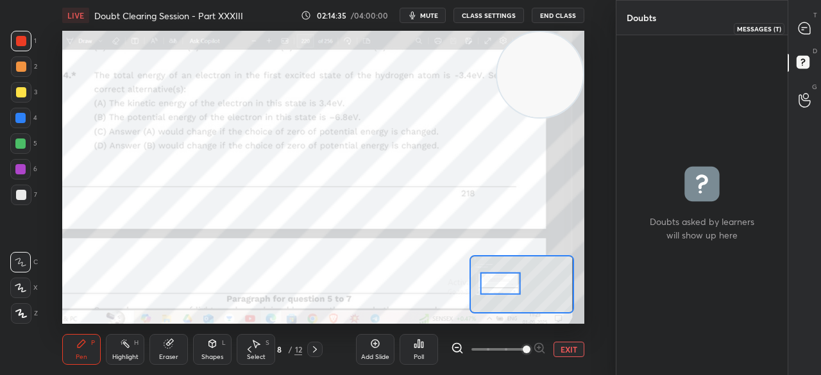
click at [814, 28] on div at bounding box center [805, 28] width 26 height 23
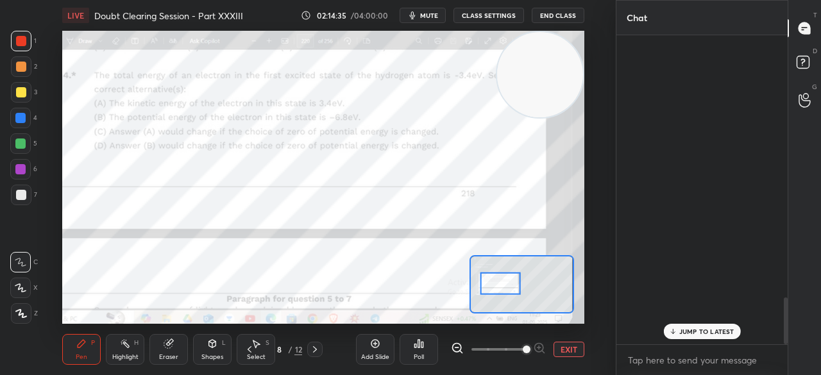
scroll to position [305, 167]
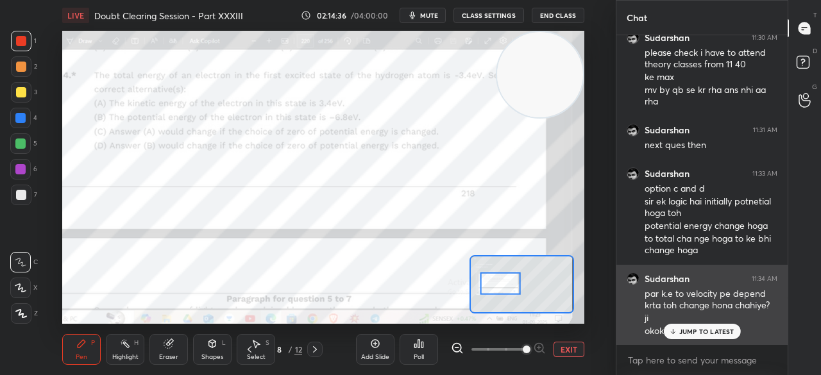
click at [688, 333] on p "JUMP TO LATEST" at bounding box center [706, 332] width 55 height 8
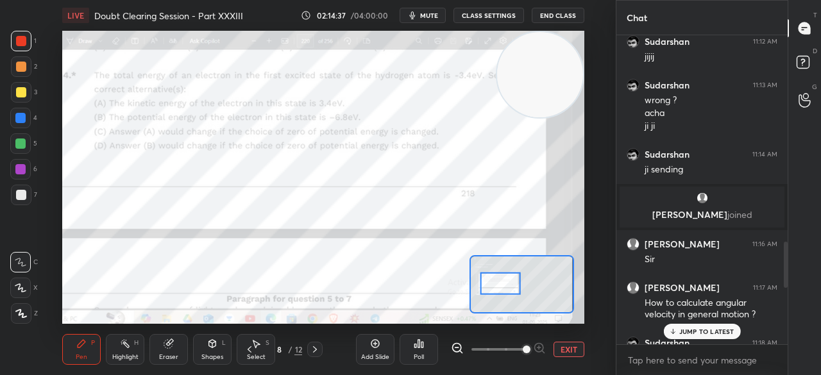
scroll to position [1367, 0]
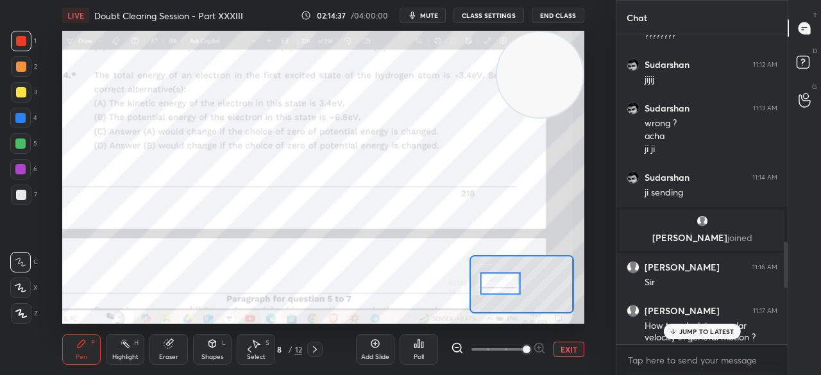
click at [726, 231] on div "[PERSON_NAME] joined" at bounding box center [701, 230] width 165 height 41
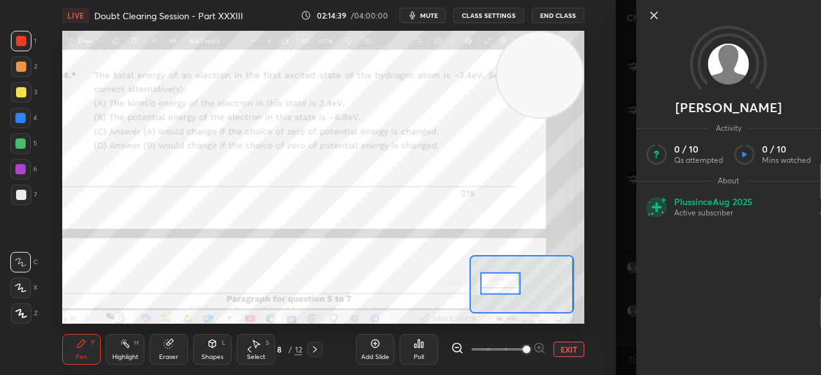
click at [657, 10] on icon at bounding box center [653, 15] width 15 height 15
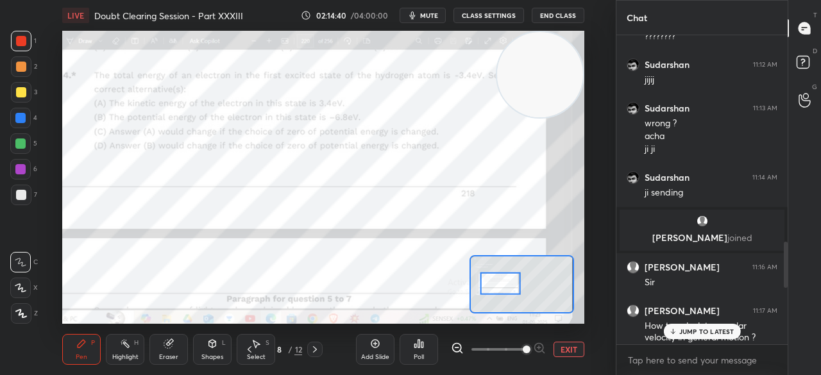
click at [17, 99] on div at bounding box center [21, 92] width 21 height 21
click at [22, 96] on div at bounding box center [21, 92] width 10 height 10
click at [681, 330] on p "JUMP TO LATEST" at bounding box center [706, 332] width 55 height 8
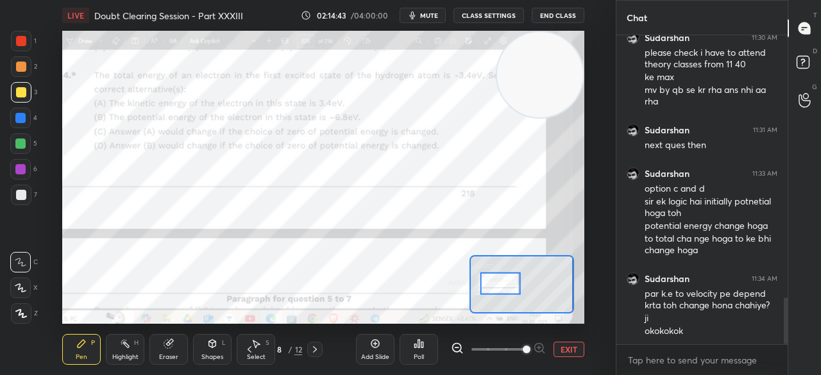
click at [23, 39] on div at bounding box center [21, 41] width 10 height 10
click at [25, 42] on div at bounding box center [21, 41] width 10 height 10
click at [23, 67] on div at bounding box center [21, 67] width 10 height 10
click at [23, 60] on div at bounding box center [21, 66] width 21 height 21
click at [22, 42] on div at bounding box center [21, 41] width 10 height 10
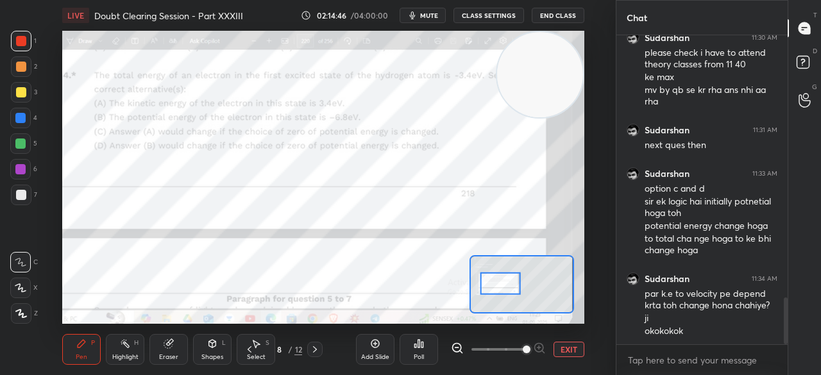
scroll to position [1794, 0]
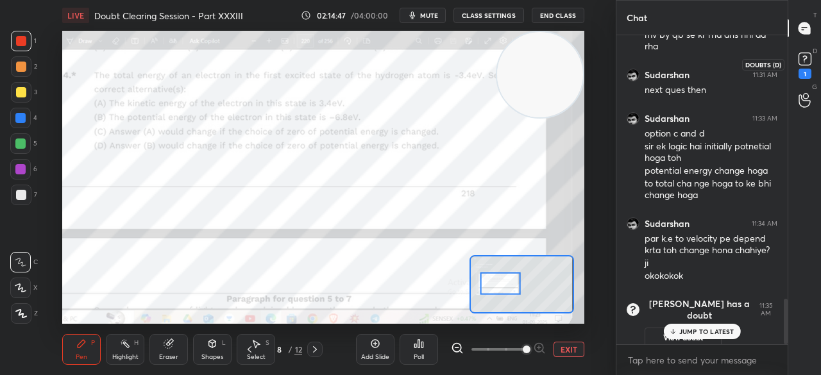
click at [807, 62] on rect at bounding box center [804, 59] width 12 height 12
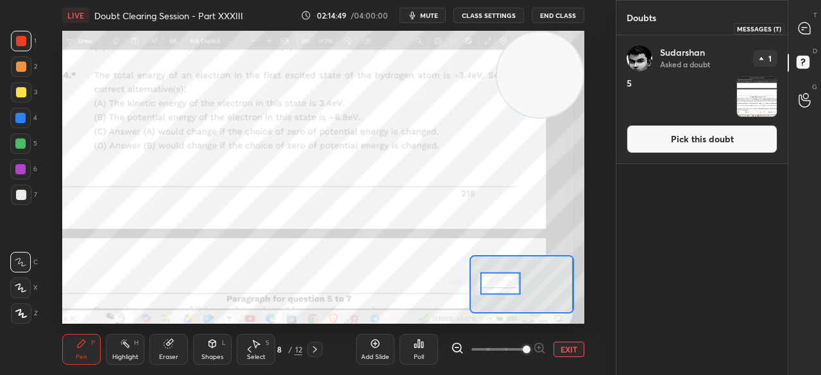
click at [805, 25] on icon at bounding box center [804, 28] width 12 height 12
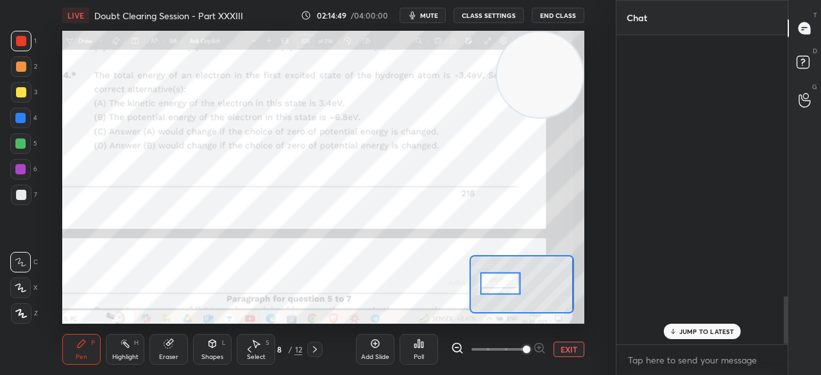
scroll to position [305, 167]
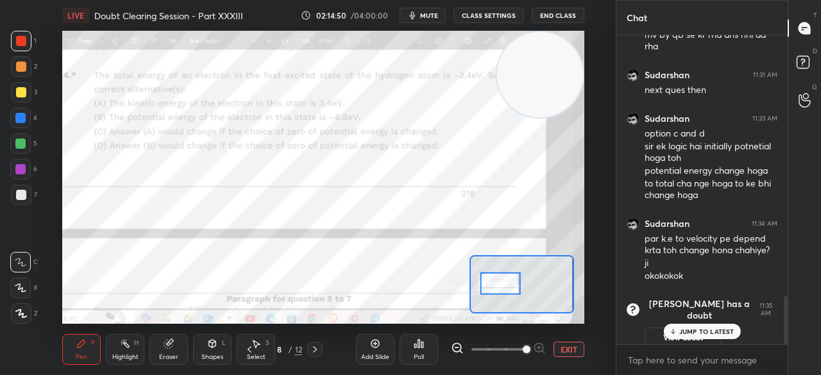
click at [692, 329] on p "JUMP TO LATEST" at bounding box center [706, 332] width 55 height 8
click at [680, 305] on h6 "[PERSON_NAME] has a doubt" at bounding box center [699, 309] width 110 height 23
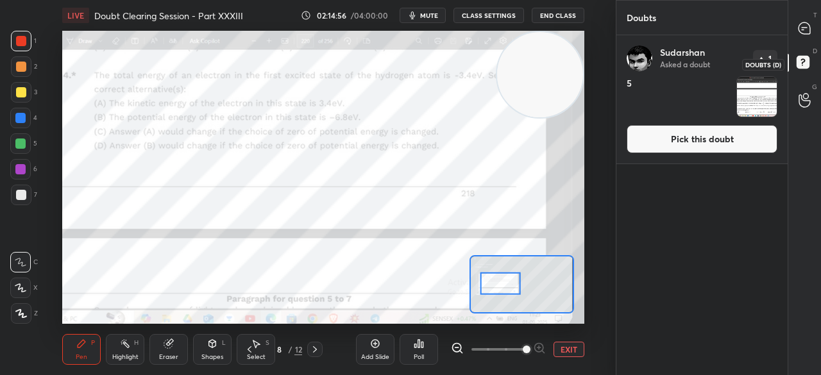
click at [803, 60] on icon at bounding box center [802, 61] width 4 height 5
click at [810, 22] on icon at bounding box center [803, 28] width 13 height 13
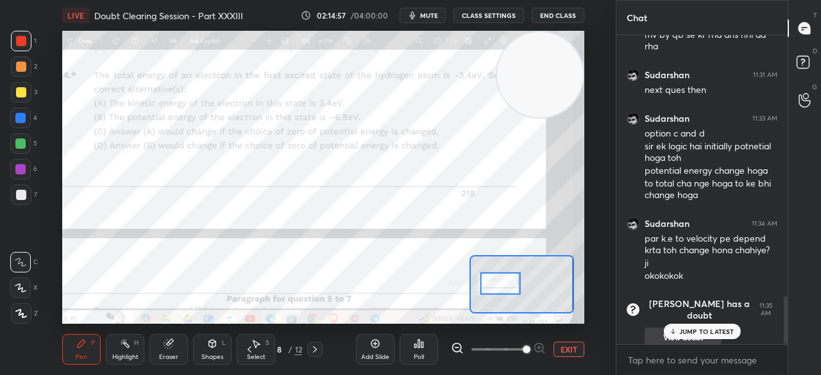
click at [697, 334] on p "JUMP TO LATEST" at bounding box center [706, 332] width 55 height 8
click at [31, 170] on div "6" at bounding box center [23, 169] width 27 height 21
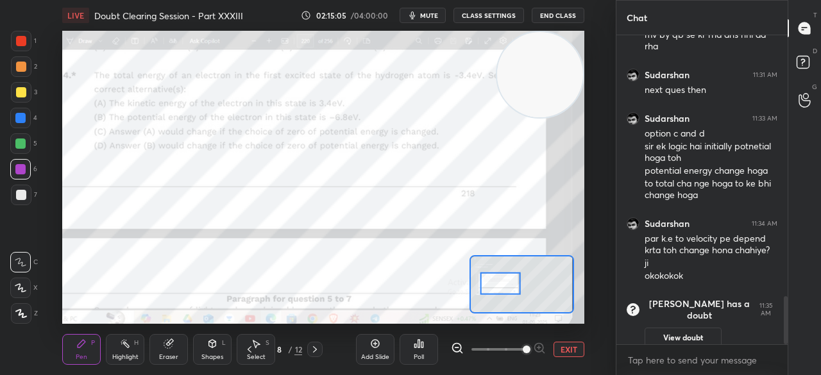
click at [28, 169] on div at bounding box center [20, 169] width 21 height 21
click at [574, 354] on button "EXIT" at bounding box center [568, 349] width 31 height 15
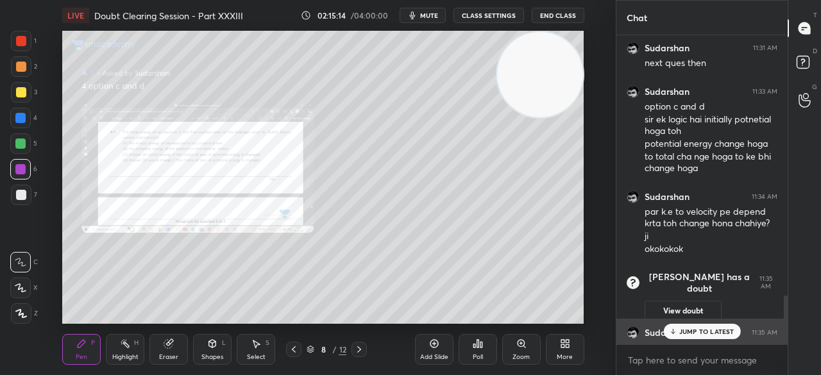
scroll to position [1730, 0]
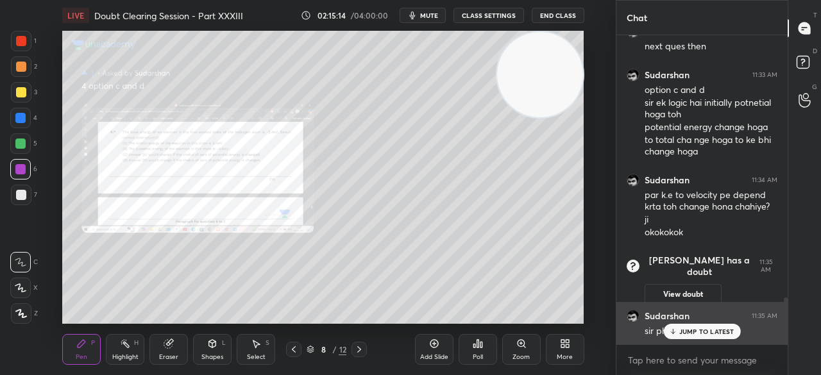
click at [685, 330] on p "JUMP TO LATEST" at bounding box center [706, 332] width 55 height 8
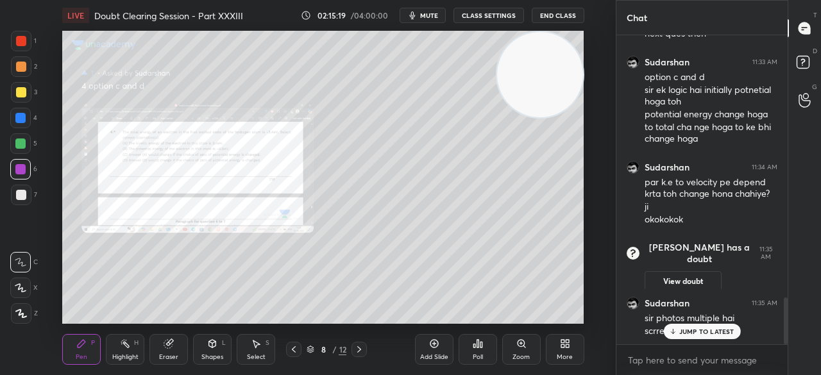
click at [680, 334] on p "JUMP TO LATEST" at bounding box center [706, 332] width 55 height 8
click at [796, 69] on icon at bounding box center [804, 64] width 23 height 23
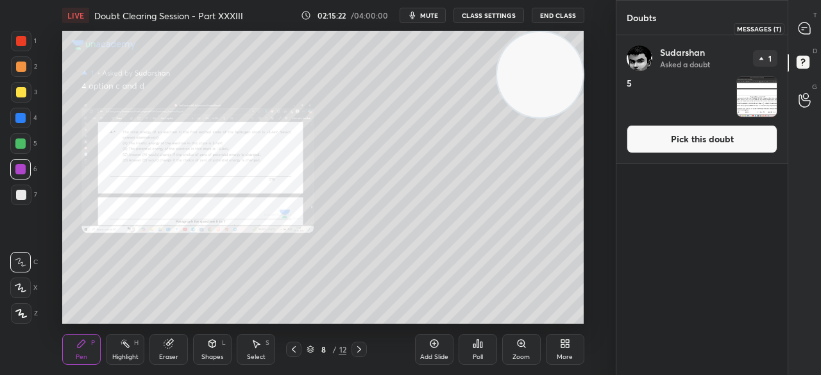
click at [804, 34] on icon at bounding box center [804, 28] width 12 height 12
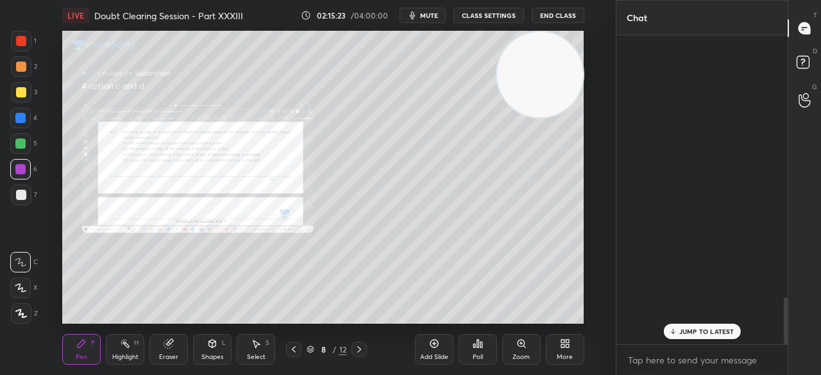
scroll to position [305, 167]
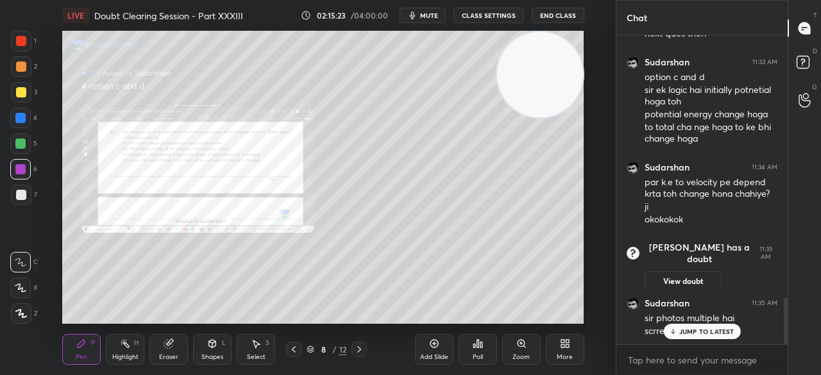
click at [686, 328] on p "JUMP TO LATEST" at bounding box center [706, 332] width 55 height 8
click at [28, 88] on div at bounding box center [21, 92] width 21 height 21
click at [32, 91] on div "3" at bounding box center [24, 92] width 26 height 21
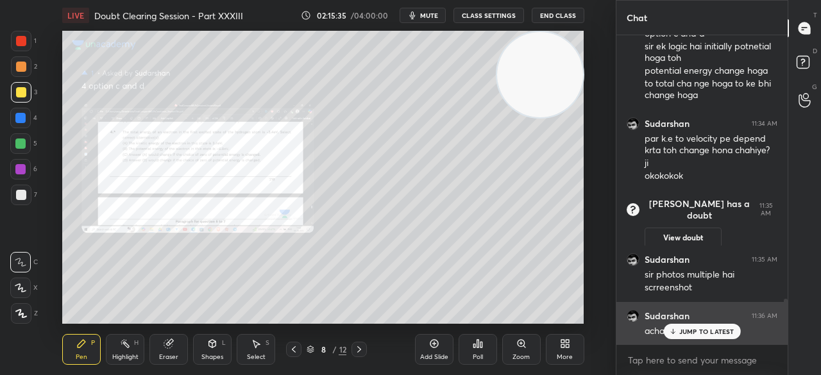
click at [683, 326] on div "JUMP TO LATEST" at bounding box center [701, 331] width 77 height 15
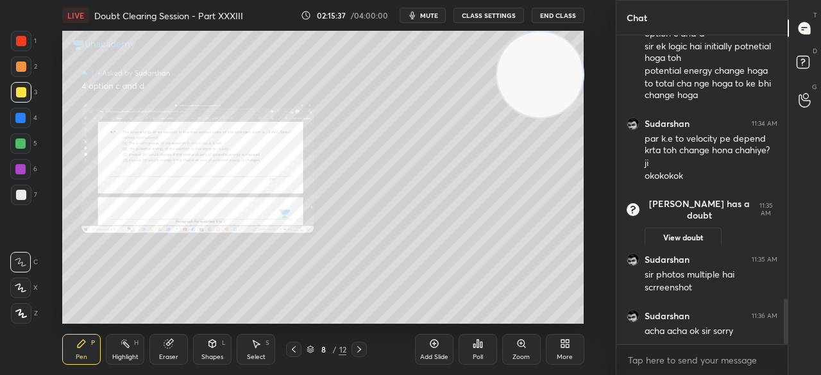
click at [23, 204] on div at bounding box center [21, 195] width 21 height 21
click at [26, 201] on div at bounding box center [21, 195] width 21 height 21
click at [26, 203] on div at bounding box center [21, 195] width 21 height 21
click at [29, 90] on div at bounding box center [21, 92] width 21 height 21
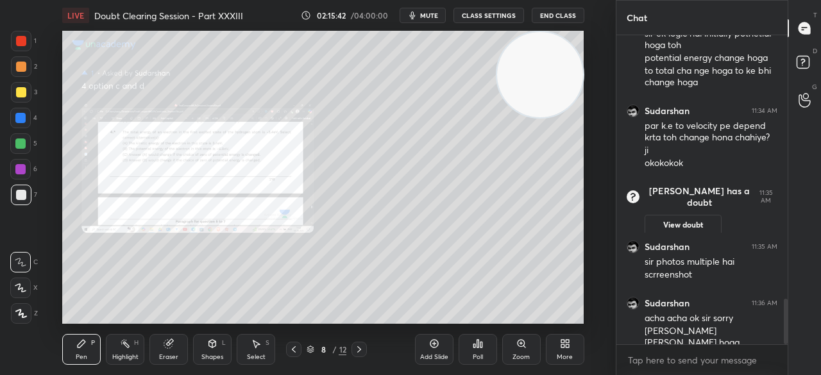
click at [31, 97] on div "3" at bounding box center [24, 92] width 26 height 21
click at [33, 116] on div "4" at bounding box center [23, 118] width 27 height 21
click at [35, 112] on div "4" at bounding box center [23, 118] width 27 height 21
click at [29, 53] on div "1" at bounding box center [24, 44] width 26 height 26
click at [31, 49] on div "1" at bounding box center [24, 41] width 26 height 21
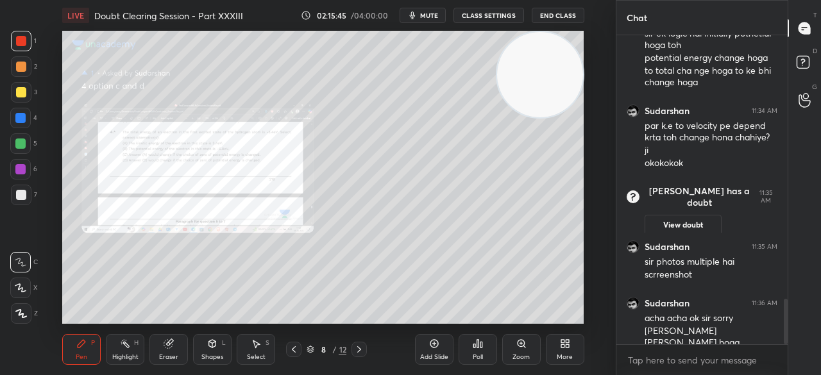
click at [438, 354] on div "Add Slide" at bounding box center [434, 357] width 28 height 6
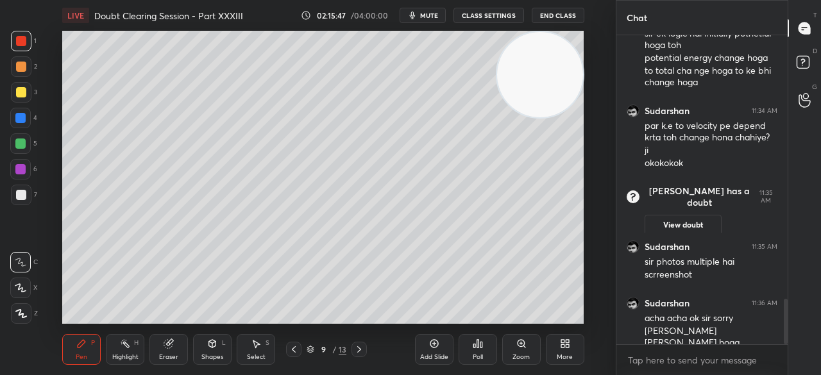
click at [29, 92] on div at bounding box center [21, 92] width 21 height 21
click at [33, 92] on div "3" at bounding box center [24, 92] width 26 height 21
click at [22, 179] on div "6" at bounding box center [23, 172] width 27 height 26
click at [26, 198] on div at bounding box center [21, 195] width 10 height 10
click at [19, 48] on div at bounding box center [21, 41] width 21 height 21
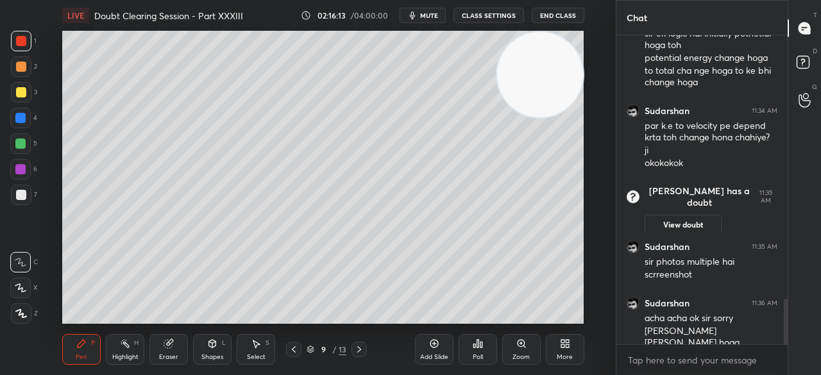
click at [22, 44] on div at bounding box center [21, 41] width 10 height 10
click at [24, 94] on div at bounding box center [21, 92] width 10 height 10
click at [27, 99] on div at bounding box center [21, 92] width 21 height 21
click at [22, 48] on div at bounding box center [21, 41] width 21 height 21
click at [24, 50] on div at bounding box center [21, 41] width 21 height 21
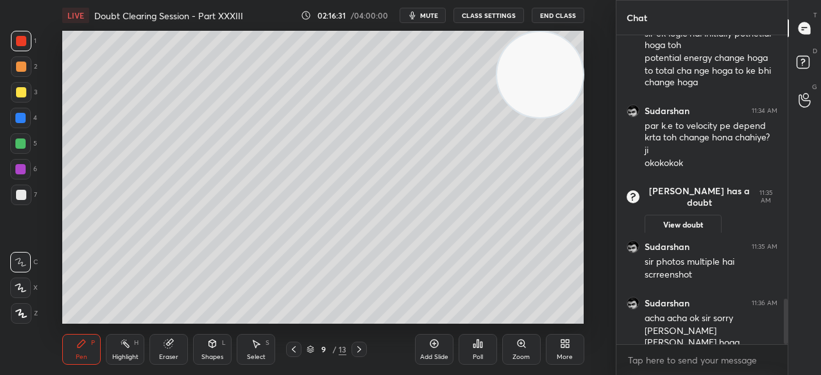
click at [24, 112] on div at bounding box center [20, 118] width 21 height 21
click at [22, 119] on div at bounding box center [20, 118] width 10 height 10
click at [24, 93] on div at bounding box center [21, 92] width 10 height 10
click at [28, 89] on div at bounding box center [21, 92] width 21 height 21
click at [297, 342] on div at bounding box center [293, 349] width 15 height 15
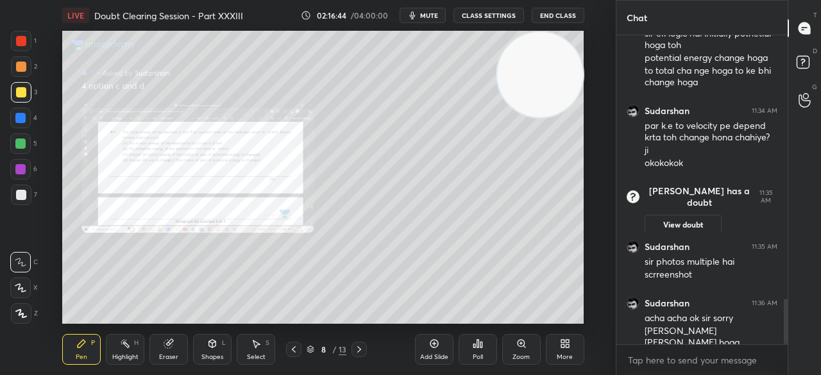
scroll to position [1842, 0]
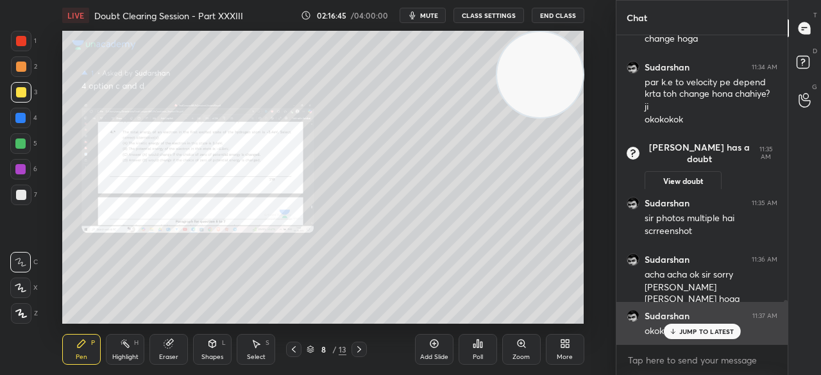
click at [690, 333] on p "JUMP TO LATEST" at bounding box center [706, 332] width 55 height 8
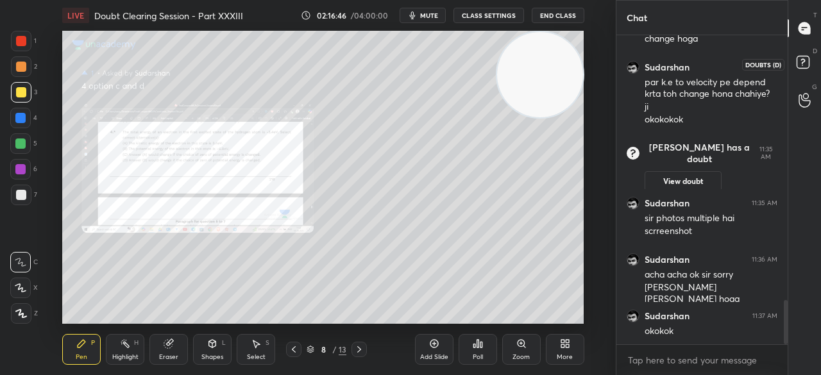
click at [810, 60] on icon at bounding box center [804, 64] width 23 height 23
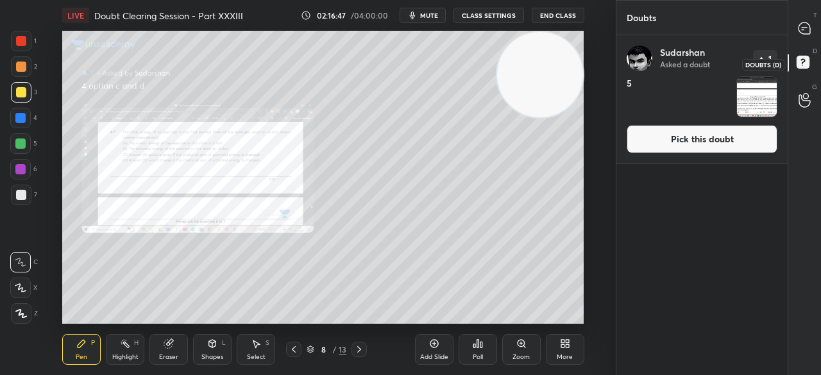
click at [808, 35] on icon at bounding box center [803, 28] width 13 height 13
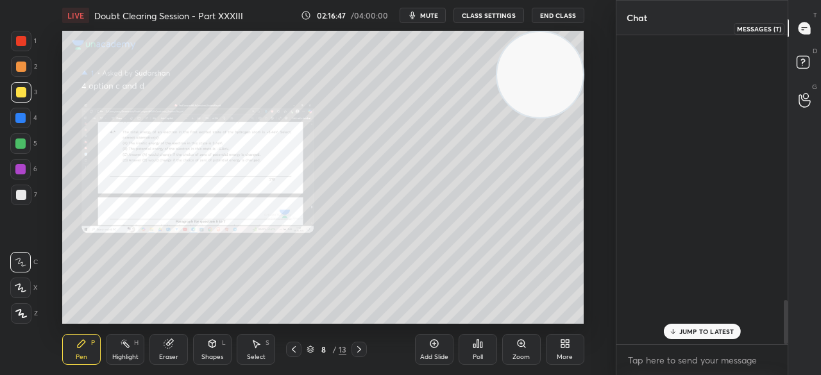
scroll to position [305, 167]
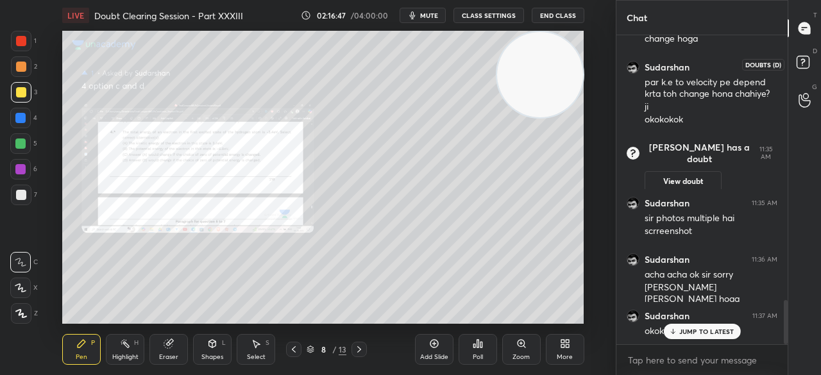
click at [806, 73] on icon at bounding box center [804, 64] width 23 height 23
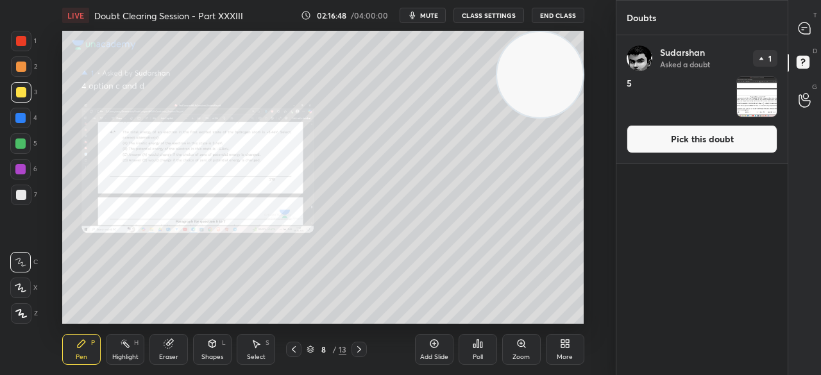
click at [758, 138] on button "Pick this doubt" at bounding box center [701, 139] width 151 height 28
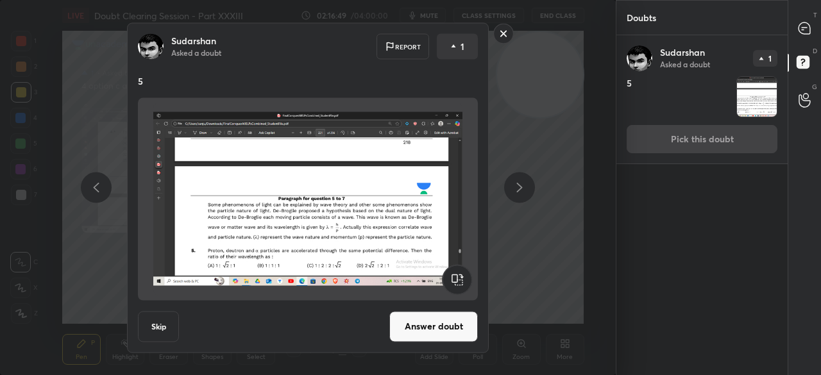
click at [438, 324] on button "Answer doubt" at bounding box center [433, 326] width 88 height 31
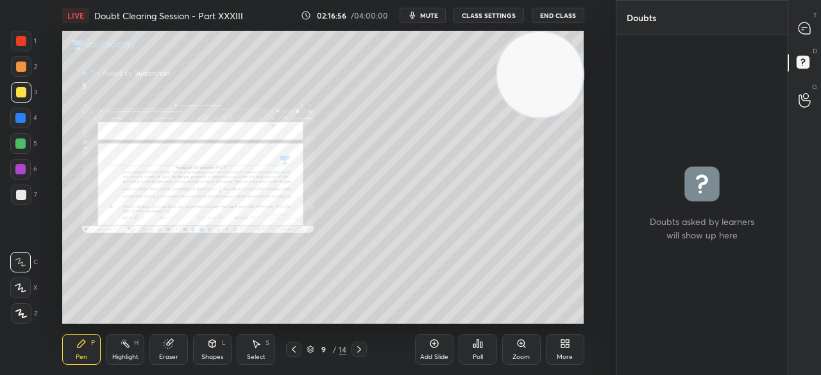
click at [787, 34] on div "T Messages (T) D Doubts (D) G Raise Hand (G)" at bounding box center [803, 187] width 33 height 375
click at [784, 35] on div "grid" at bounding box center [701, 205] width 171 height 340
click at [799, 35] on div at bounding box center [805, 28] width 26 height 23
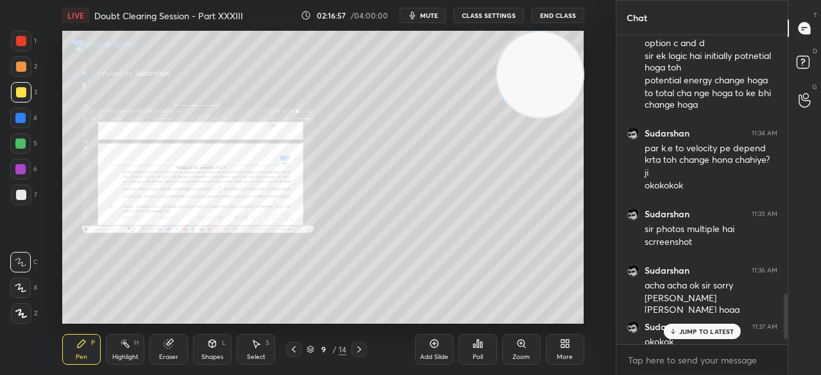
click at [685, 334] on p "JUMP TO LATEST" at bounding box center [706, 332] width 55 height 8
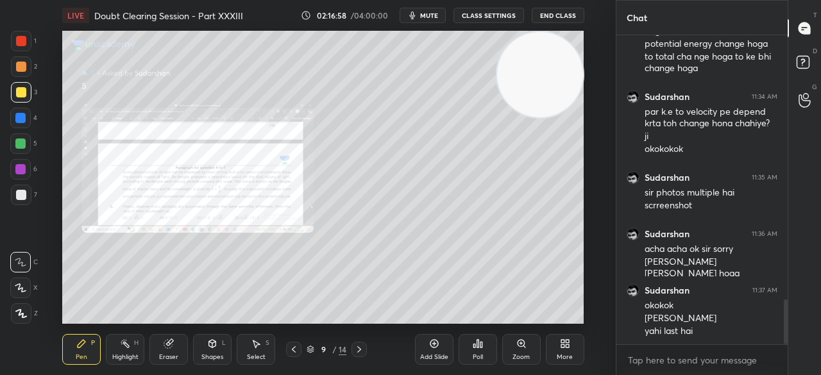
scroll to position [1826, 0]
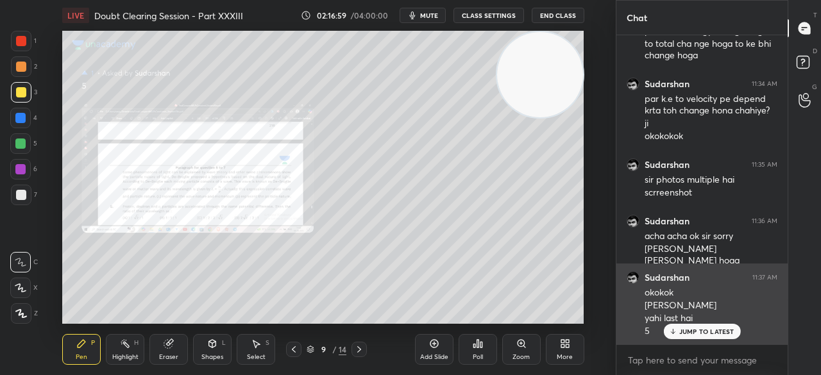
click at [696, 330] on p "JUMP TO LATEST" at bounding box center [706, 332] width 55 height 8
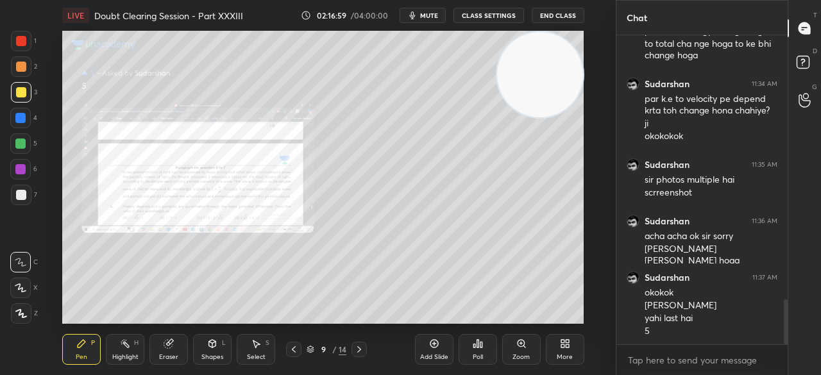
click at [532, 341] on div "Zoom" at bounding box center [521, 349] width 38 height 31
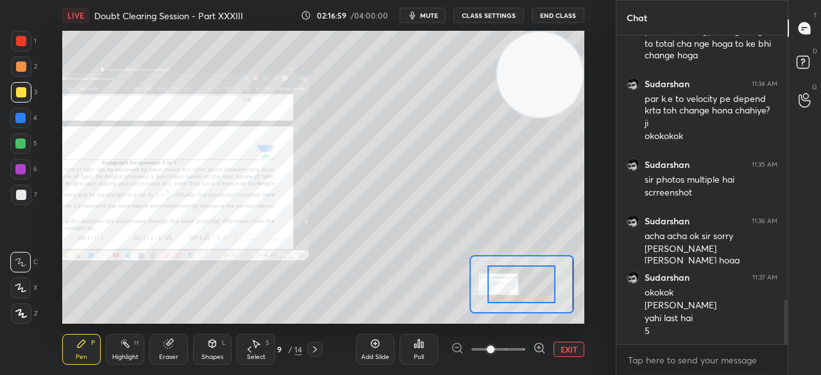
click at [531, 344] on div at bounding box center [498, 349] width 95 height 15
click at [537, 350] on icon at bounding box center [539, 348] width 13 height 13
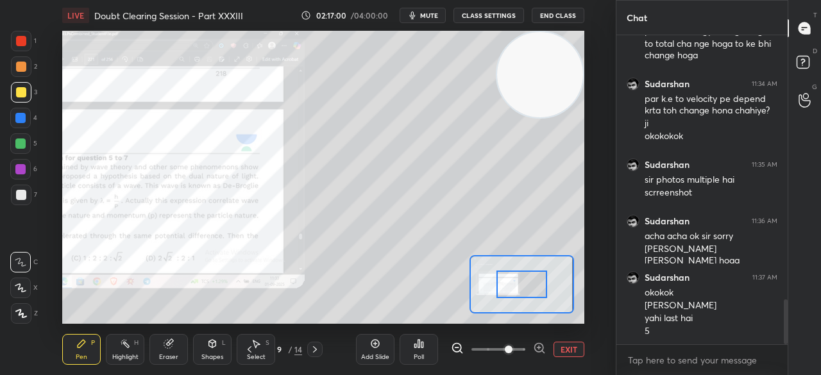
click at [538, 348] on icon at bounding box center [539, 348] width 13 height 13
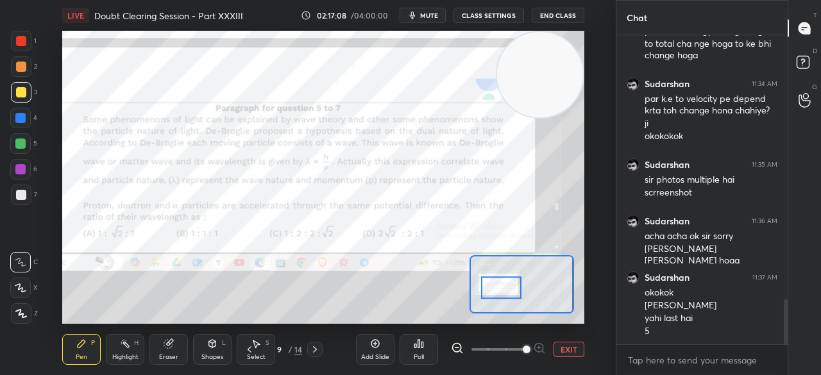
click at [22, 40] on div at bounding box center [21, 41] width 10 height 10
click at [23, 81] on div "2" at bounding box center [24, 69] width 26 height 26
click at [24, 88] on div at bounding box center [21, 92] width 10 height 10
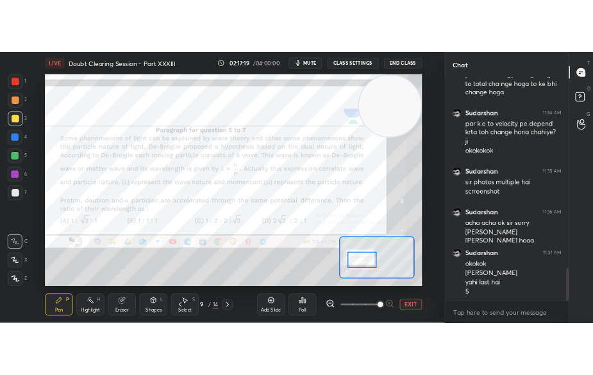
scroll to position [1839, 0]
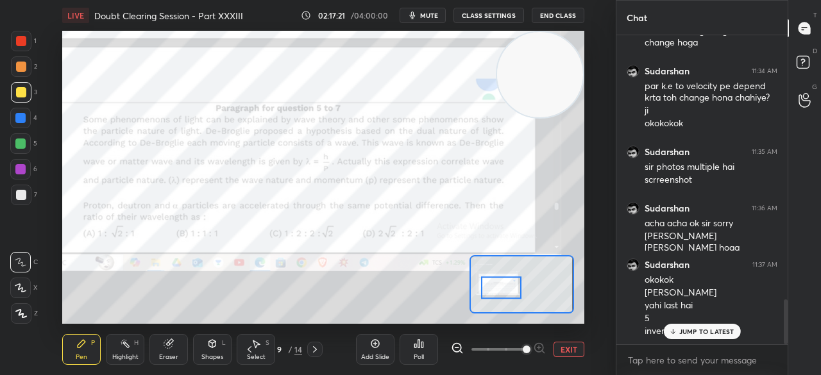
click at [690, 333] on p "JUMP TO LATEST" at bounding box center [706, 332] width 55 height 8
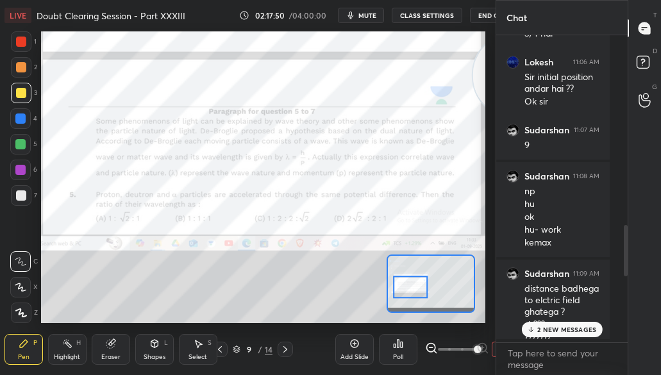
scroll to position [4, 4]
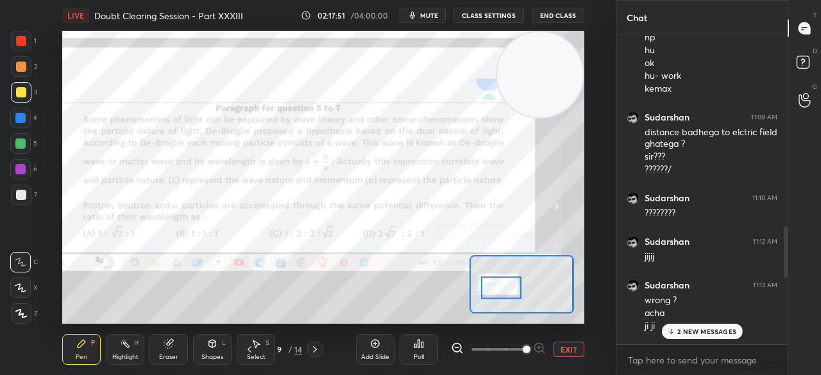
click at [687, 328] on p "2 NEW MESSAGES" at bounding box center [706, 332] width 59 height 8
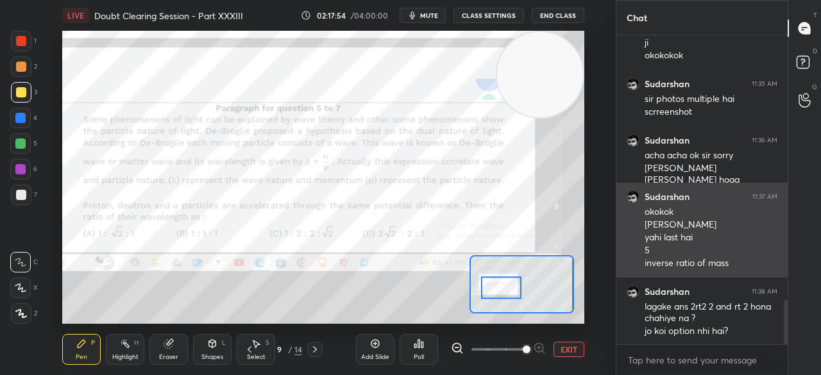
click at [564, 346] on button "EXIT" at bounding box center [568, 349] width 31 height 15
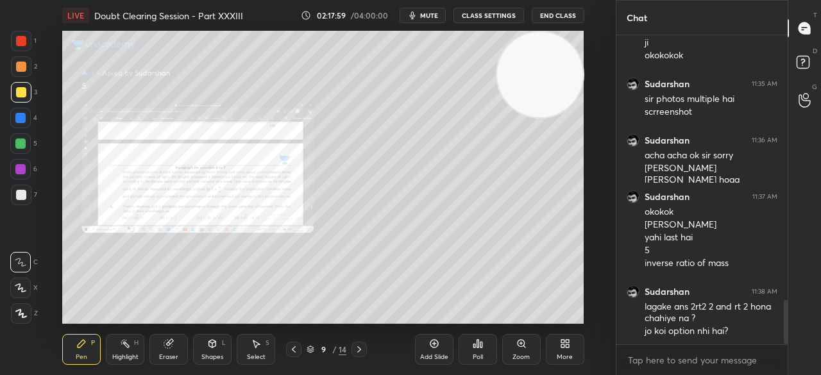
click at [22, 35] on div at bounding box center [21, 41] width 21 height 21
click at [19, 40] on div at bounding box center [21, 41] width 10 height 10
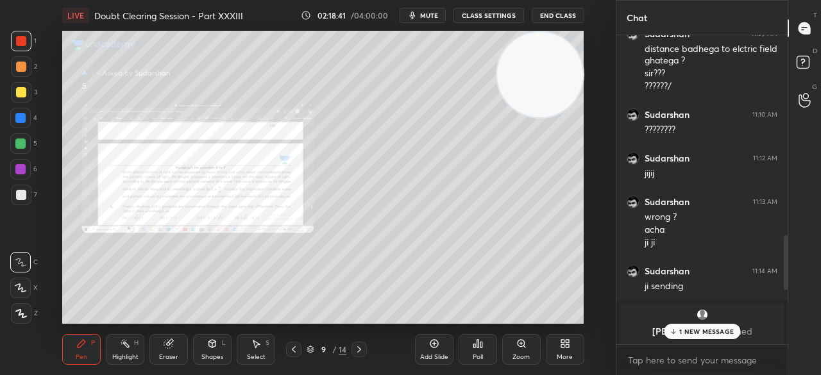
click at [18, 93] on div at bounding box center [21, 92] width 10 height 10
click at [26, 90] on div at bounding box center [21, 92] width 10 height 10
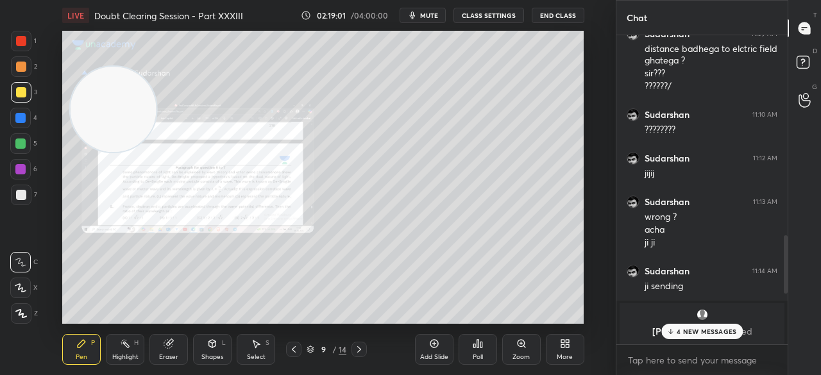
click at [27, 42] on div at bounding box center [21, 41] width 21 height 21
click at [26, 44] on div at bounding box center [21, 41] width 10 height 10
click at [163, 348] on icon at bounding box center [168, 343] width 10 height 10
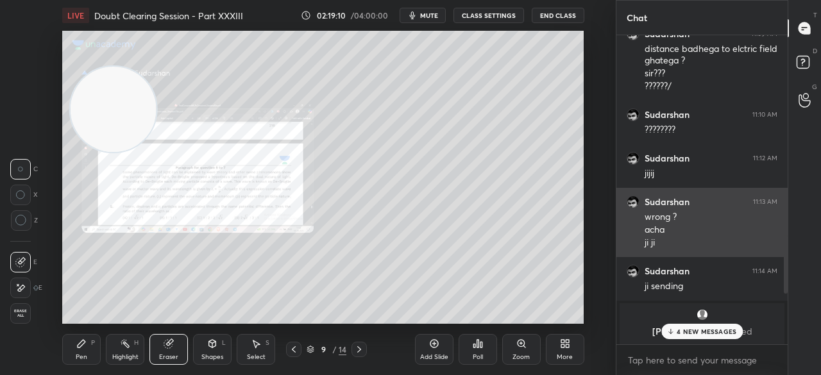
click at [74, 346] on div "Pen P" at bounding box center [81, 349] width 38 height 31
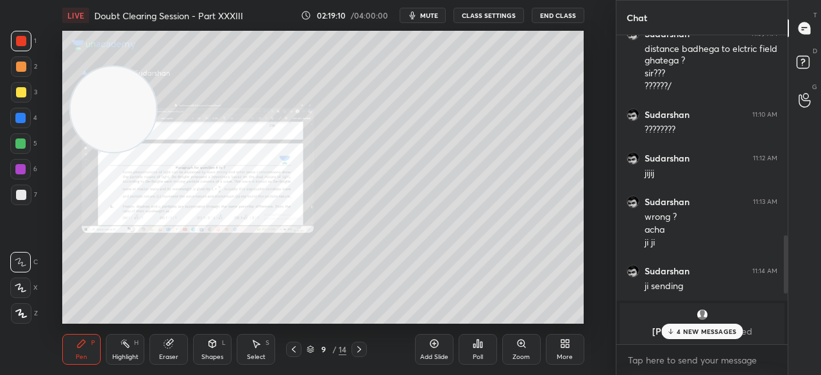
click at [78, 340] on icon at bounding box center [81, 343] width 10 height 10
click at [678, 335] on p "4 NEW MESSAGES" at bounding box center [706, 332] width 60 height 8
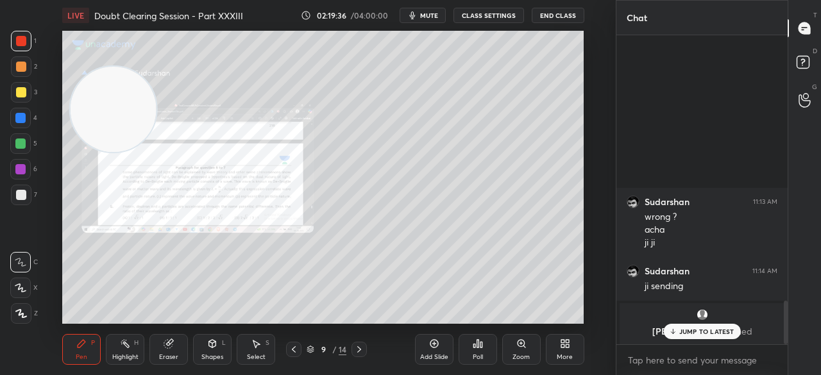
scroll to position [1891, 0]
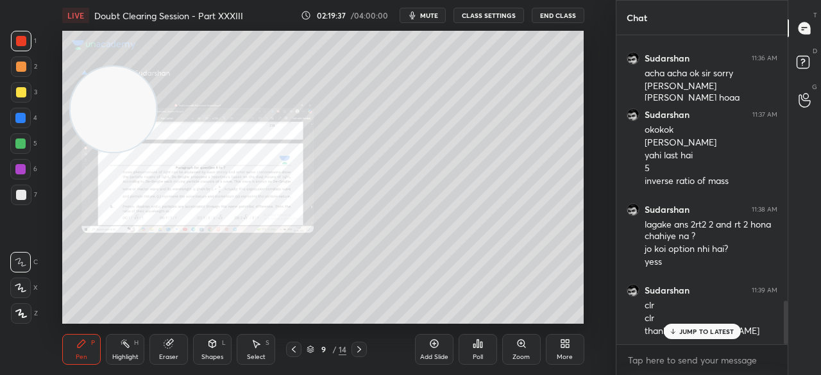
click at [696, 329] on p "JUMP TO LATEST" at bounding box center [706, 332] width 55 height 8
click at [21, 91] on div at bounding box center [21, 92] width 10 height 10
click at [22, 95] on div at bounding box center [21, 92] width 10 height 10
click at [438, 13] on span "mute" at bounding box center [429, 15] width 18 height 9
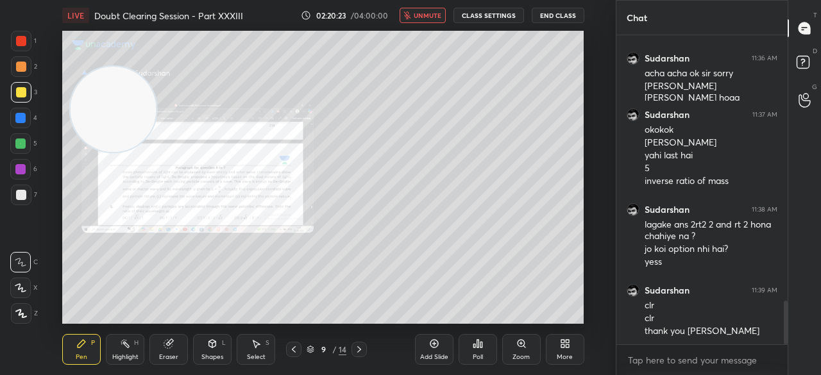
click at [422, 15] on span "unmute" at bounding box center [427, 15] width 28 height 9
click at [19, 39] on div at bounding box center [21, 41] width 10 height 10
click at [24, 42] on div at bounding box center [21, 41] width 10 height 10
click at [23, 43] on div at bounding box center [21, 41] width 10 height 10
click at [437, 19] on span "mute" at bounding box center [429, 15] width 18 height 9
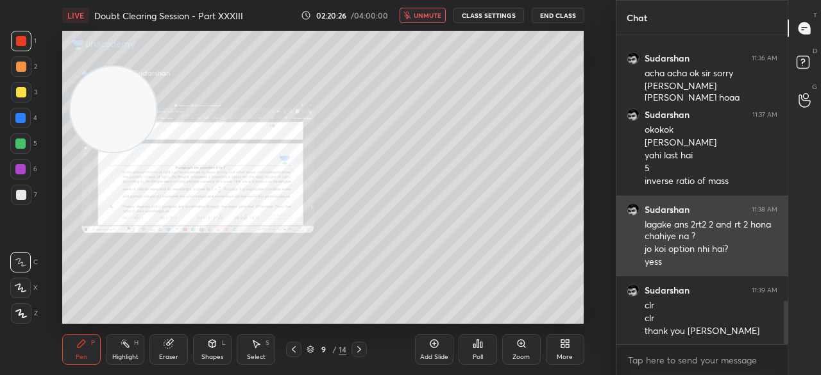
click at [564, 13] on button "End Class" at bounding box center [557, 15] width 53 height 15
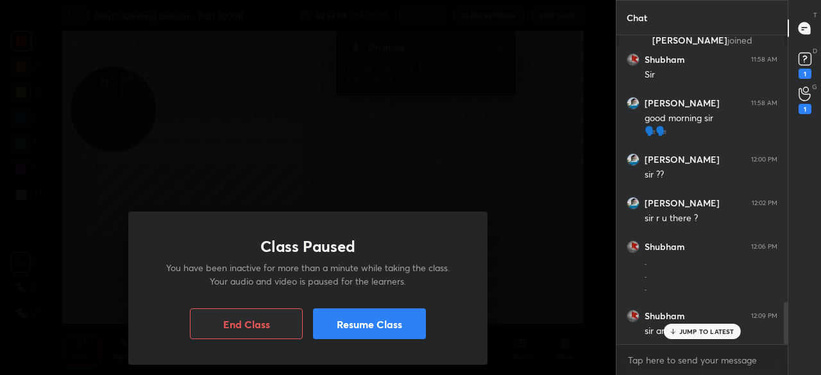
scroll to position [1955, 0]
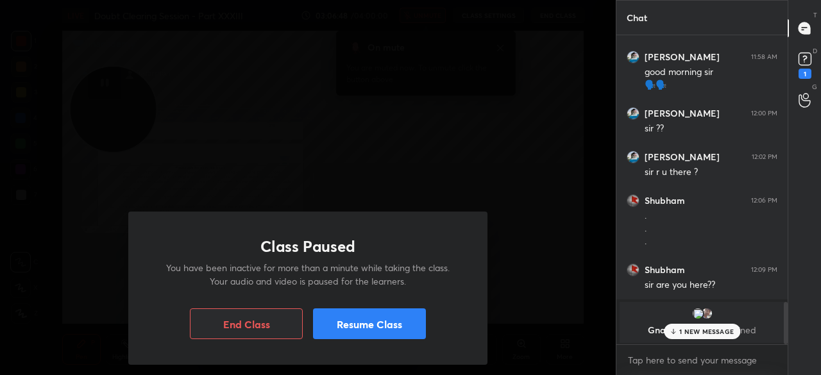
click at [365, 320] on button "Resume Class" at bounding box center [369, 323] width 113 height 31
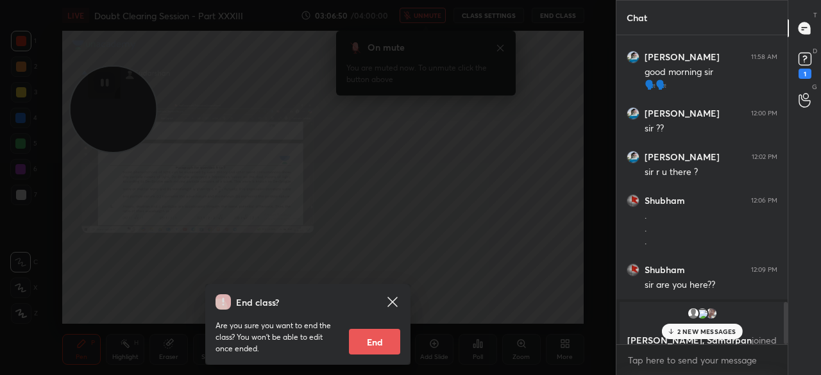
click at [709, 333] on p "2 NEW MESSAGES" at bounding box center [706, 332] width 59 height 8
click at [803, 58] on rect at bounding box center [804, 59] width 12 height 12
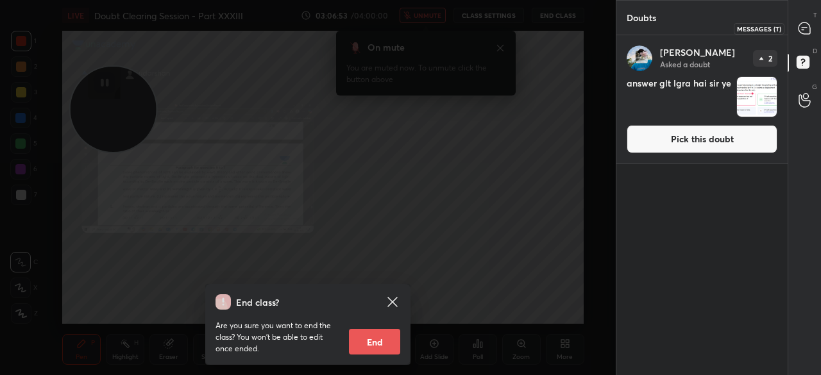
click at [808, 22] on icon at bounding box center [803, 28] width 13 height 13
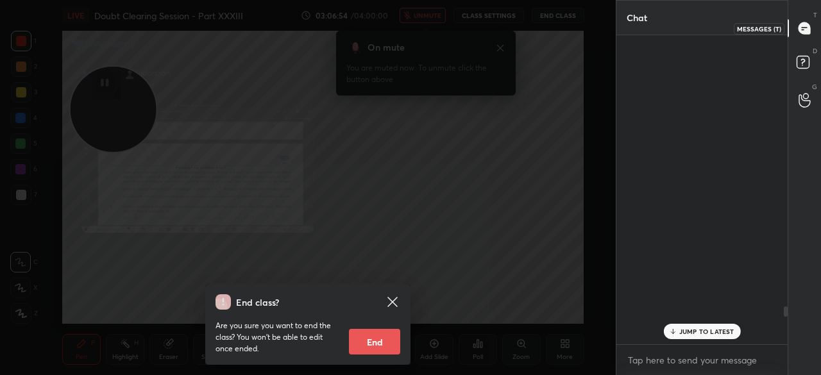
scroll to position [305, 167]
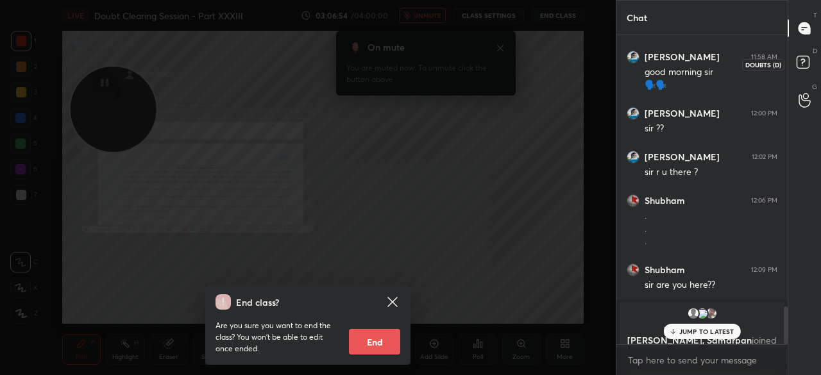
click at [798, 60] on rect at bounding box center [802, 62] width 12 height 12
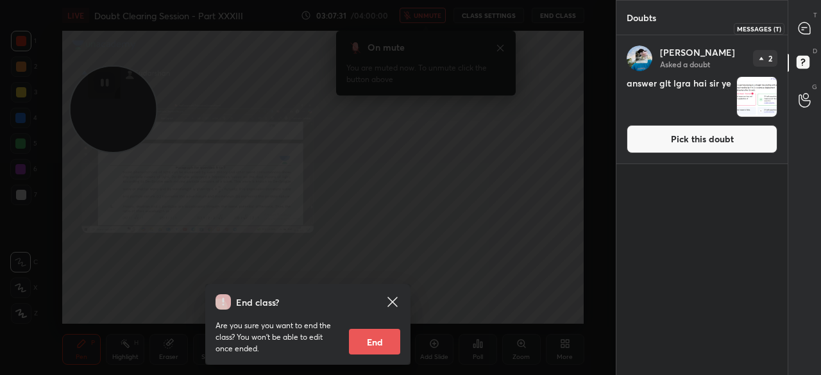
click at [804, 31] on icon at bounding box center [804, 28] width 12 height 12
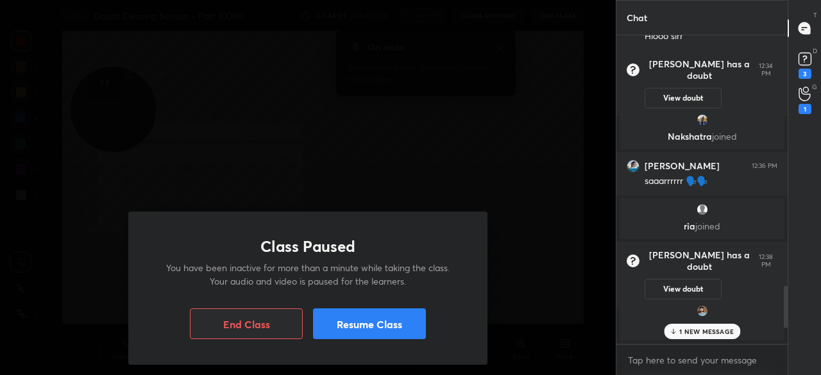
scroll to position [2218, 0]
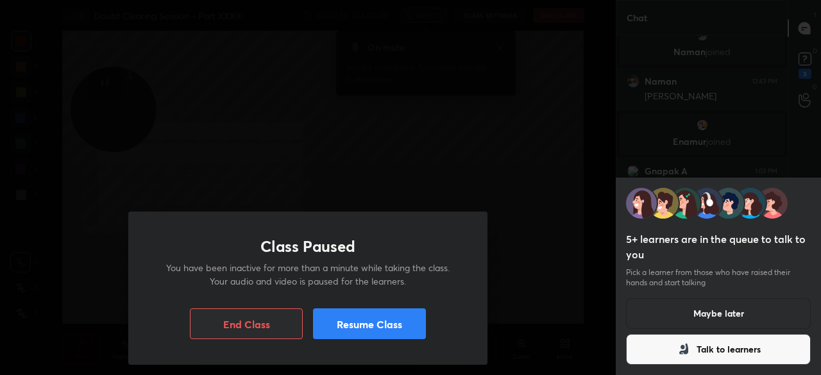
click at [333, 326] on button "Resume Class" at bounding box center [369, 323] width 113 height 31
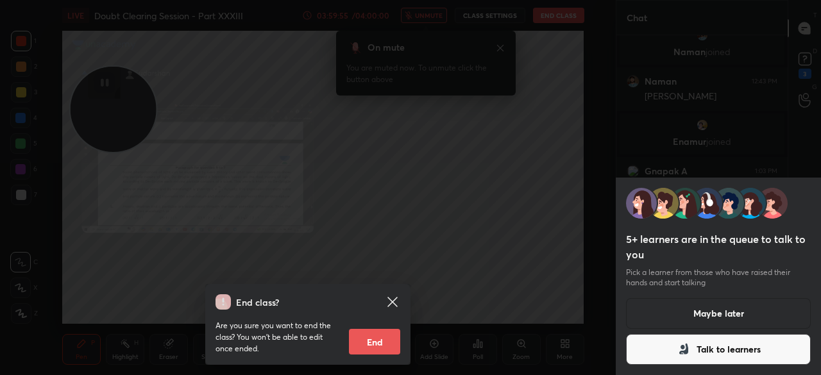
click at [719, 316] on button "Maybe later" at bounding box center [718, 313] width 185 height 31
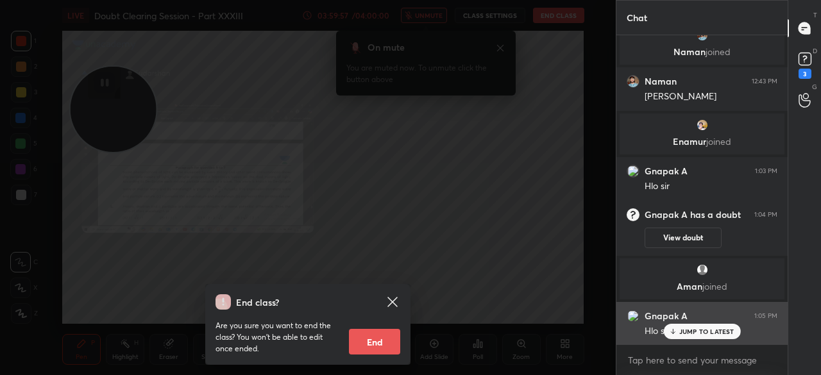
click at [687, 333] on p "JUMP TO LATEST" at bounding box center [706, 332] width 55 height 8
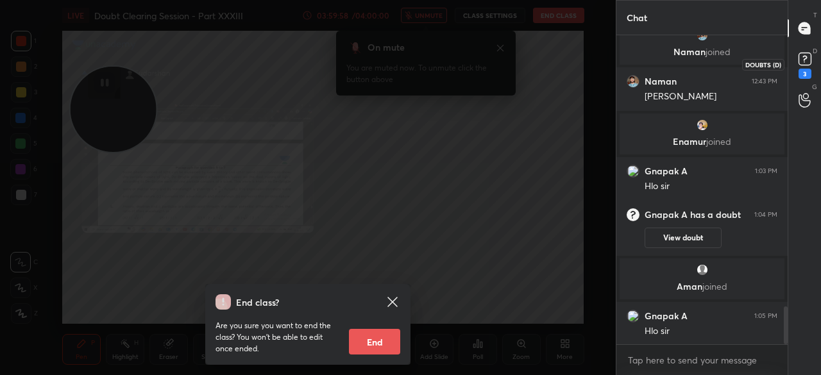
click at [806, 65] on rect at bounding box center [804, 59] width 12 height 12
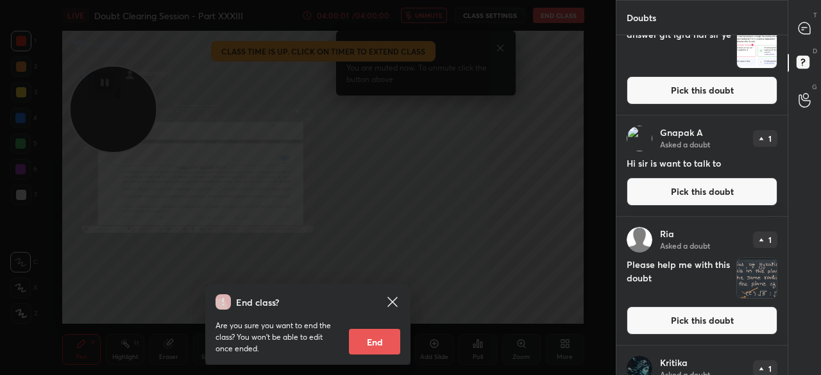
scroll to position [0, 0]
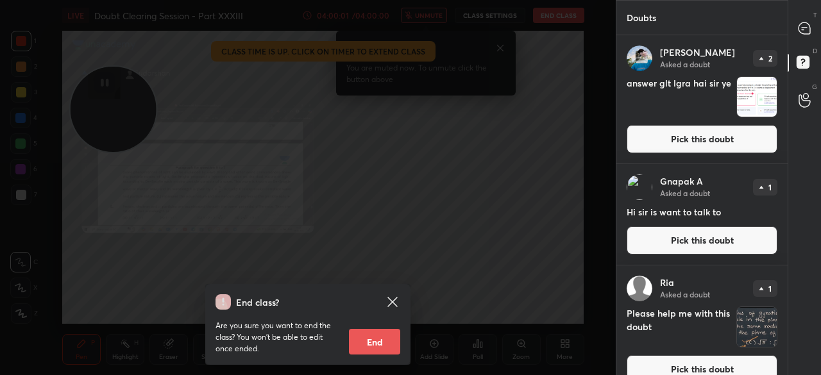
click at [805, 24] on icon at bounding box center [804, 28] width 12 height 12
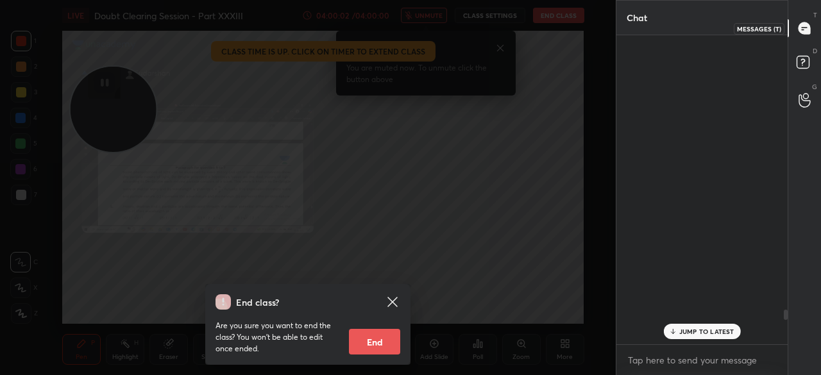
scroll to position [305, 167]
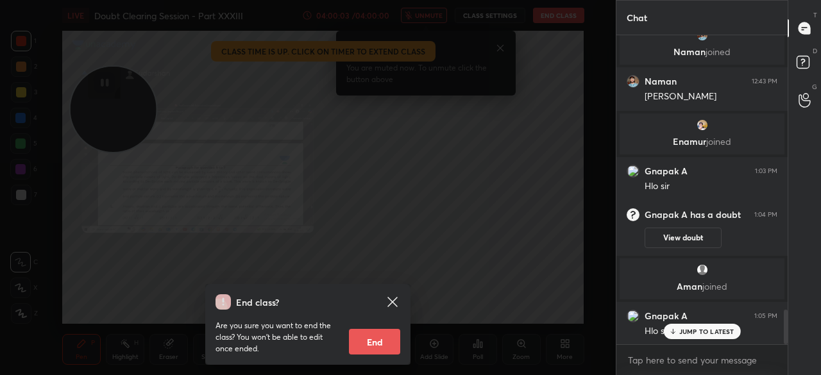
click at [697, 337] on div "JUMP TO LATEST" at bounding box center [701, 331] width 77 height 15
click at [390, 300] on icon at bounding box center [392, 302] width 10 height 10
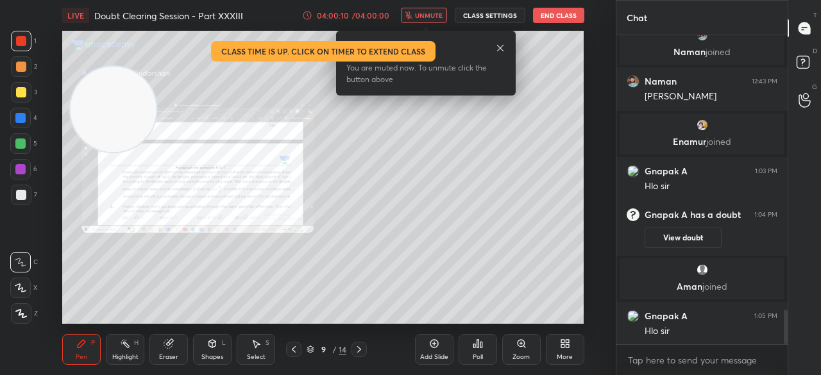
click at [426, 17] on span "unmute" at bounding box center [429, 15] width 28 height 9
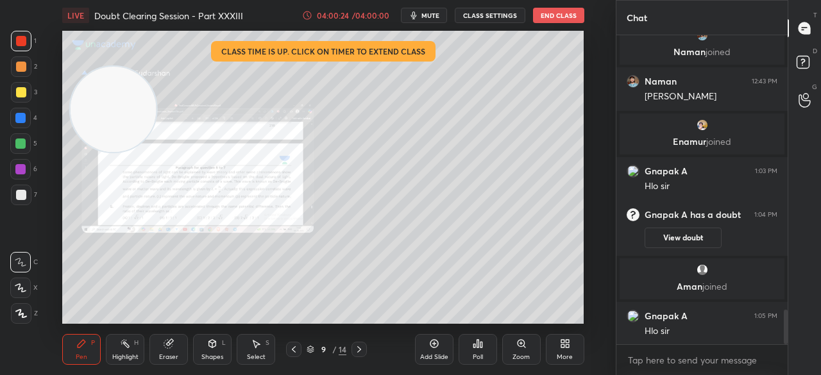
scroll to position [2515, 0]
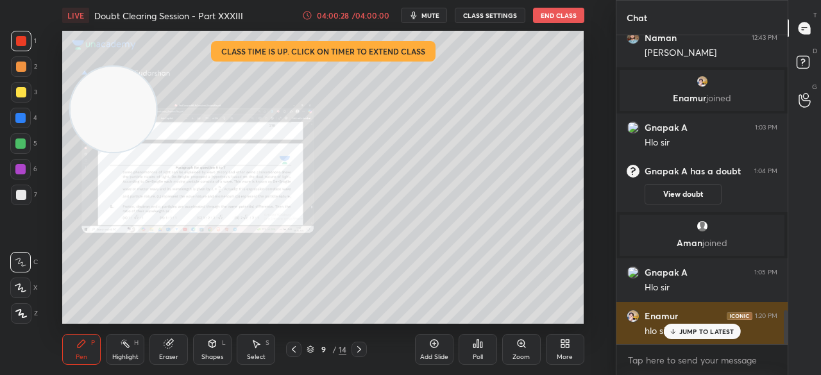
click at [690, 329] on p "JUMP TO LATEST" at bounding box center [706, 332] width 55 height 8
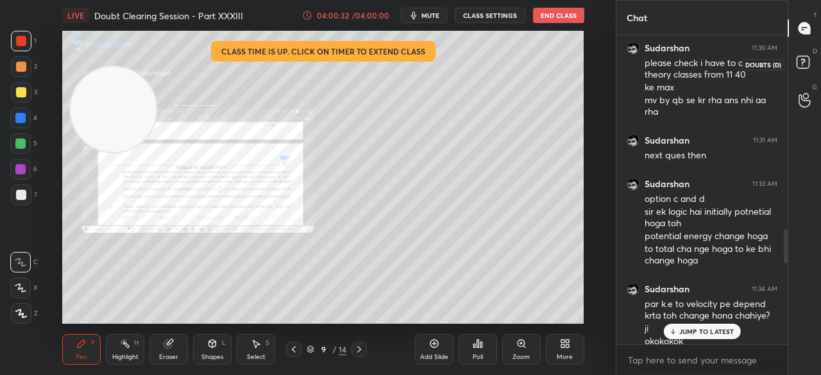
scroll to position [1620, 0]
click at [803, 60] on icon at bounding box center [802, 61] width 4 height 5
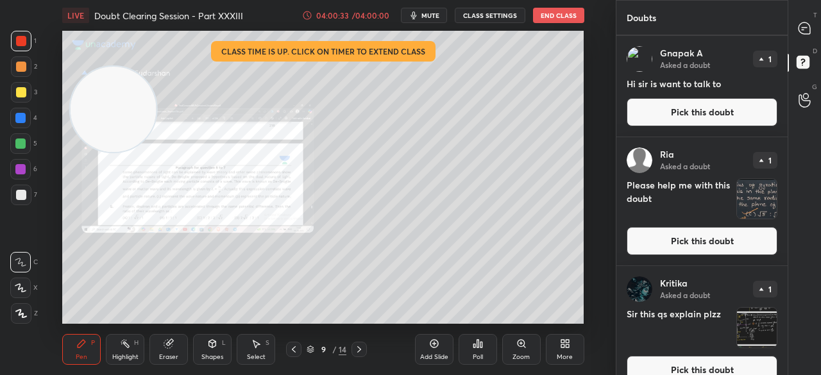
scroll to position [147, 0]
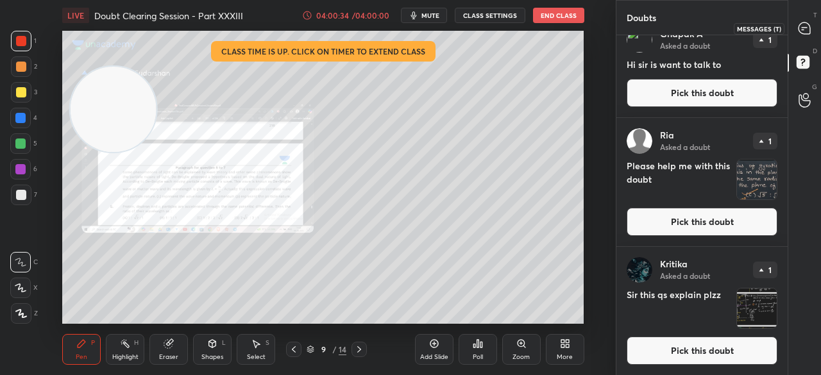
click at [799, 22] on icon at bounding box center [803, 28] width 13 height 13
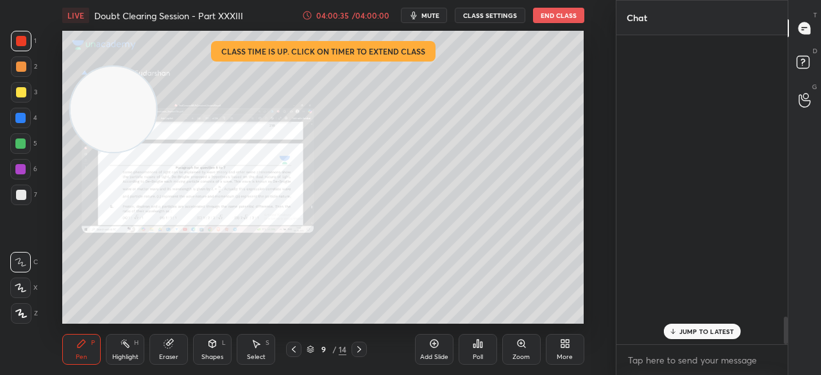
scroll to position [305, 167]
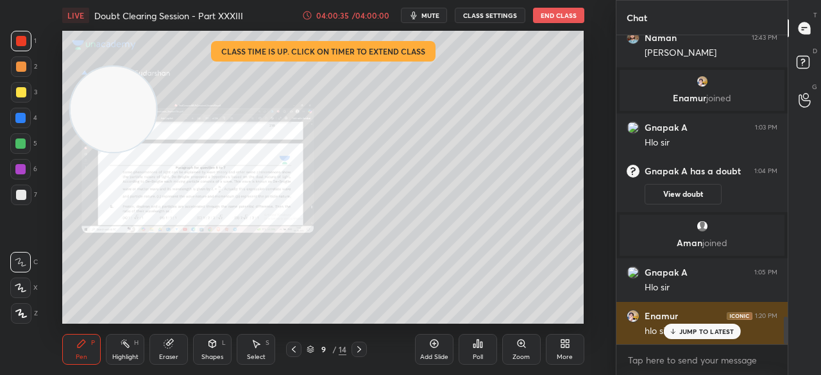
click at [699, 330] on p "JUMP TO LATEST" at bounding box center [706, 332] width 55 height 8
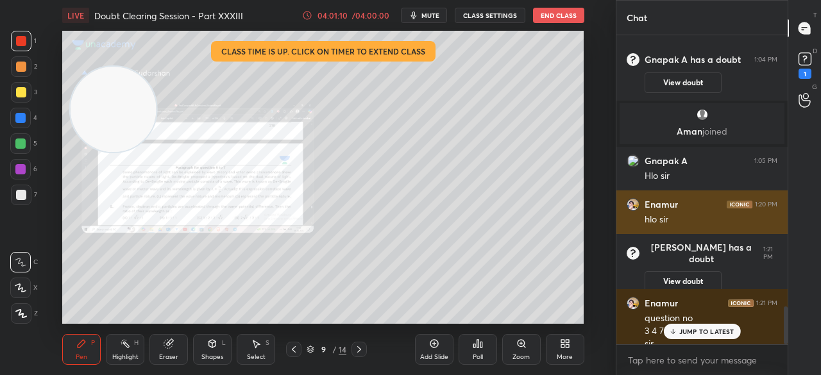
scroll to position [2241, 0]
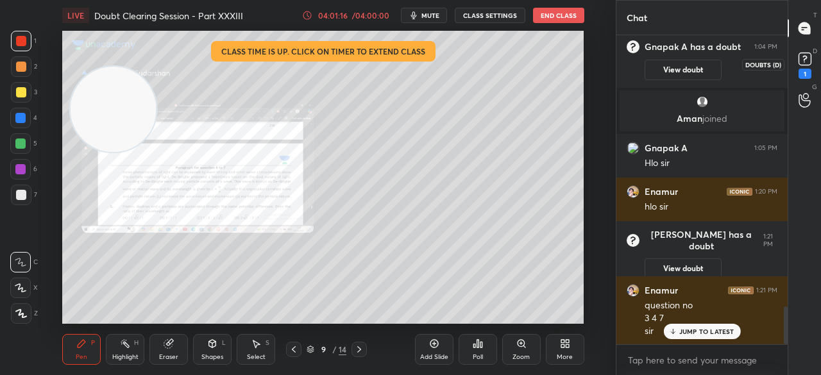
click at [808, 57] on rect at bounding box center [804, 59] width 12 height 12
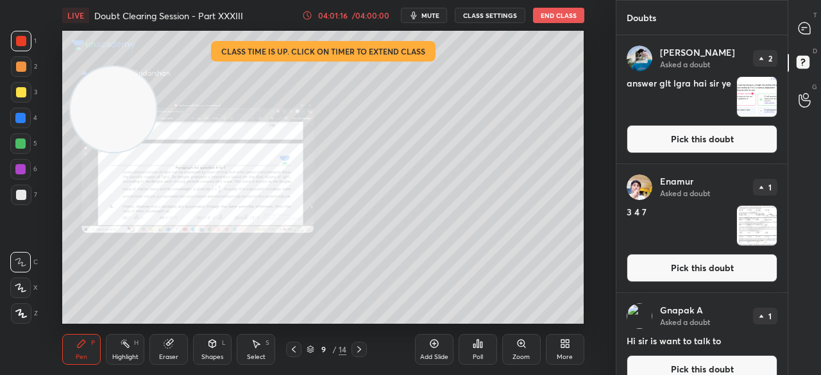
click at [724, 143] on button "Pick this doubt" at bounding box center [701, 139] width 151 height 28
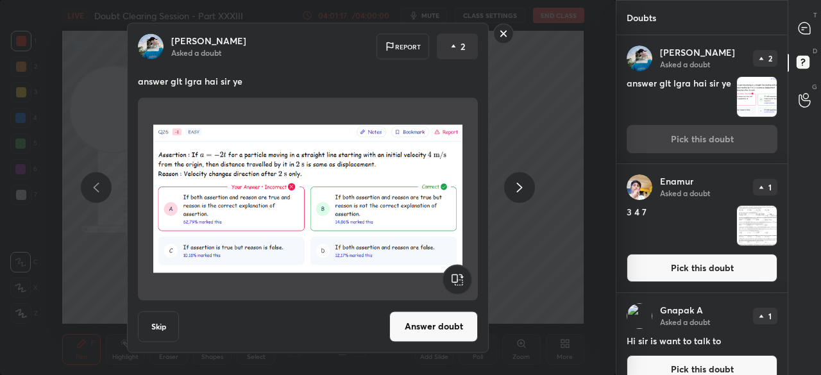
click at [504, 33] on rect at bounding box center [504, 34] width 20 height 20
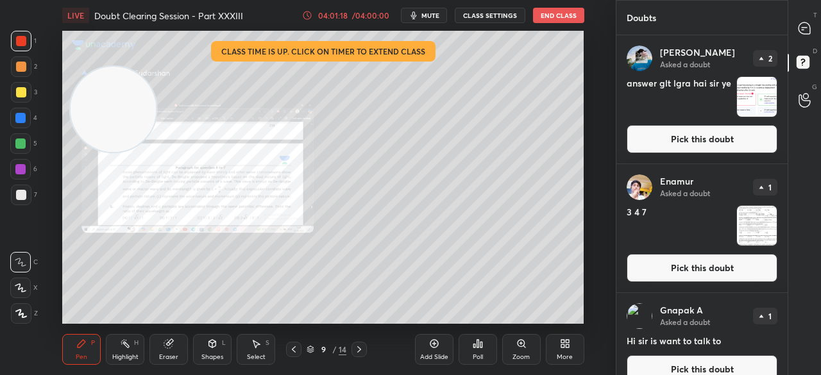
click at [651, 272] on button "Pick this doubt" at bounding box center [701, 268] width 151 height 28
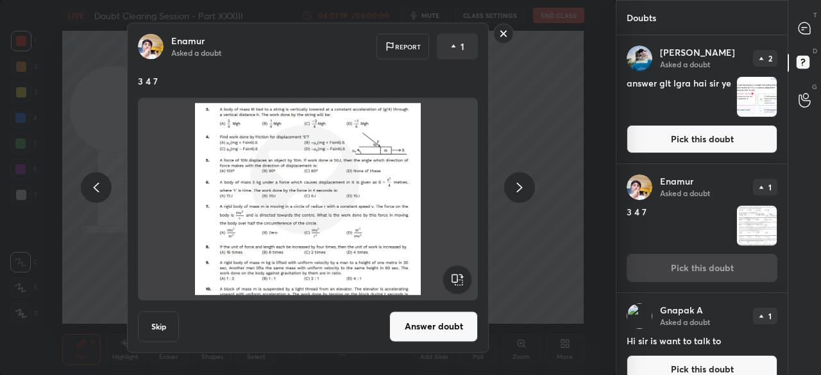
click at [419, 330] on button "Answer doubt" at bounding box center [433, 326] width 88 height 31
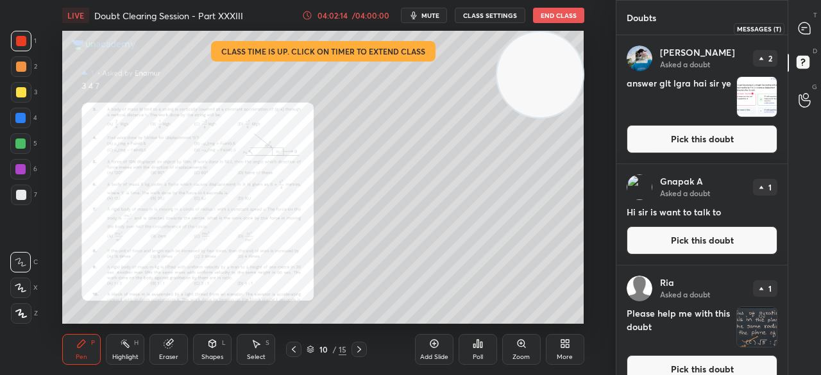
click at [803, 25] on icon at bounding box center [804, 28] width 12 height 12
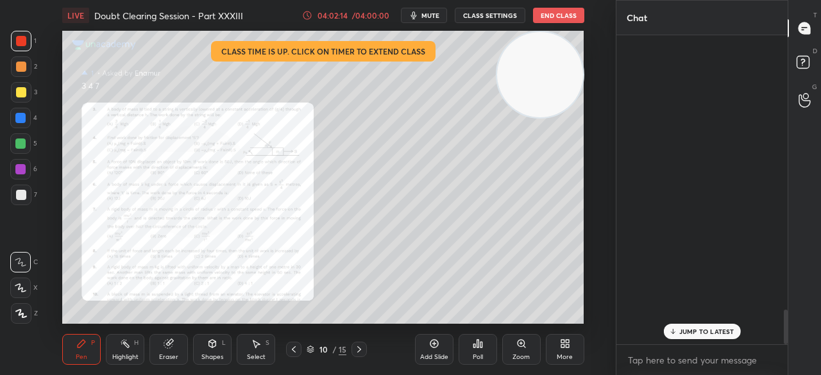
scroll to position [305, 167]
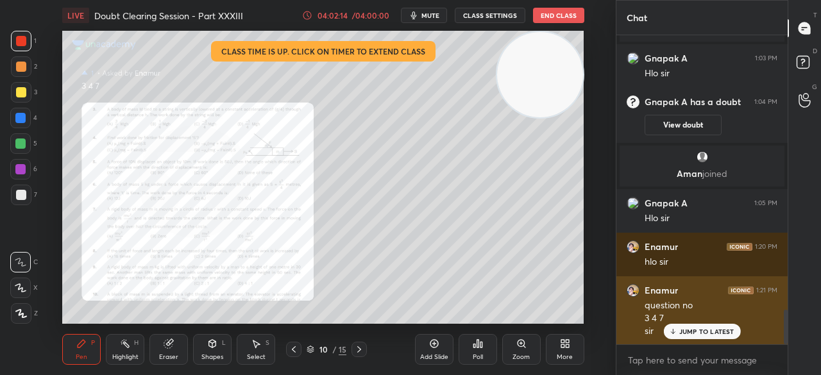
click at [693, 328] on p "JUMP TO LATEST" at bounding box center [706, 332] width 55 height 8
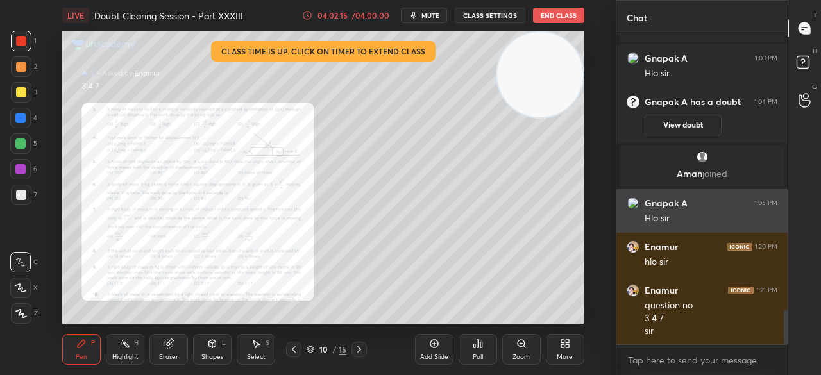
click at [520, 346] on icon at bounding box center [520, 343] width 7 height 7
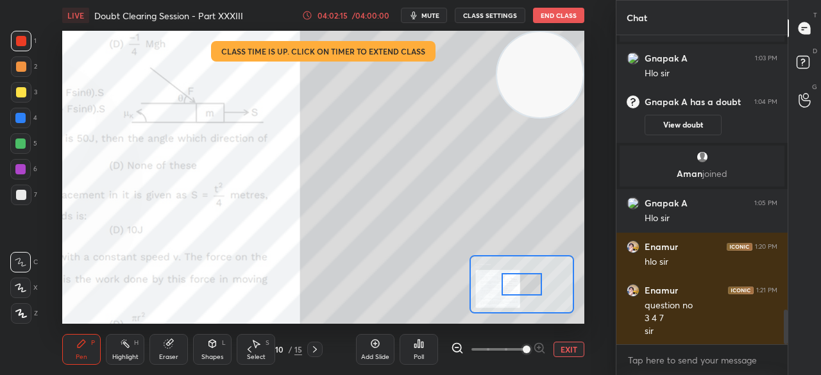
click at [524, 346] on span at bounding box center [526, 350] width 8 height 8
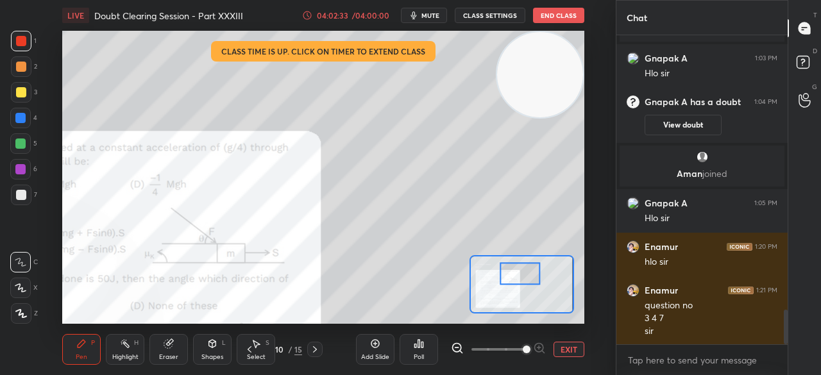
click at [27, 117] on div at bounding box center [20, 118] width 21 height 21
click at [31, 113] on div "4" at bounding box center [23, 118] width 27 height 21
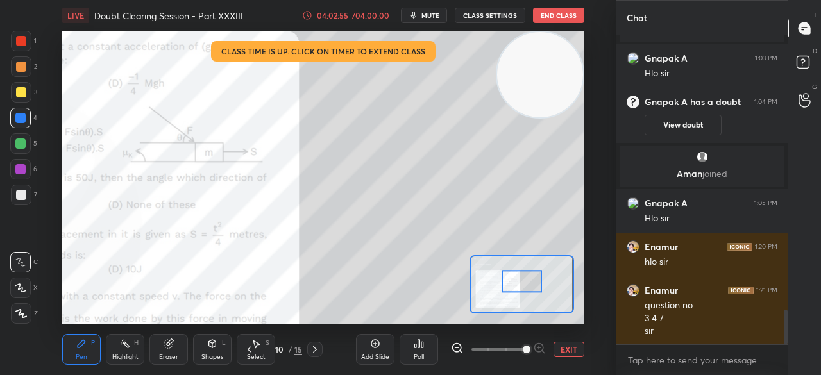
scroll to position [2483, 0]
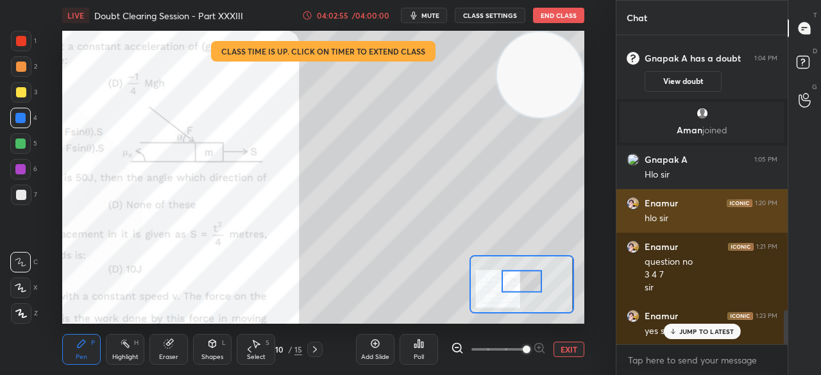
click at [565, 351] on button "EXIT" at bounding box center [568, 349] width 31 height 15
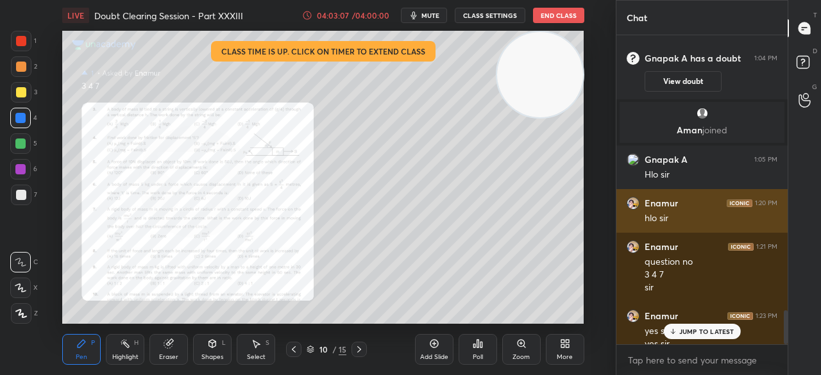
scroll to position [2496, 0]
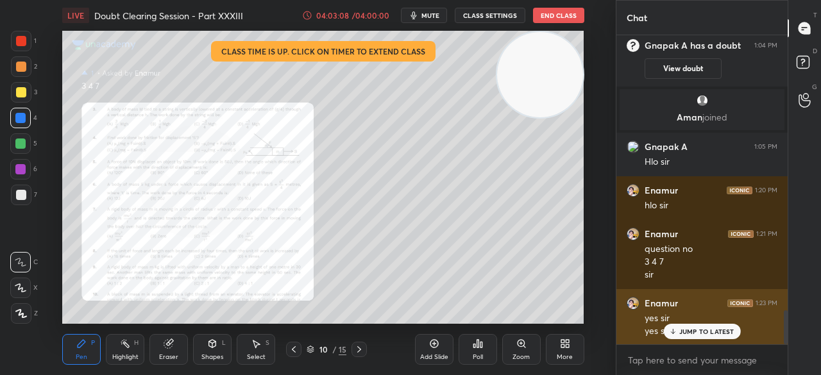
click at [674, 333] on icon at bounding box center [672, 332] width 8 height 8
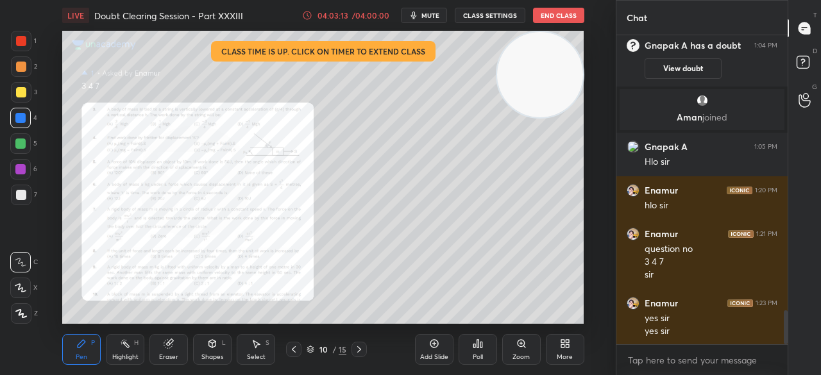
click at [25, 95] on div at bounding box center [21, 92] width 10 height 10
click at [29, 96] on div at bounding box center [21, 92] width 21 height 21
click at [28, 43] on div at bounding box center [21, 41] width 21 height 21
click at [28, 46] on div at bounding box center [21, 41] width 21 height 21
click at [524, 351] on div "Zoom" at bounding box center [521, 349] width 38 height 31
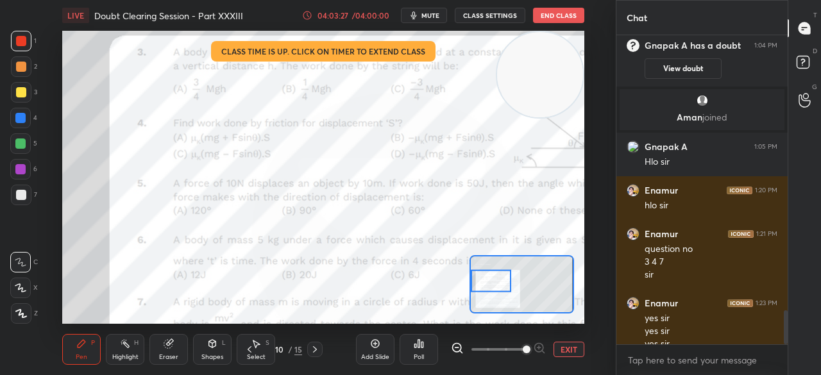
scroll to position [2509, 0]
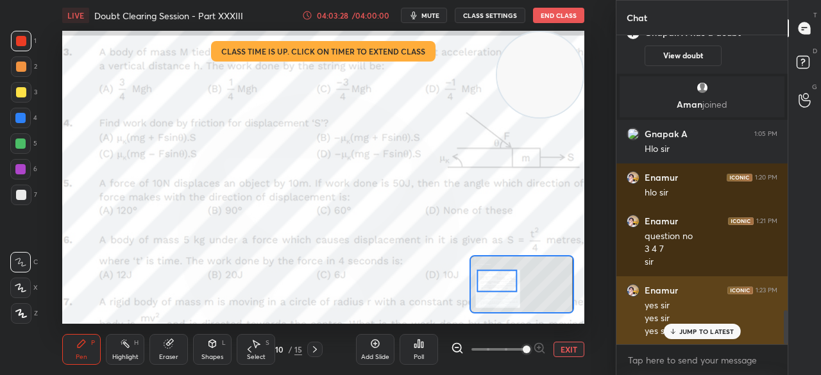
click at [689, 330] on p "JUMP TO LATEST" at bounding box center [706, 332] width 55 height 8
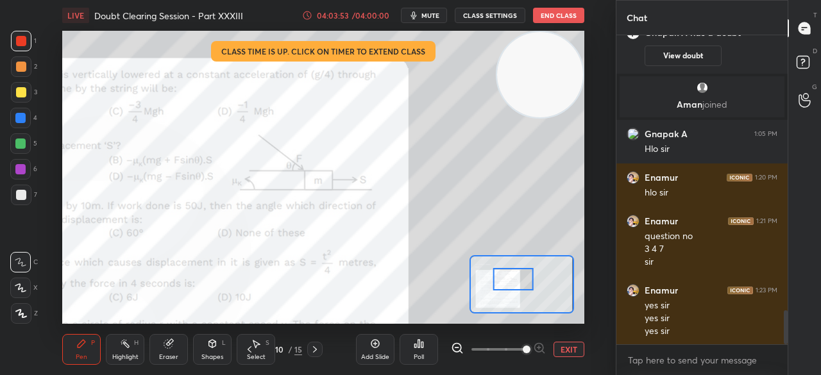
click at [564, 347] on button "EXIT" at bounding box center [568, 349] width 31 height 15
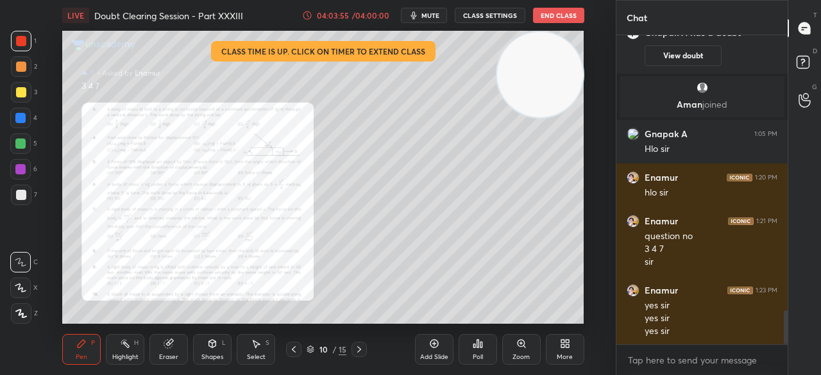
click at [254, 350] on div "Select S" at bounding box center [256, 349] width 38 height 31
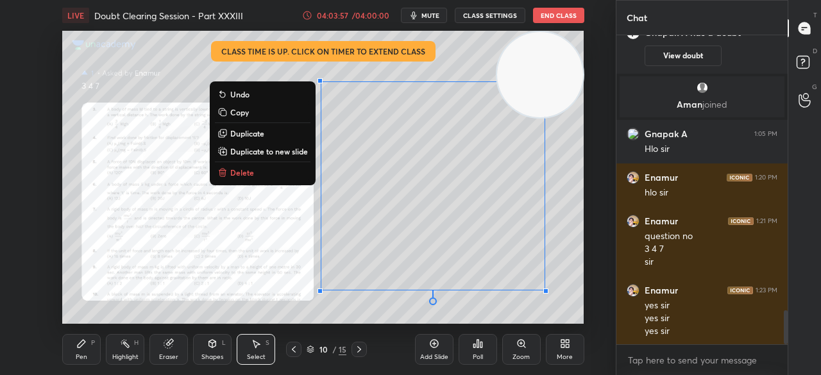
click at [287, 148] on p "Duplicate to new slide" at bounding box center [269, 151] width 78 height 10
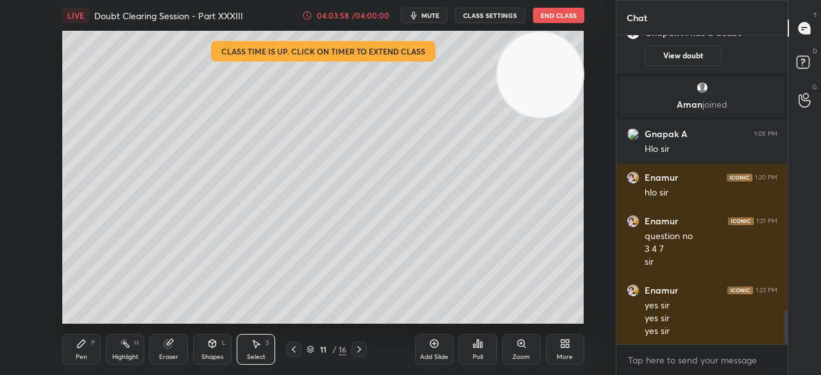
click at [295, 346] on icon at bounding box center [293, 349] width 10 height 10
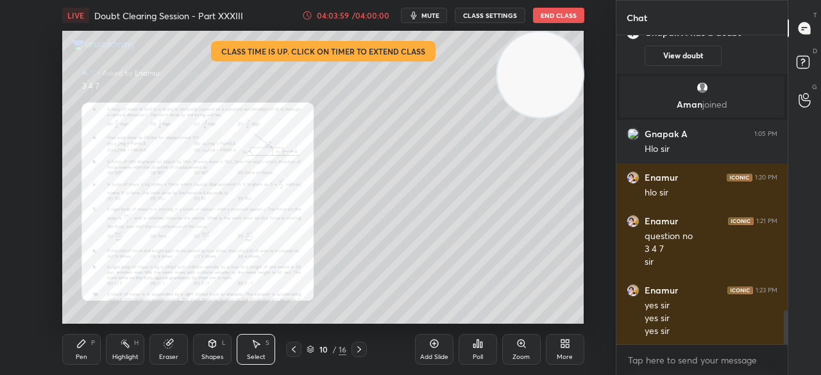
click at [176, 360] on div "Eraser" at bounding box center [168, 357] width 19 height 6
click at [27, 288] on div at bounding box center [20, 288] width 21 height 21
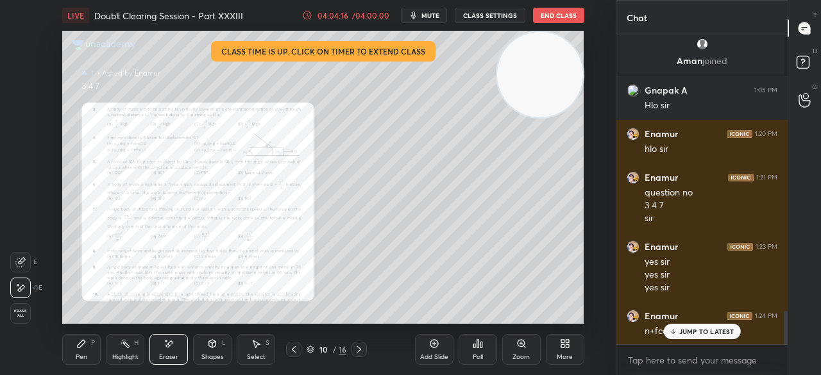
scroll to position [2565, 0]
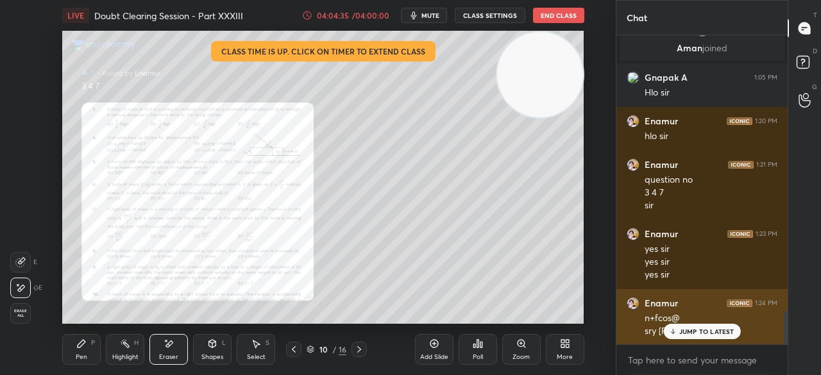
click at [680, 336] on div "JUMP TO LATEST" at bounding box center [701, 331] width 77 height 15
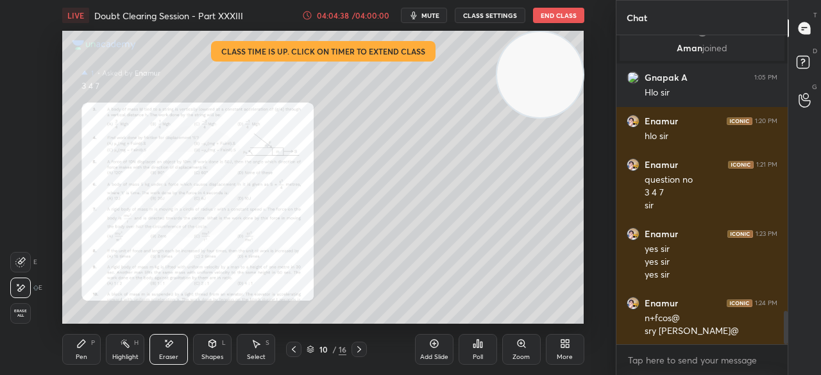
click at [79, 359] on div "Pen" at bounding box center [82, 357] width 12 height 6
click at [88, 350] on div "Pen P" at bounding box center [81, 349] width 38 height 31
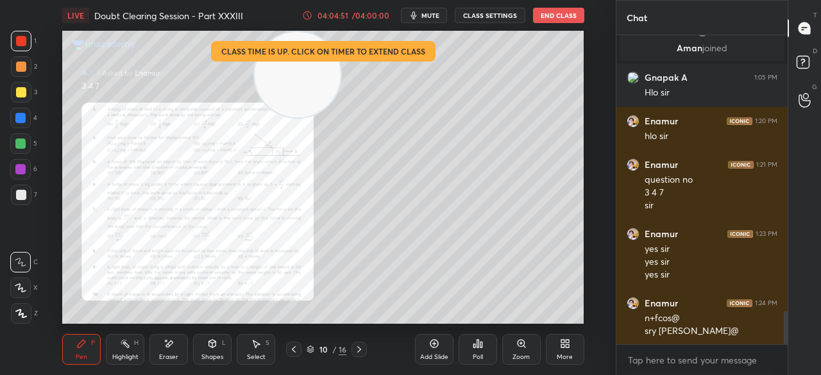
click at [19, 96] on div at bounding box center [21, 92] width 10 height 10
click at [25, 99] on div at bounding box center [21, 92] width 21 height 21
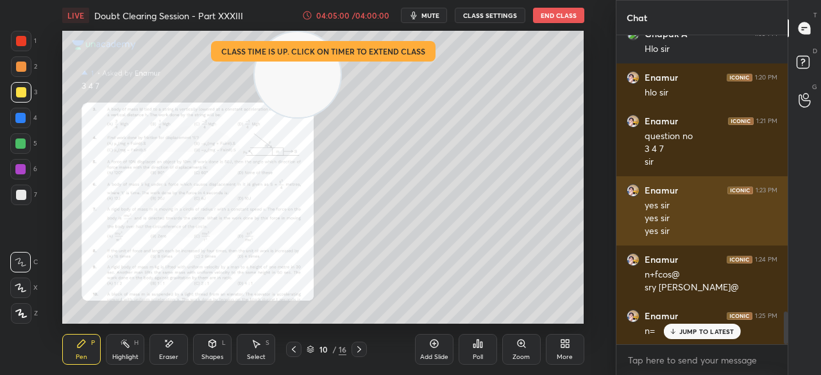
scroll to position [2622, 0]
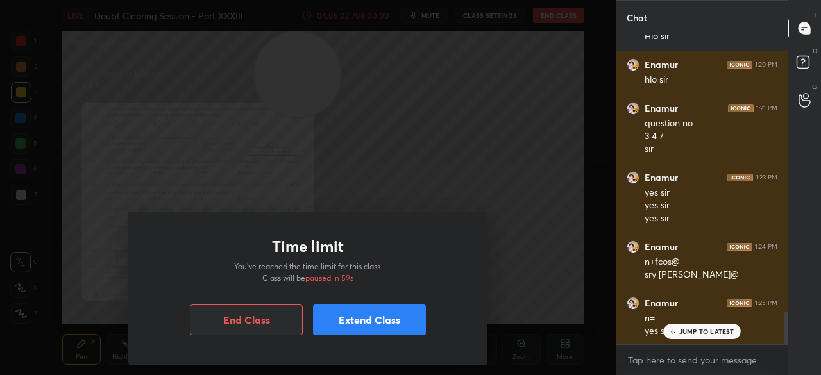
click at [326, 318] on button "Extend Class" at bounding box center [369, 320] width 113 height 31
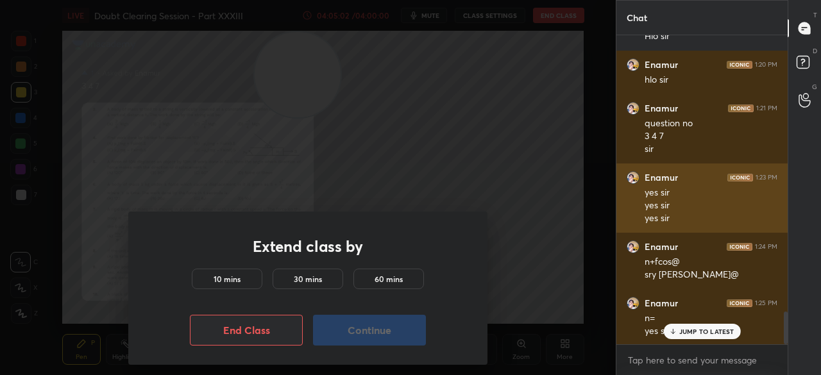
click at [227, 277] on h5 "10 mins" at bounding box center [226, 279] width 27 height 12
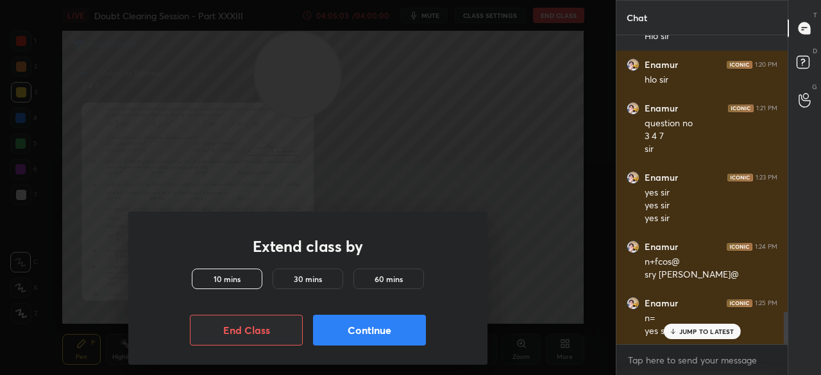
click at [355, 333] on button "Continue" at bounding box center [369, 330] width 113 height 31
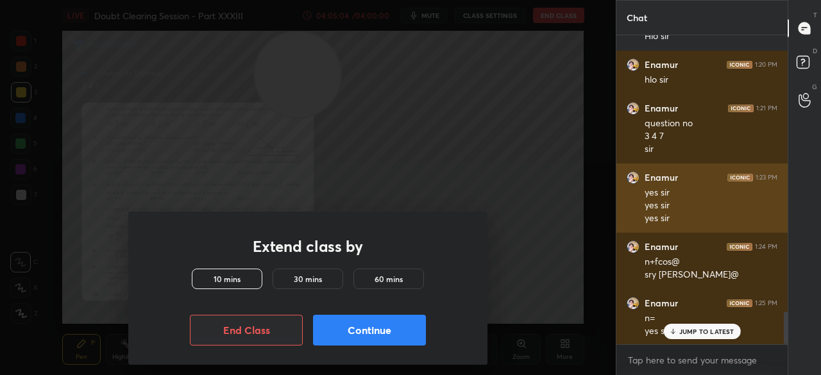
click at [695, 331] on p "JUMP TO LATEST" at bounding box center [706, 332] width 55 height 8
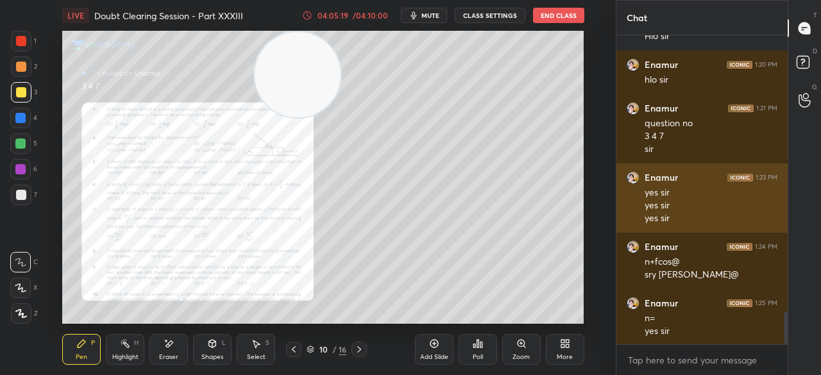
click at [524, 356] on div "Zoom" at bounding box center [520, 357] width 17 height 6
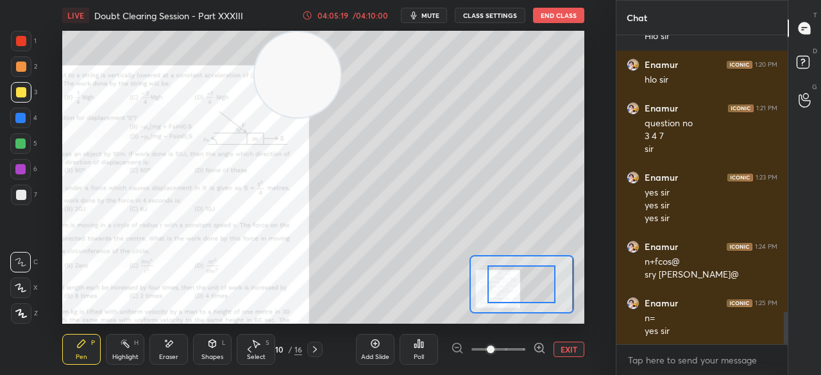
click at [494, 352] on span at bounding box center [491, 350] width 8 height 8
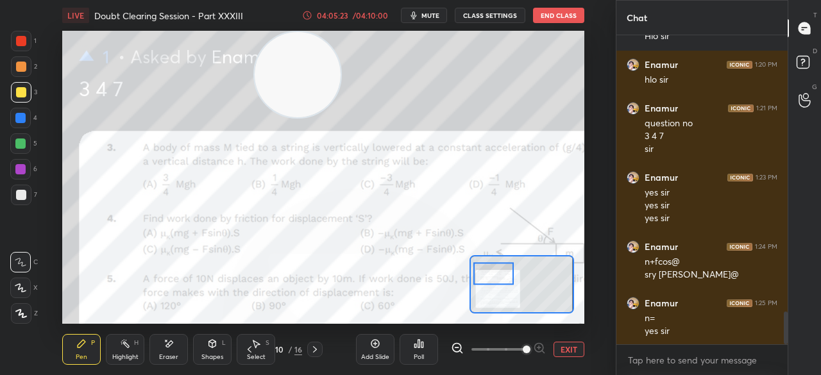
click at [24, 31] on div at bounding box center [21, 41] width 21 height 21
click at [29, 42] on div at bounding box center [21, 41] width 21 height 21
click at [29, 43] on div at bounding box center [21, 41] width 21 height 21
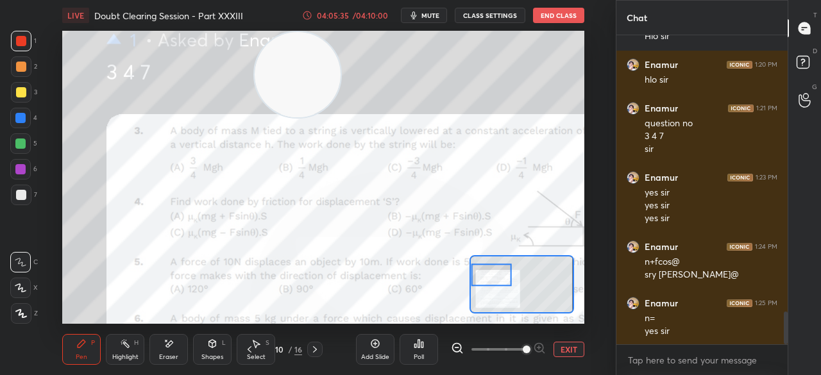
scroll to position [2677, 0]
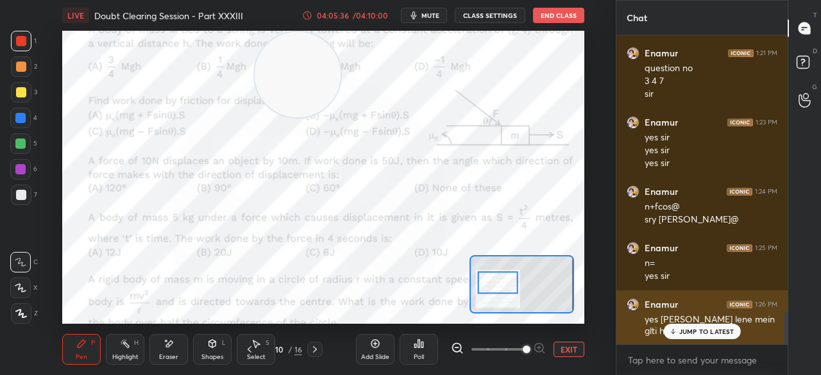
click at [699, 329] on p "JUMP TO LATEST" at bounding box center [706, 332] width 55 height 8
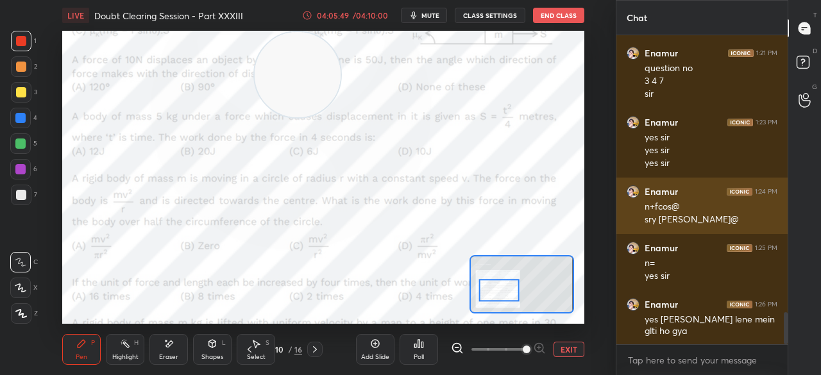
click at [558, 349] on button "EXIT" at bounding box center [568, 349] width 31 height 15
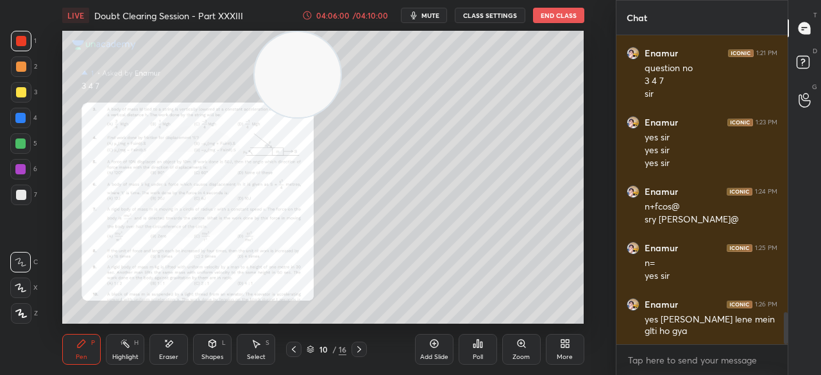
click at [17, 92] on div at bounding box center [21, 92] width 10 height 10
click at [26, 93] on div at bounding box center [21, 92] width 21 height 21
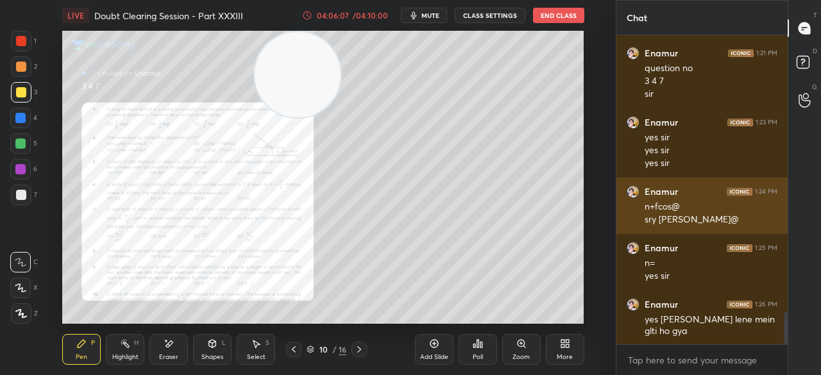
scroll to position [2690, 0]
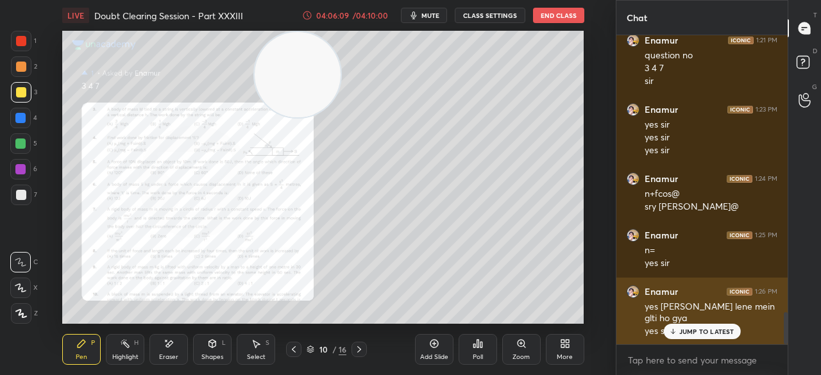
click at [679, 343] on div "[PERSON_NAME] 1:26 PM yes sir angle lene mein glti ho gya yes sir centripital f…" at bounding box center [701, 312] width 171 height 68
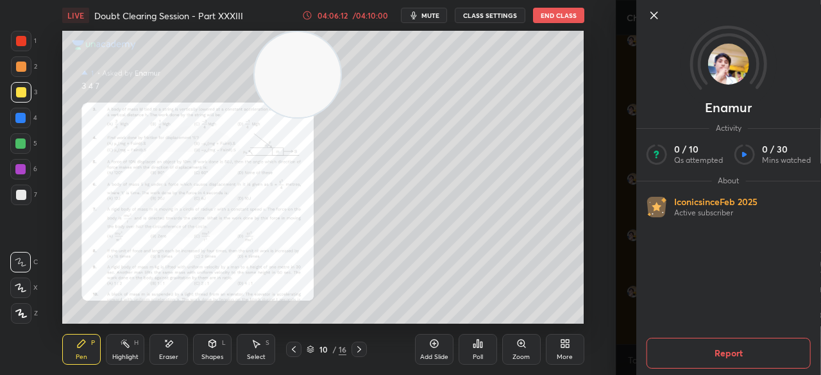
click at [653, 17] on icon at bounding box center [653, 15] width 15 height 15
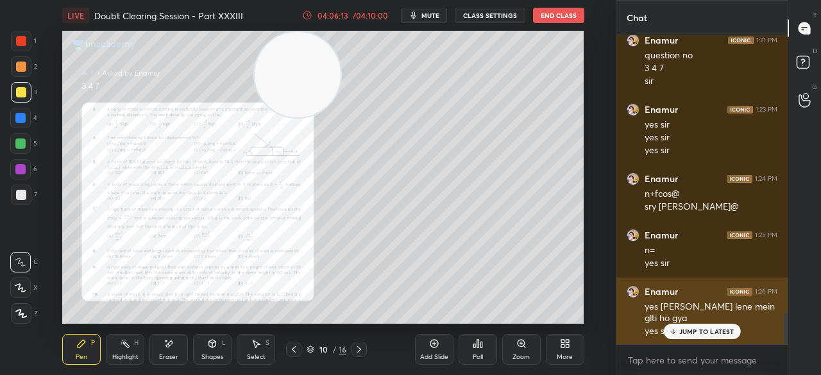
click at [676, 334] on icon at bounding box center [672, 332] width 8 height 8
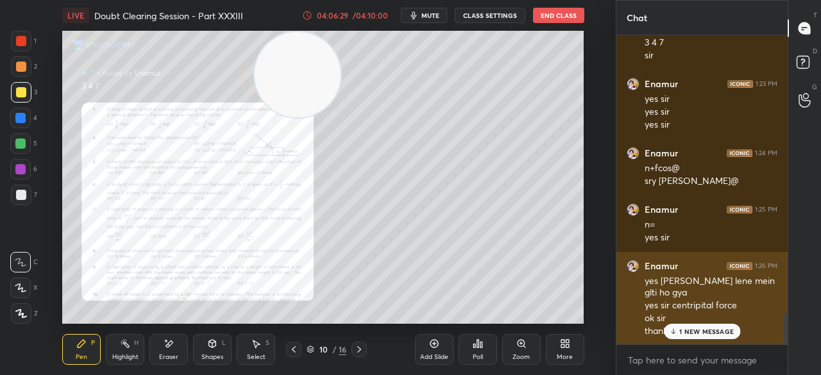
scroll to position [2762, 0]
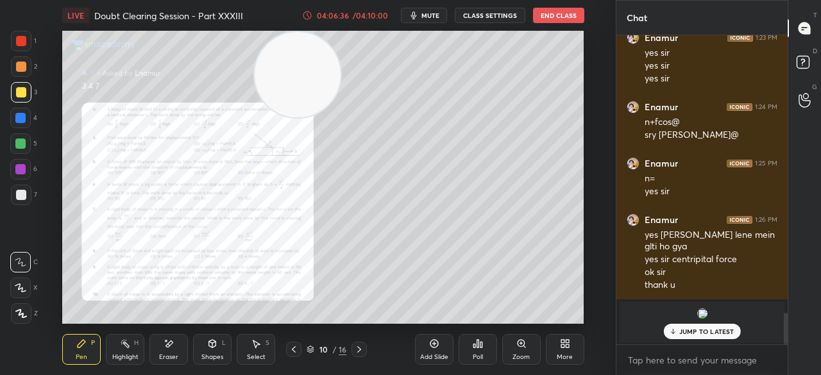
click at [549, 17] on button "End Class" at bounding box center [558, 15] width 51 height 15
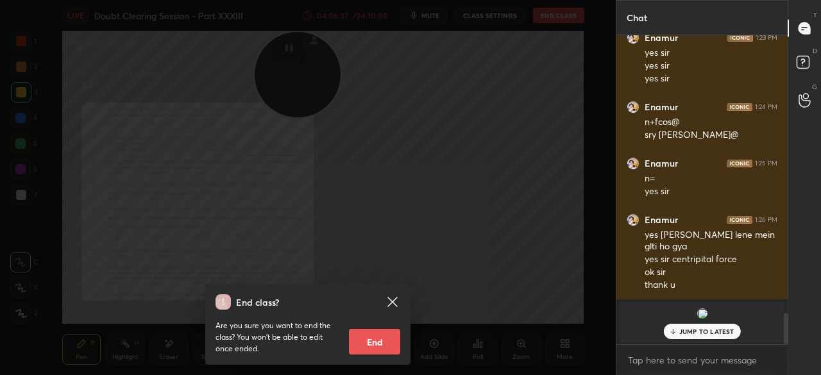
click at [368, 339] on button "End" at bounding box center [374, 342] width 51 height 26
type textarea "x"
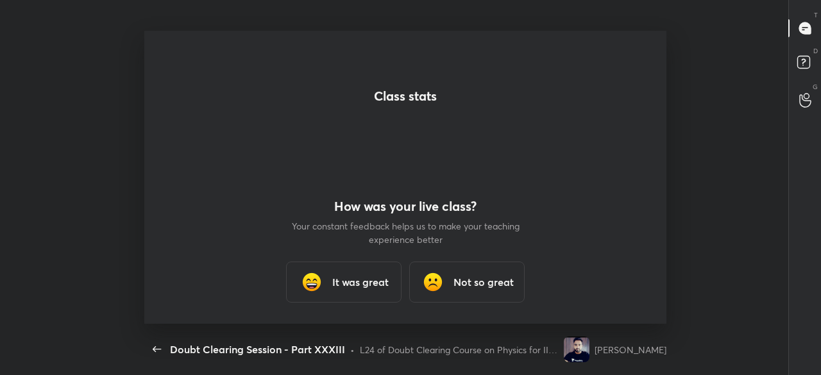
scroll to position [0, 0]
